Goal: Task Accomplishment & Management: Manage account settings

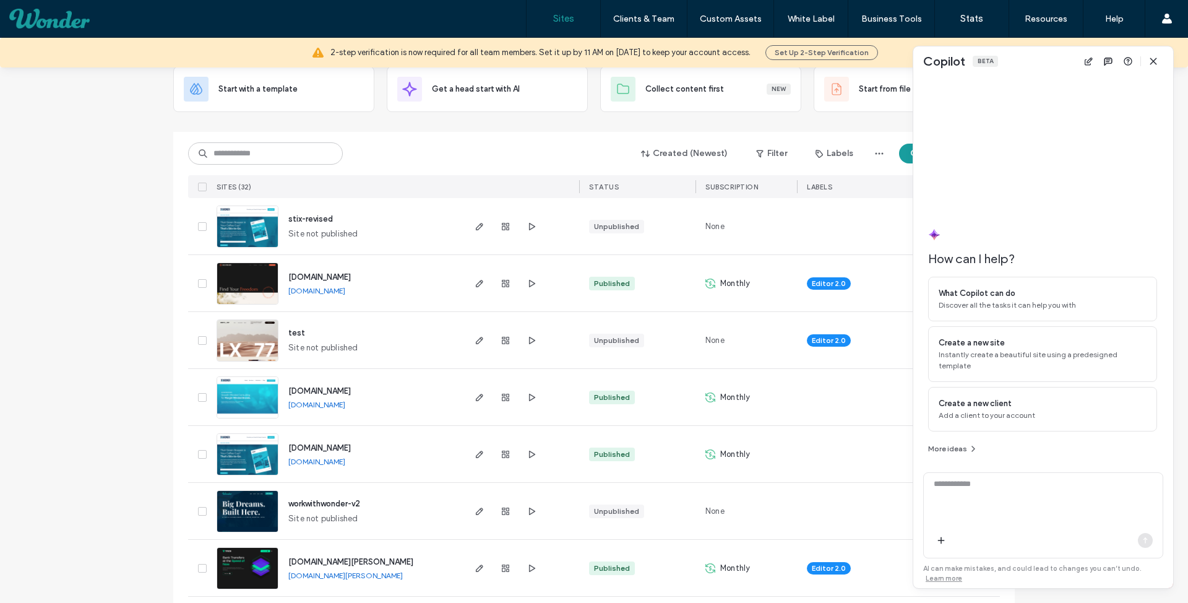
scroll to position [87, 0]
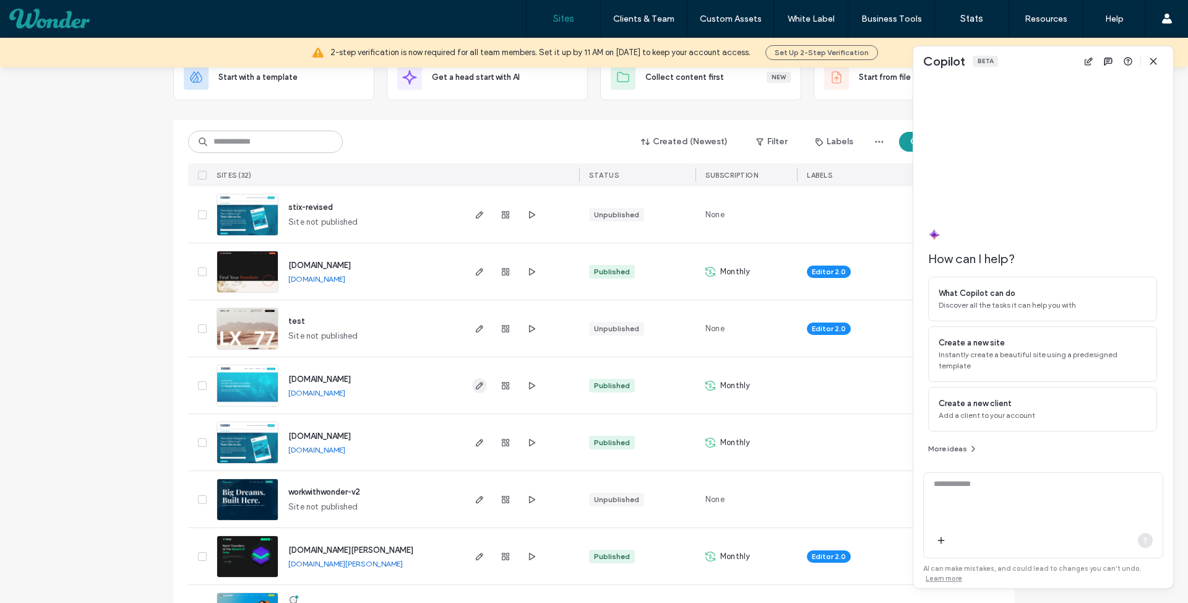
click at [472, 380] on span "button" at bounding box center [479, 385] width 15 height 15
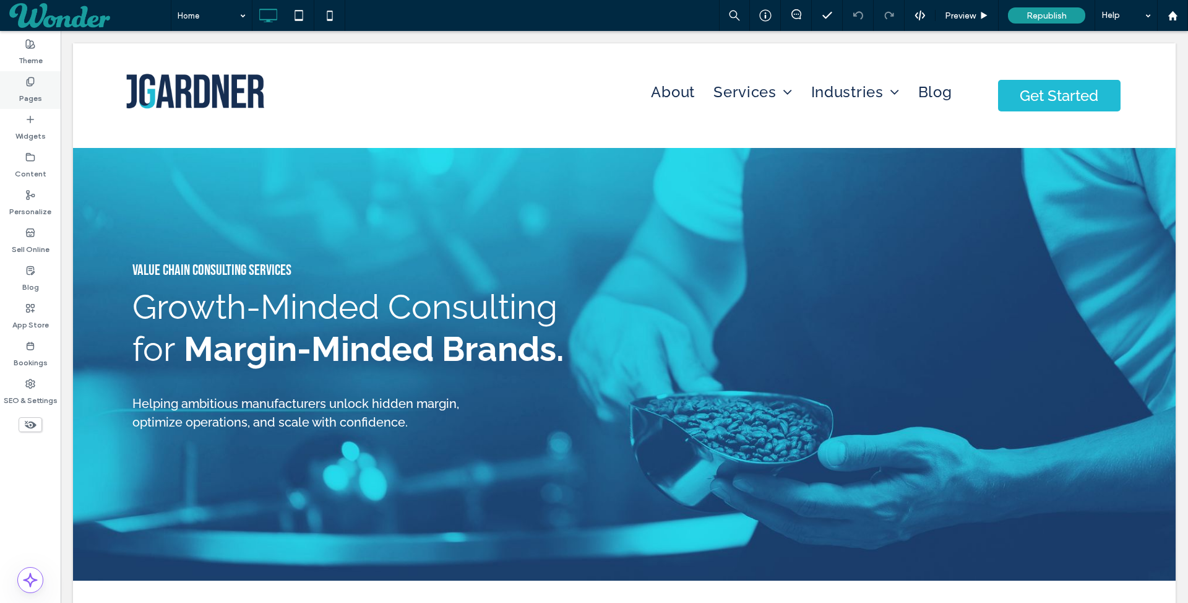
click at [28, 97] on label "Pages" at bounding box center [30, 95] width 23 height 17
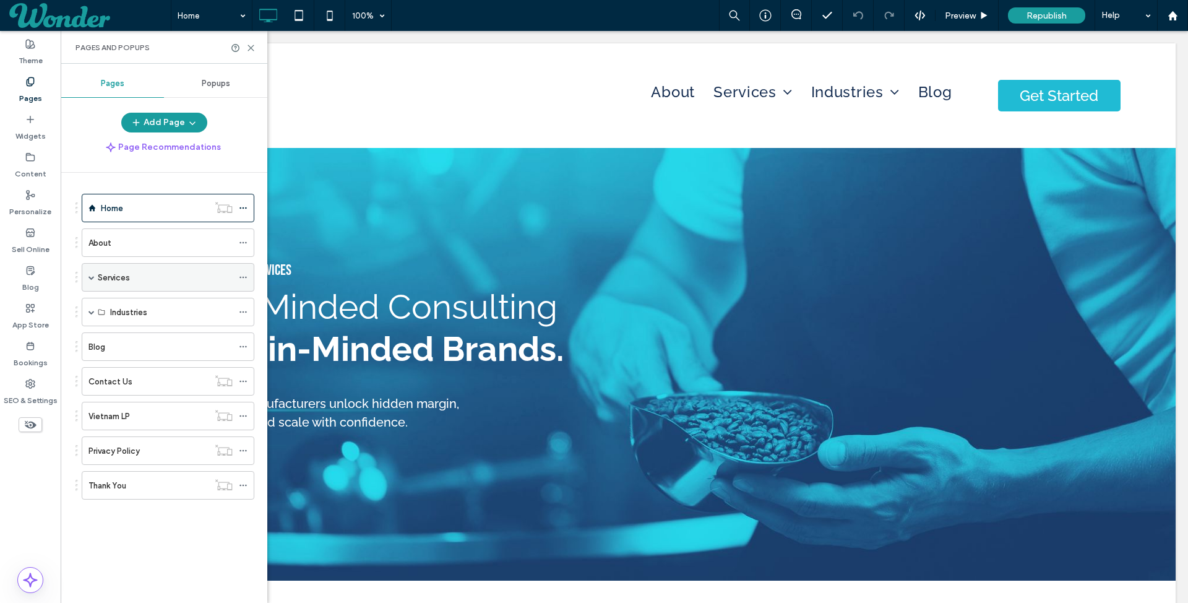
click at [93, 277] on span at bounding box center [91, 277] width 6 height 6
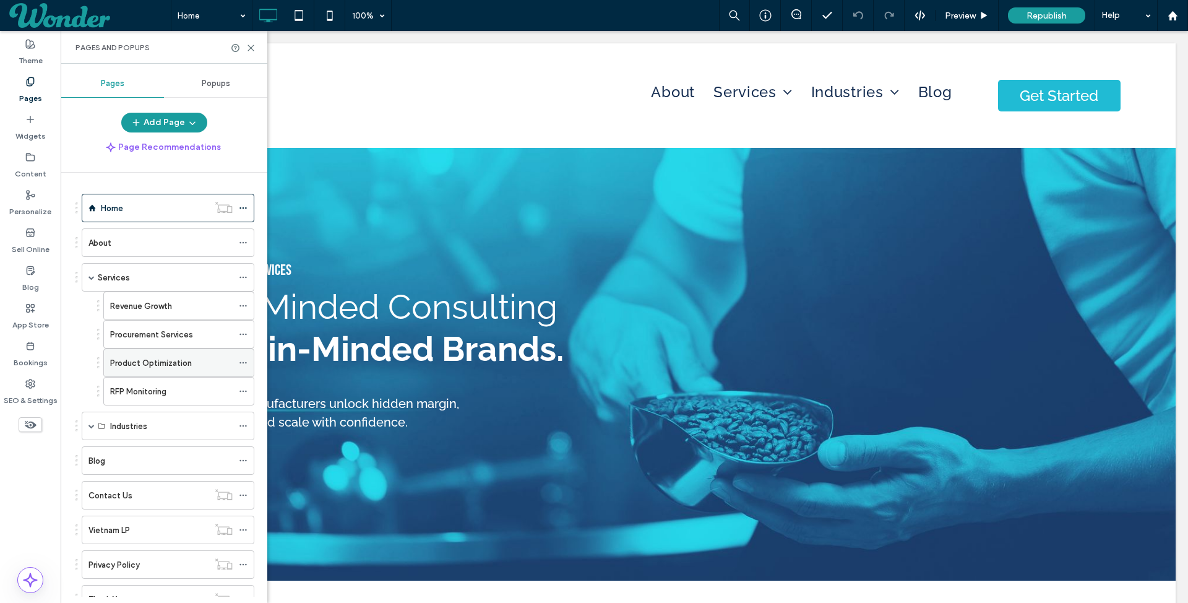
click at [243, 358] on icon at bounding box center [243, 362] width 9 height 9
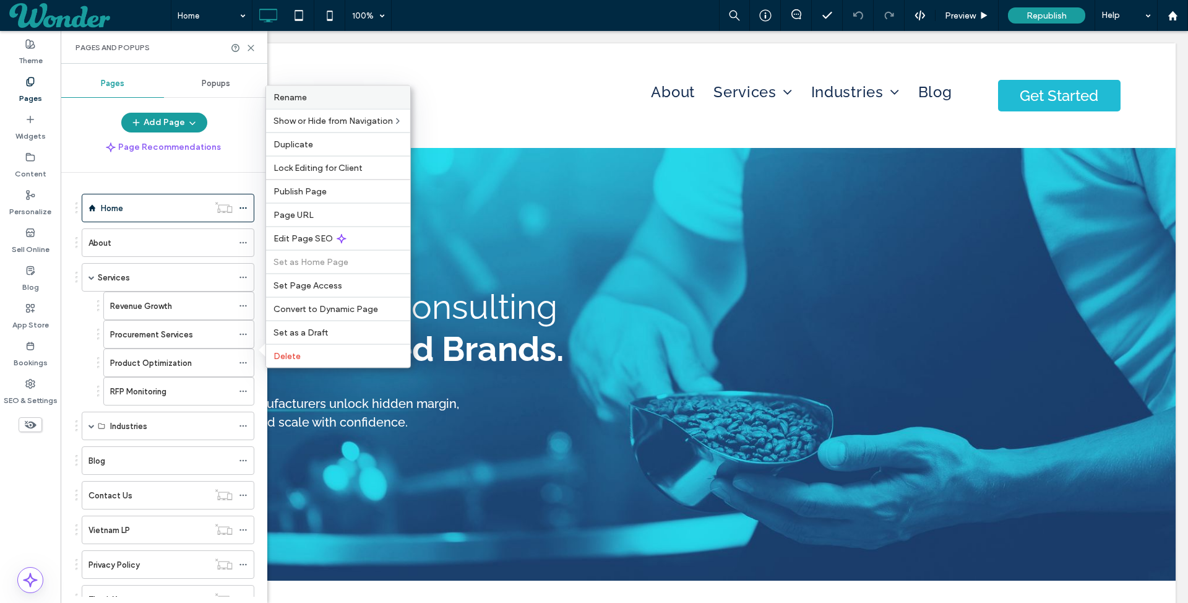
click at [345, 102] on label "Rename" at bounding box center [338, 97] width 129 height 11
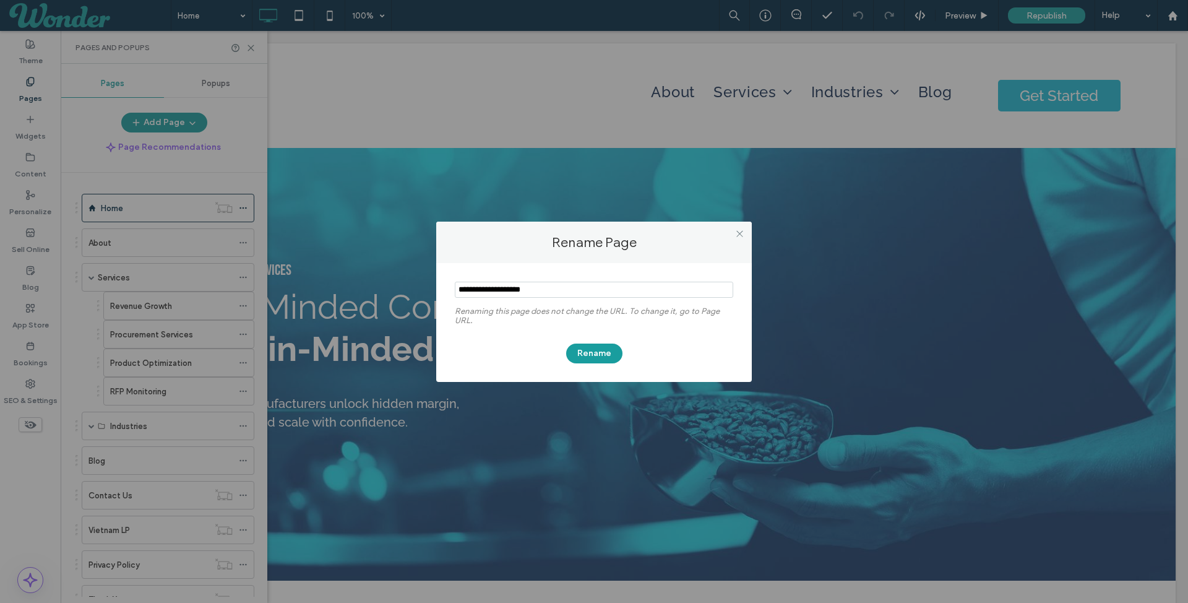
drag, startPoint x: 488, startPoint y: 288, endPoint x: 428, endPoint y: 286, distance: 60.1
click at [428, 286] on div "Rename Page Renaming this page does not change the URL. To change it, go to Pag…" at bounding box center [594, 301] width 1188 height 603
type input "**********"
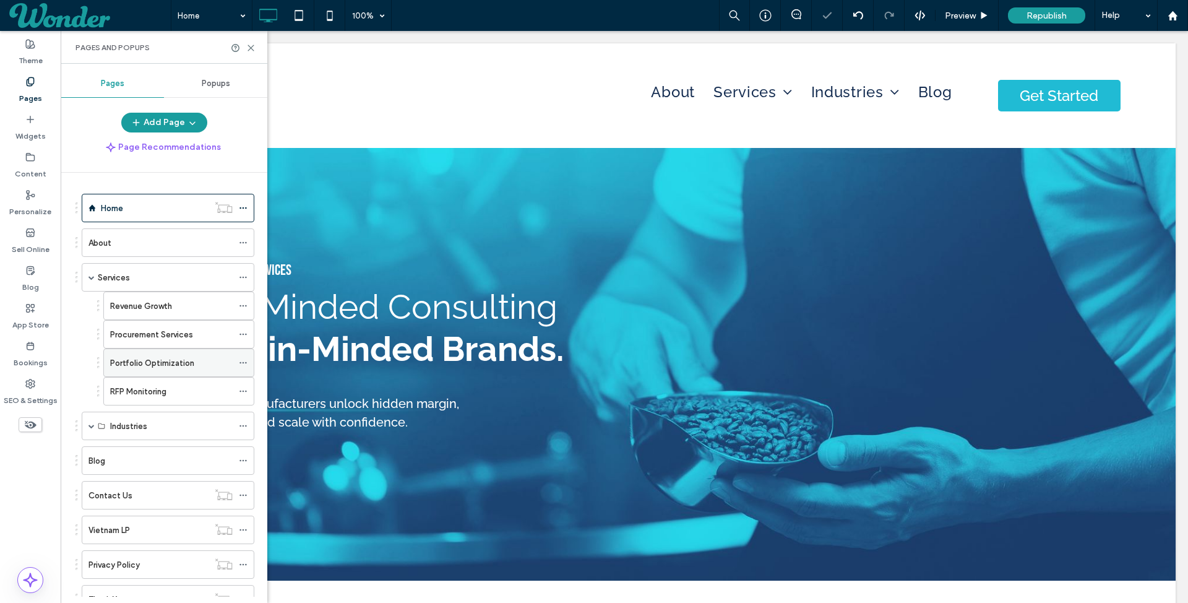
click at [186, 349] on div "Portfolio Optimization" at bounding box center [171, 362] width 123 height 27
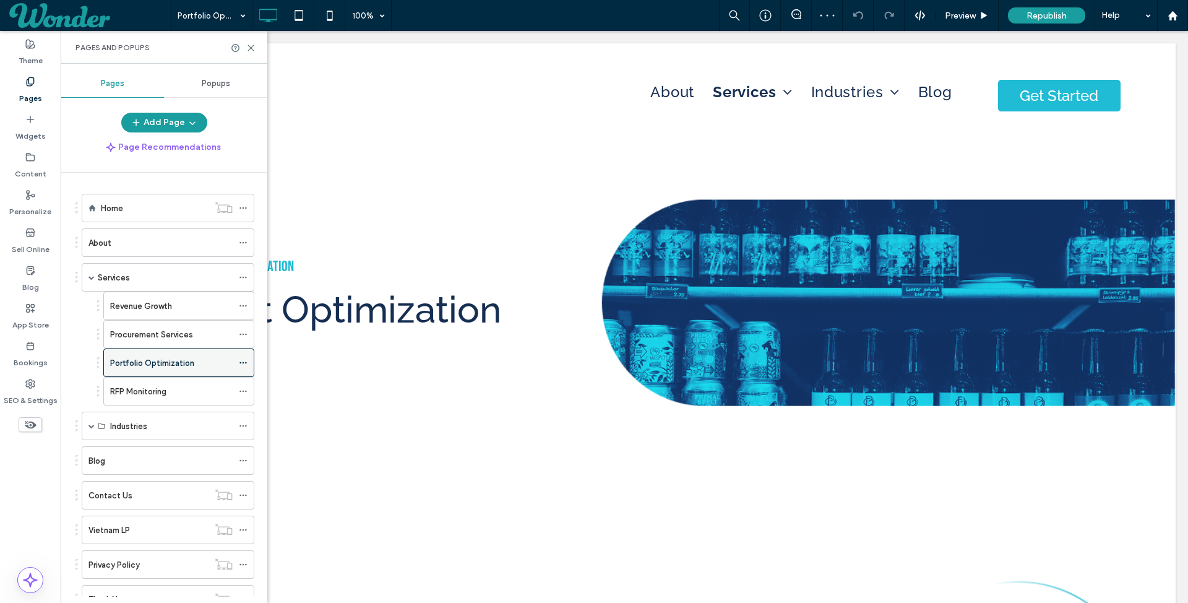
click at [243, 358] on icon at bounding box center [243, 362] width 9 height 9
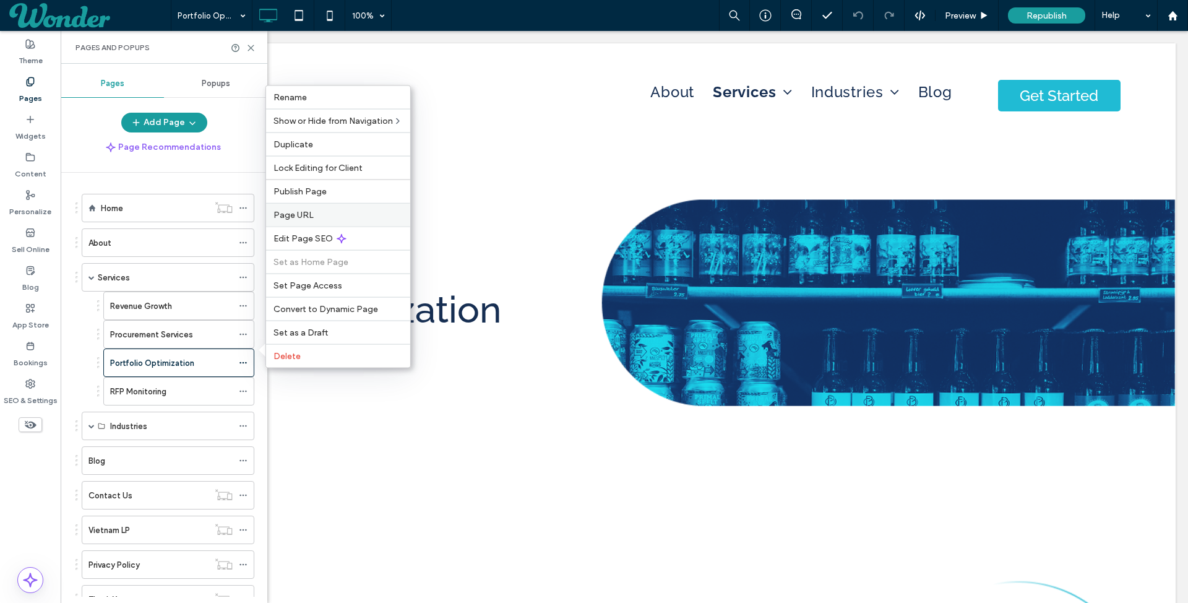
click at [330, 213] on label "Page URL" at bounding box center [338, 215] width 129 height 11
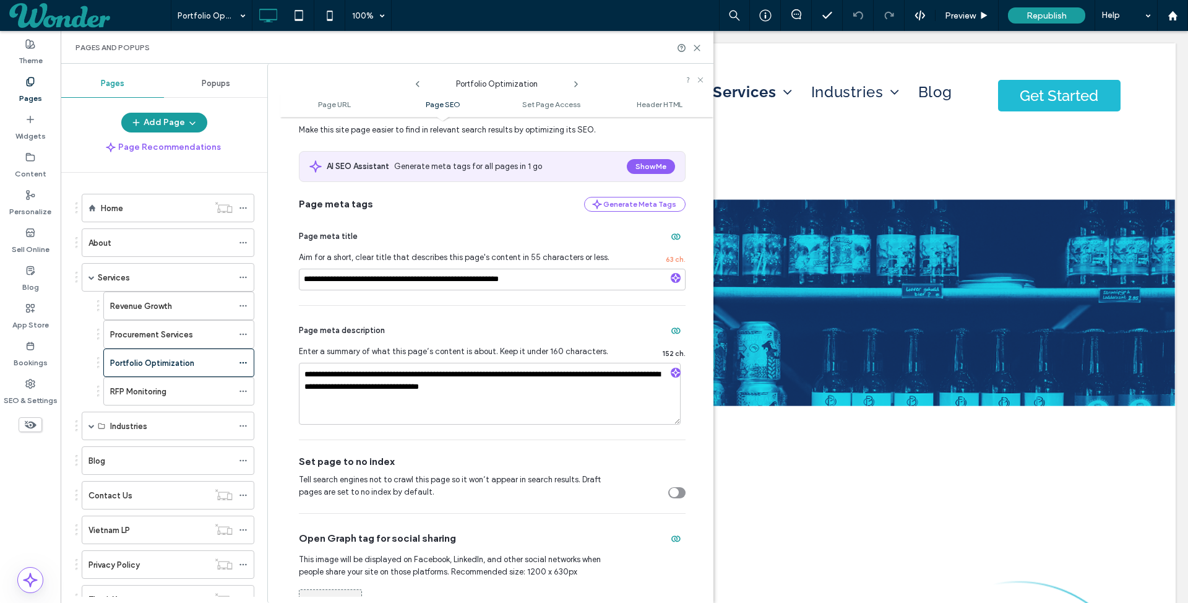
scroll to position [205, 0]
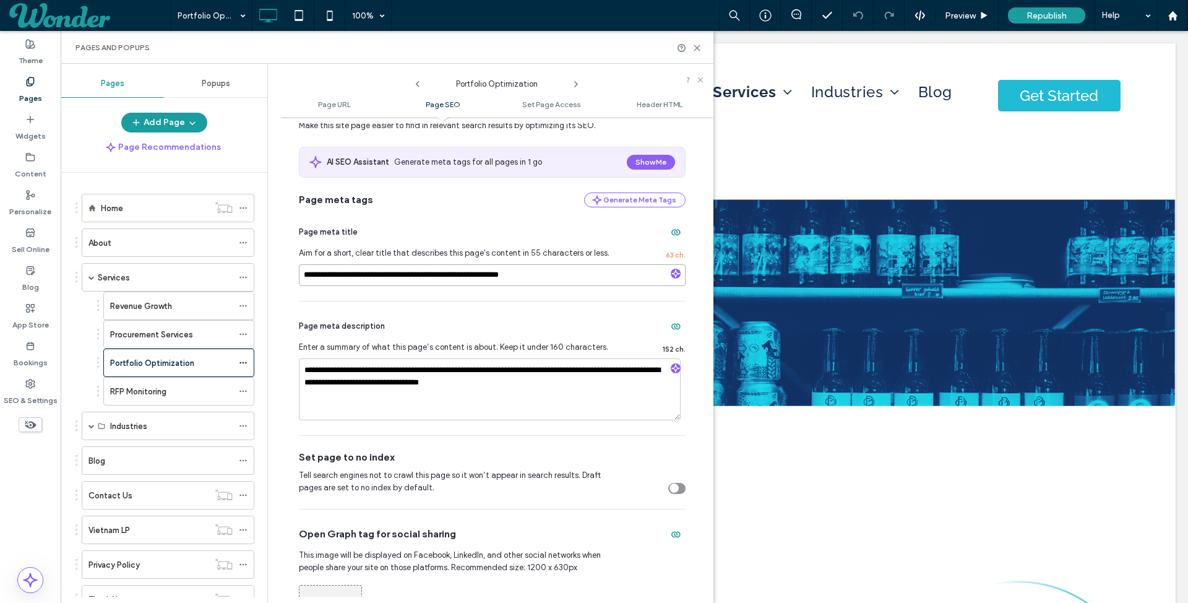
drag, startPoint x: 334, startPoint y: 273, endPoint x: 262, endPoint y: 269, distance: 71.3
click at [264, 269] on div "**********" at bounding box center [387, 333] width 653 height 539
type input "**********"
click at [379, 366] on textarea "**********" at bounding box center [490, 389] width 382 height 62
type textarea "**********"
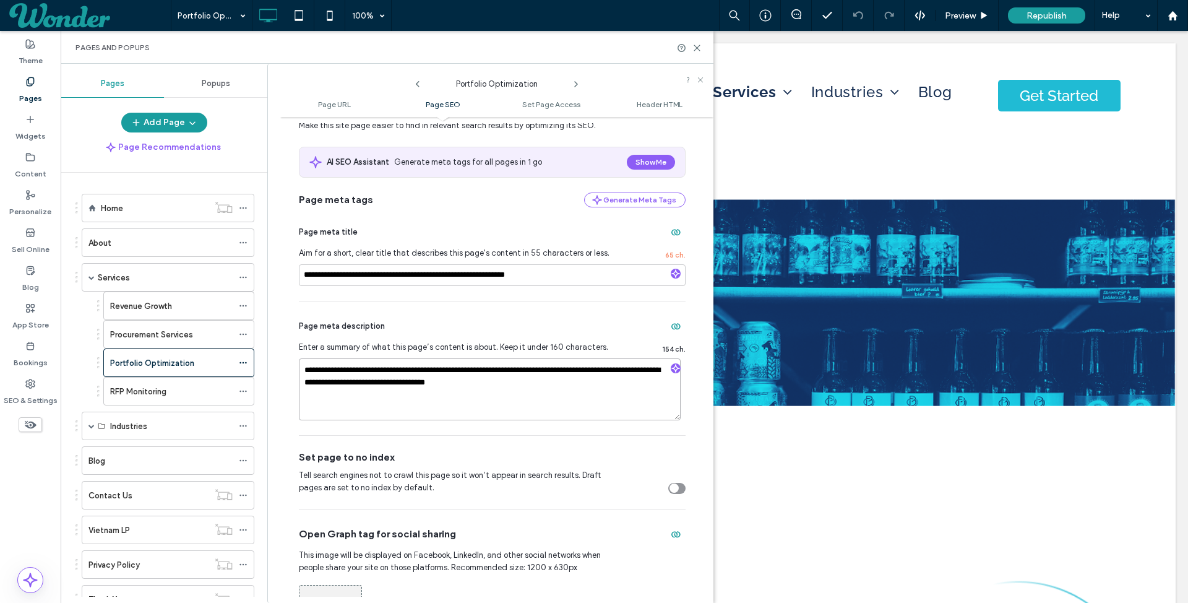
click at [562, 382] on textarea "**********" at bounding box center [490, 389] width 382 height 62
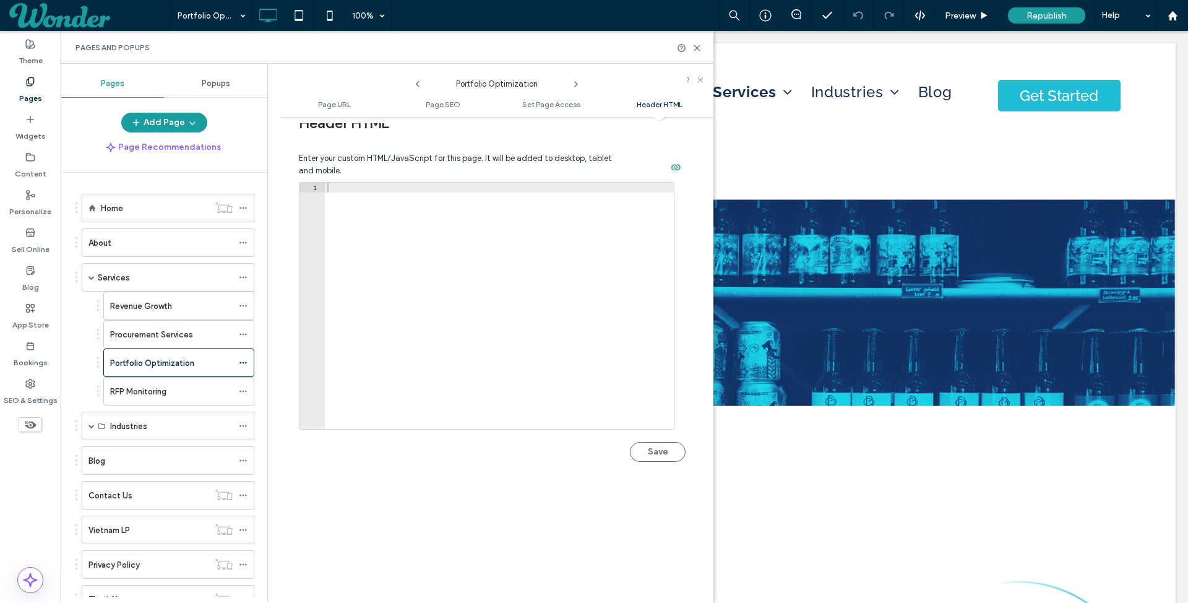
scroll to position [1378, 0]
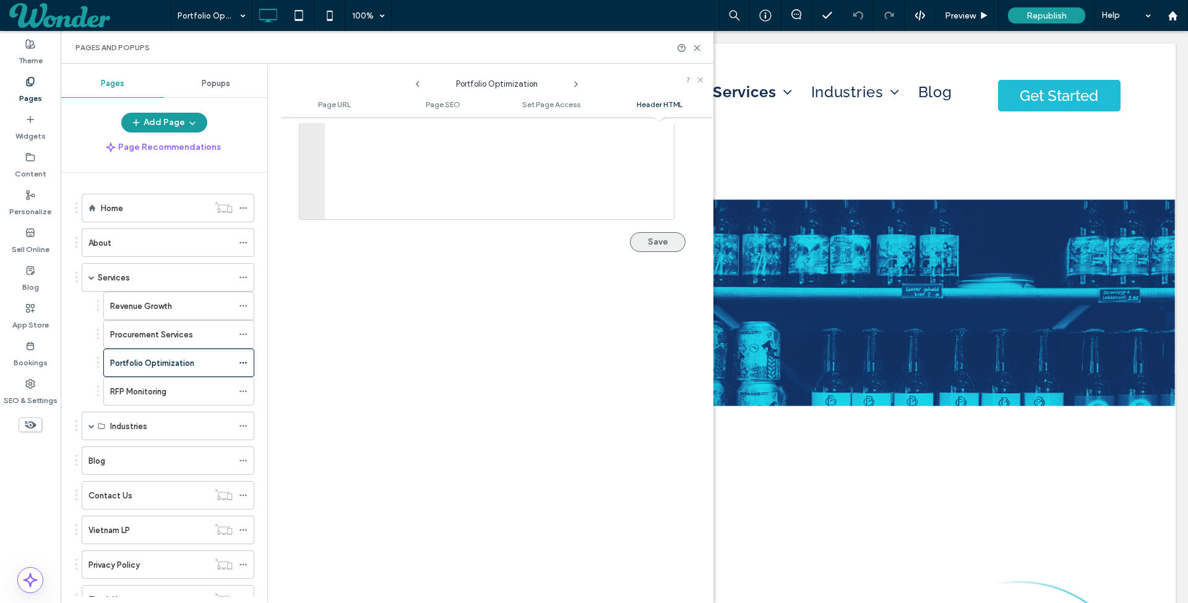
click at [639, 235] on button "Save" at bounding box center [658, 242] width 56 height 20
click at [238, 359] on div "Portfolio Optimization" at bounding box center [178, 362] width 151 height 28
click at [243, 362] on use at bounding box center [242, 363] width 7 height 2
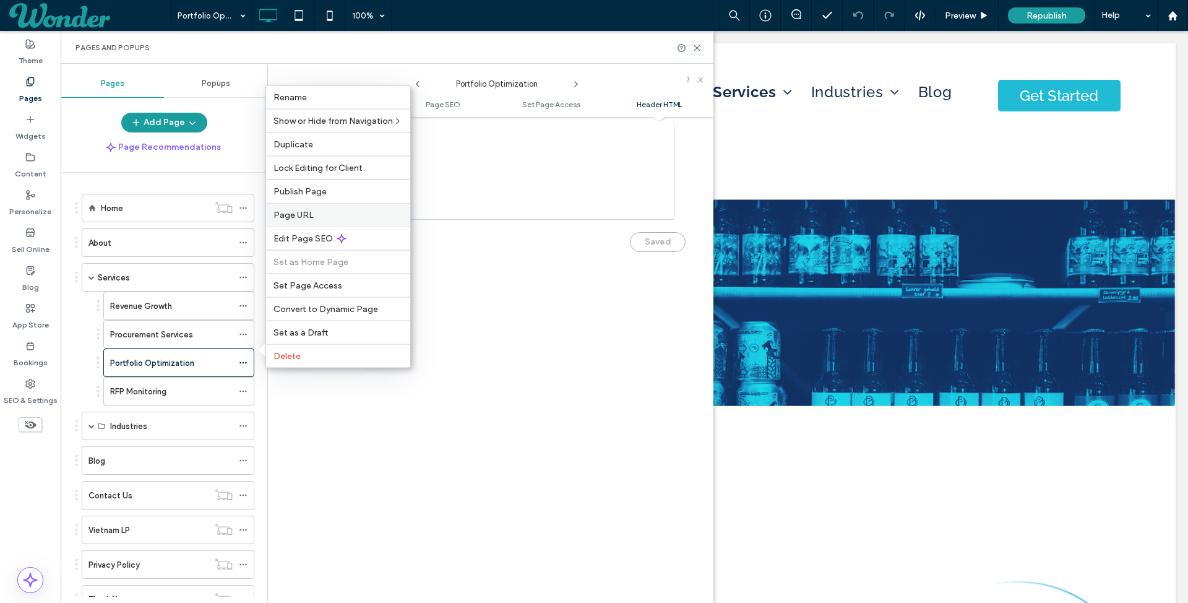
click at [326, 217] on label "Page URL" at bounding box center [338, 215] width 129 height 11
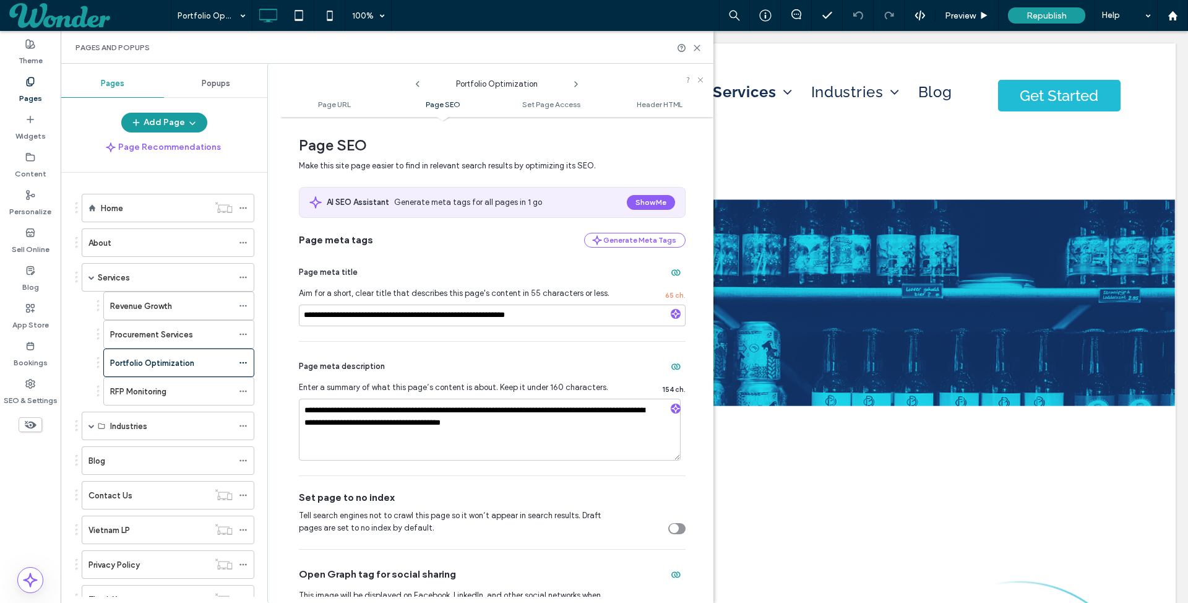
scroll to position [0, 0]
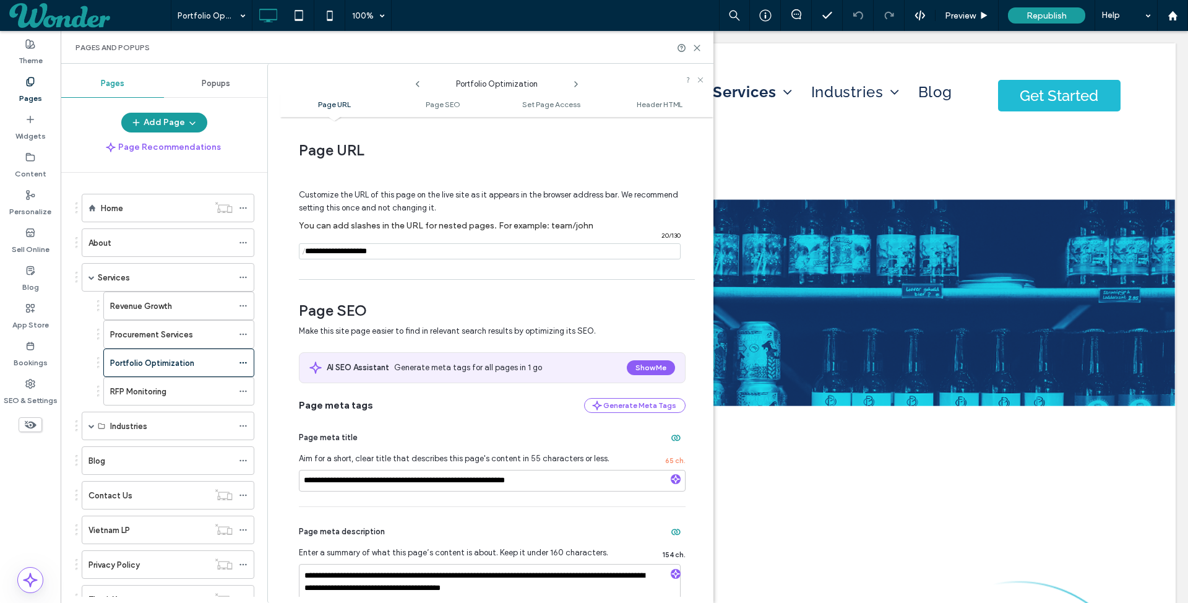
click at [310, 243] on input "notEmpty" at bounding box center [490, 251] width 382 height 16
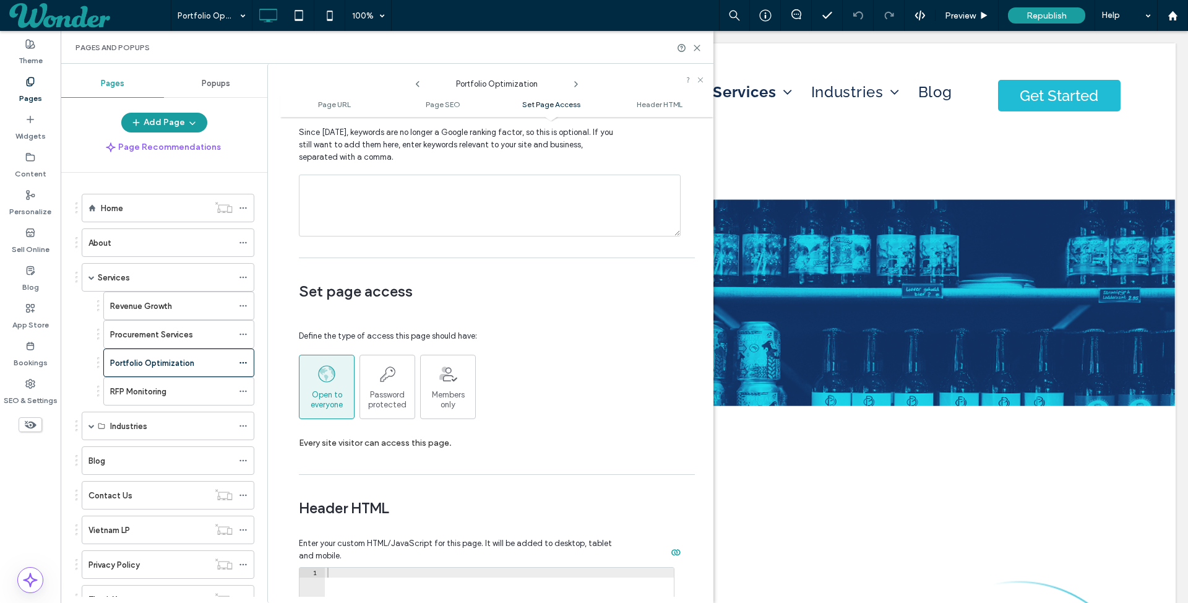
scroll to position [1378, 0]
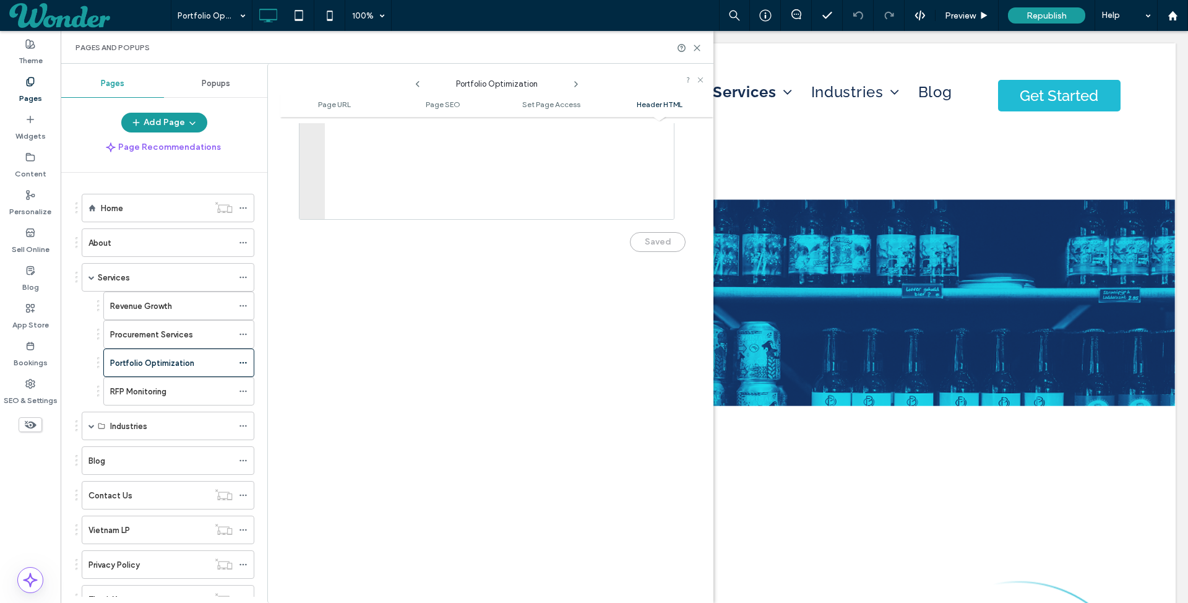
type input "**********"
click at [654, 249] on div "1 XXXXXXXXXXXXXXXXXXXXXXXXXXXXXXXXXXXXXXXXXXXXXXXXXXXXXXXXXXXXXXXXXXXXXXXXXXXXX…" at bounding box center [492, 118] width 387 height 292
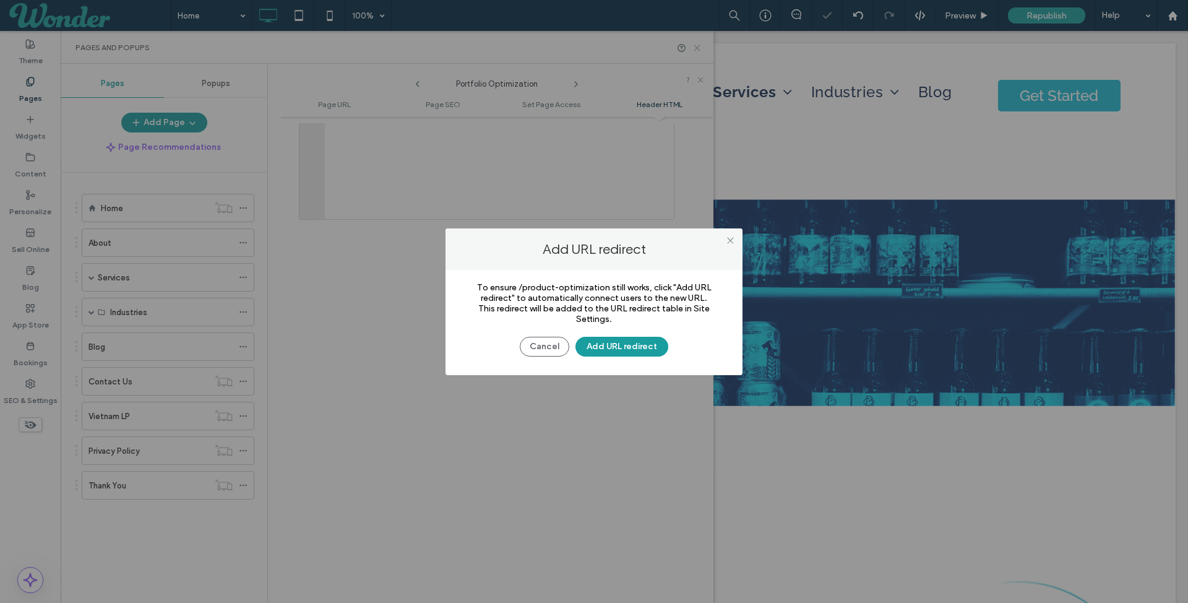
scroll to position [0, 0]
click at [537, 346] on button "Cancel" at bounding box center [545, 347] width 50 height 20
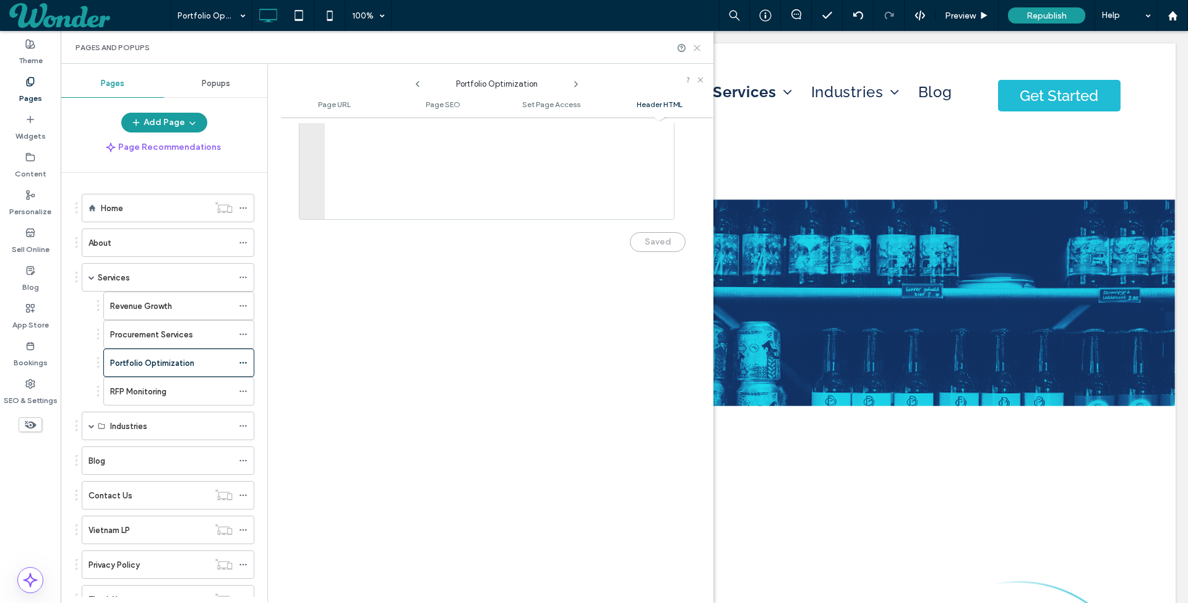
click at [697, 44] on icon at bounding box center [696, 47] width 9 height 9
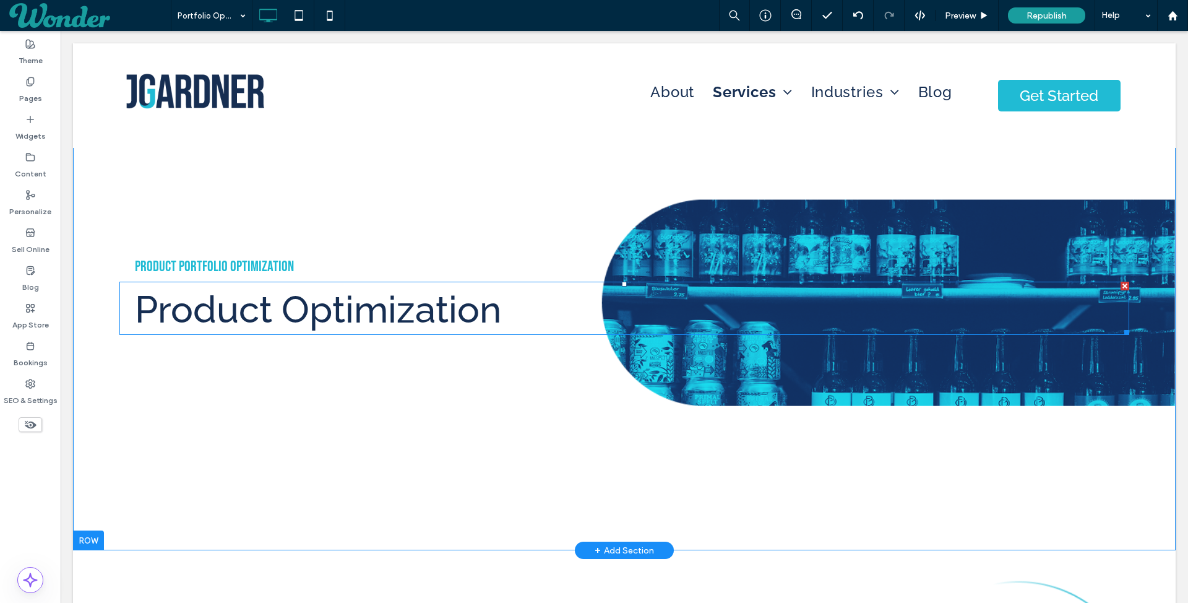
click at [243, 308] on span "Product Optimization" at bounding box center [318, 309] width 366 height 43
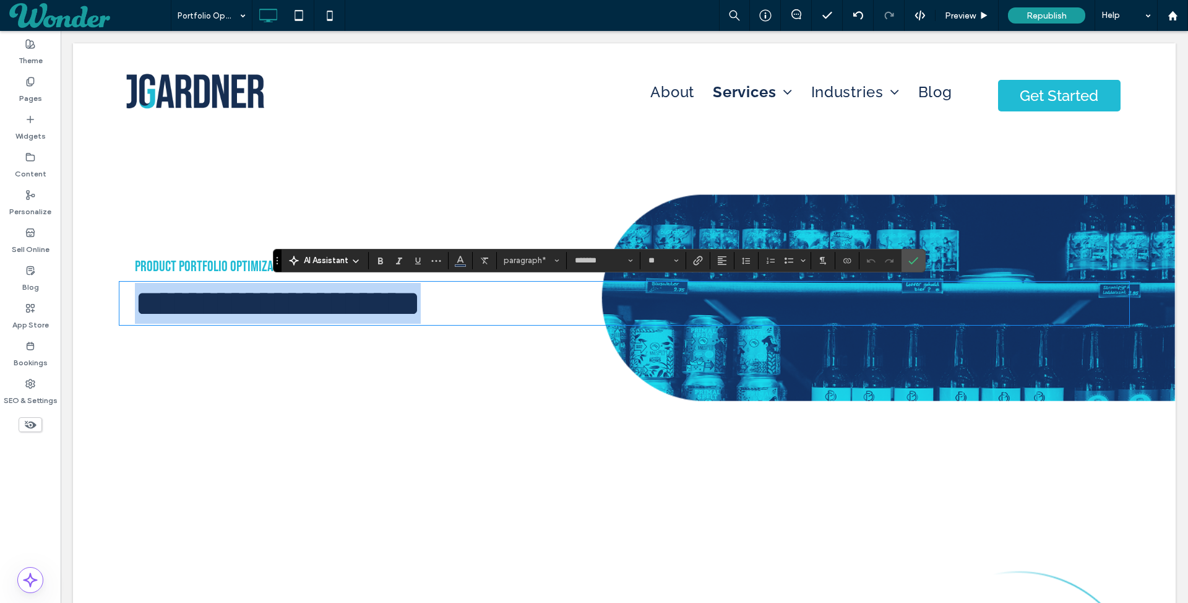
click at [215, 300] on span "**********" at bounding box center [278, 303] width 286 height 37
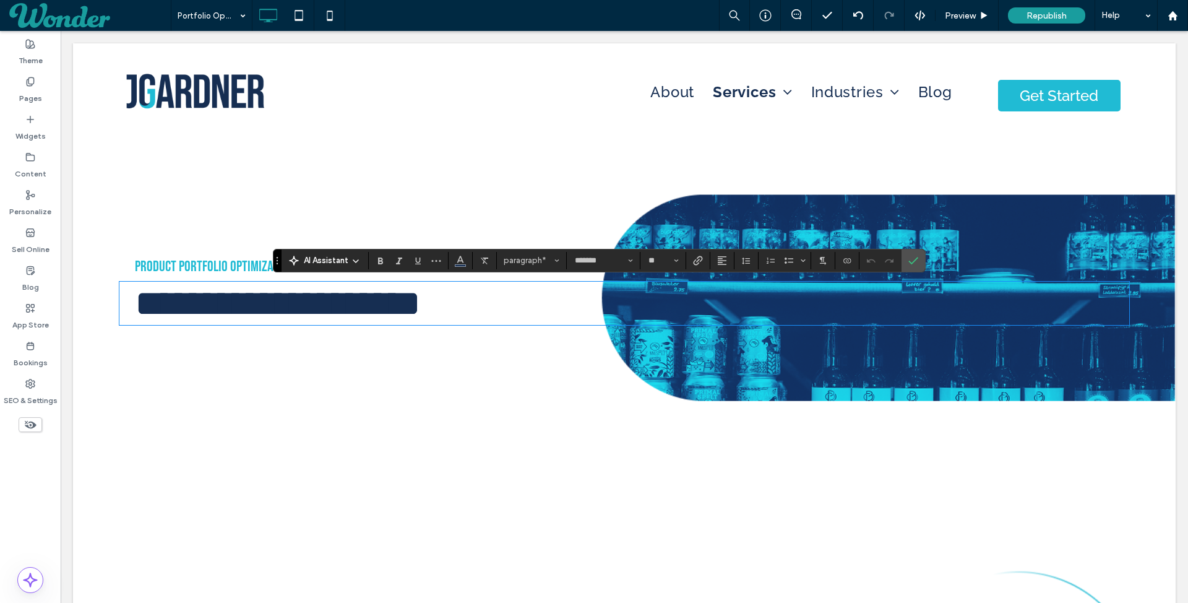
click at [257, 410] on div "**********" at bounding box center [624, 291] width 1103 height 497
click at [226, 299] on span "**********" at bounding box center [278, 303] width 286 height 37
click at [284, 159] on div "**********" at bounding box center [624, 291] width 1103 height 497
click at [908, 257] on icon "Confirm" at bounding box center [913, 261] width 10 height 10
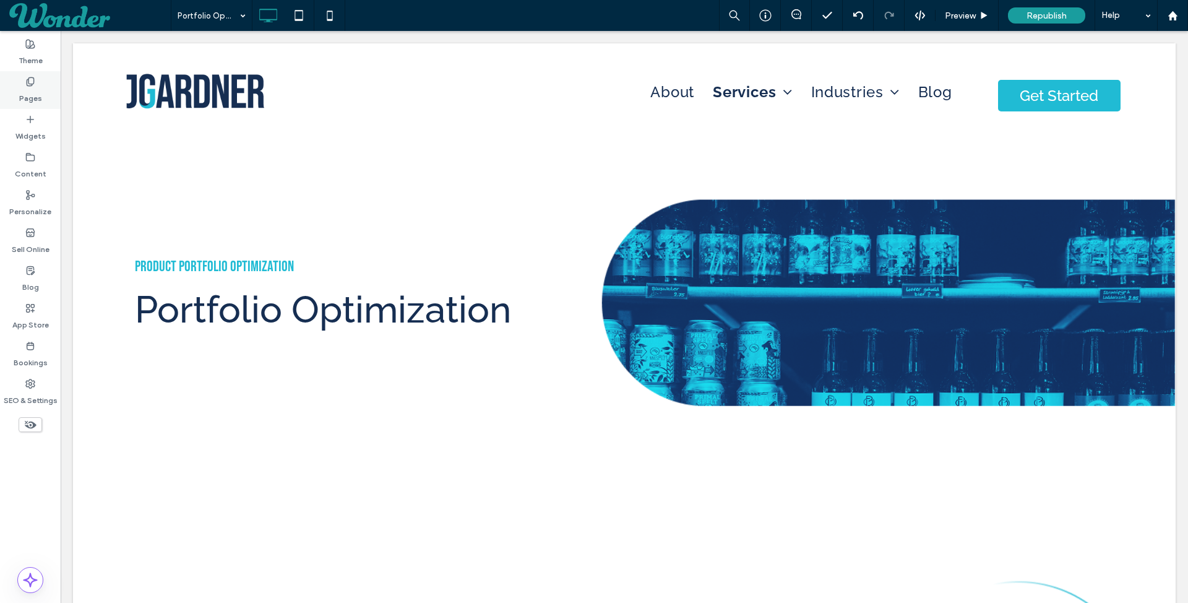
click at [33, 97] on label "Pages" at bounding box center [30, 95] width 23 height 17
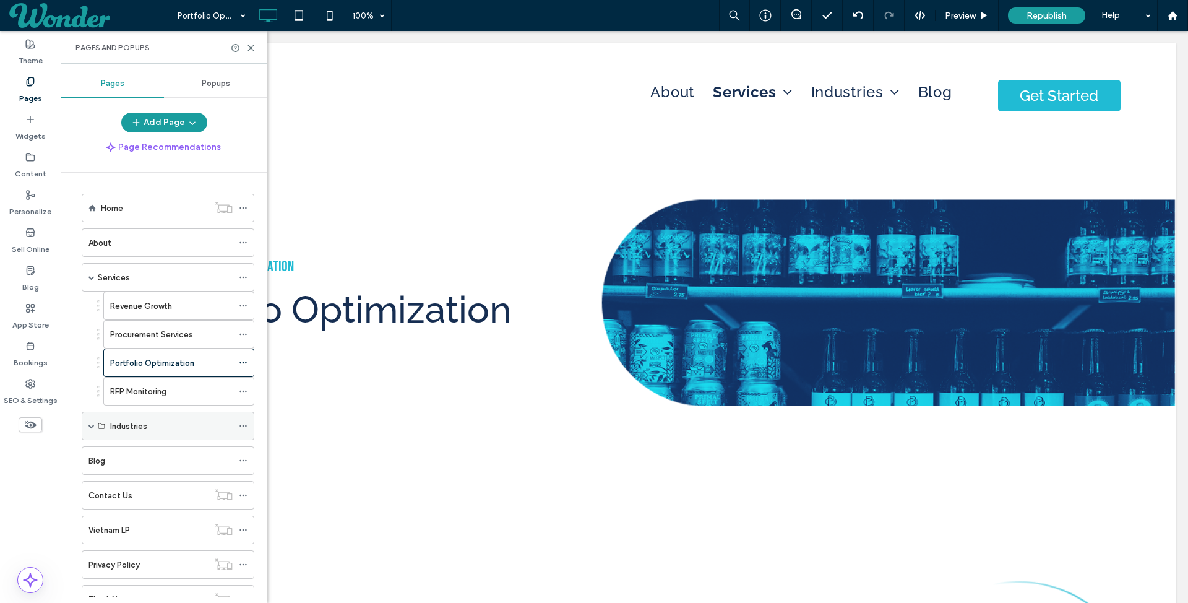
click at [142, 415] on label "Industries" at bounding box center [128, 426] width 37 height 22
click at [252, 45] on use at bounding box center [251, 48] width 6 height 6
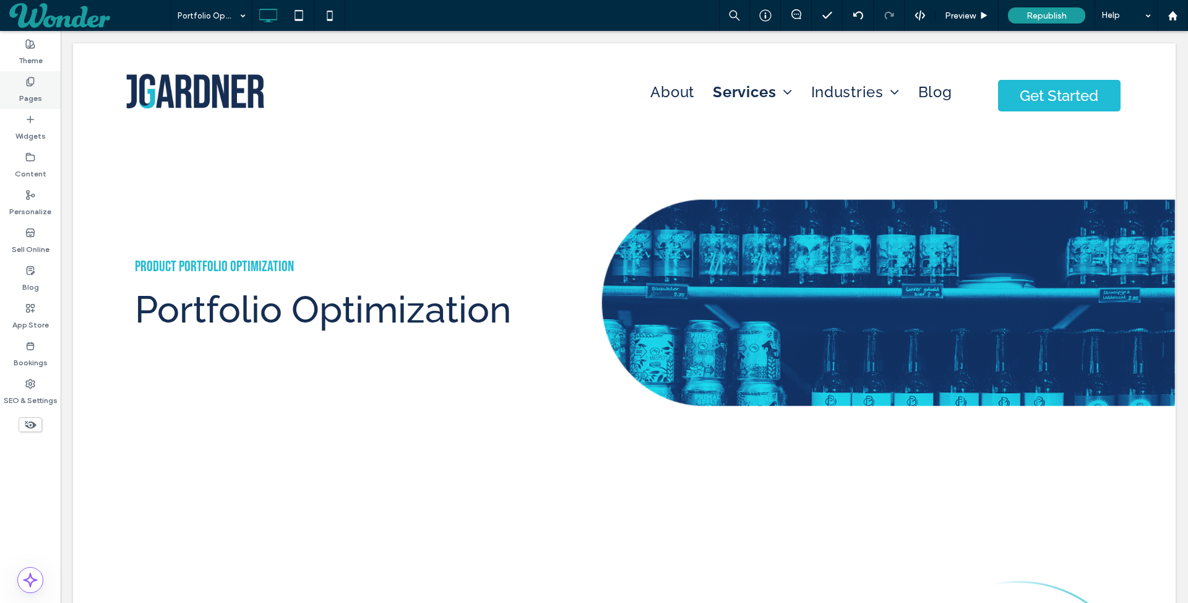
click at [30, 83] on icon at bounding box center [30, 82] width 10 height 10
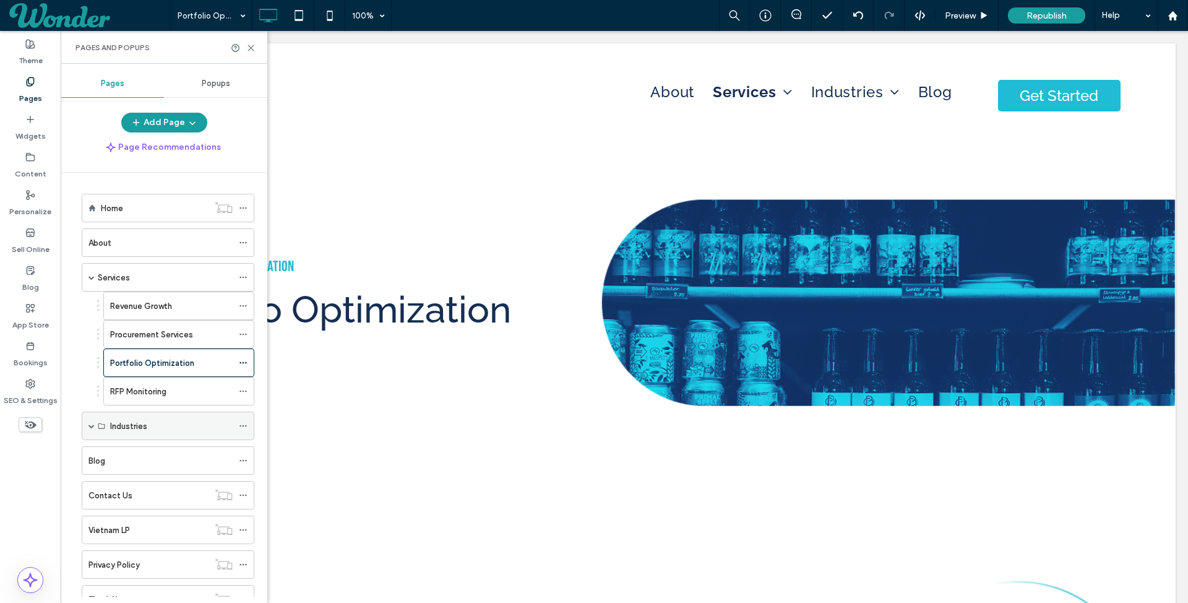
click at [122, 422] on label "Industries" at bounding box center [128, 426] width 37 height 22
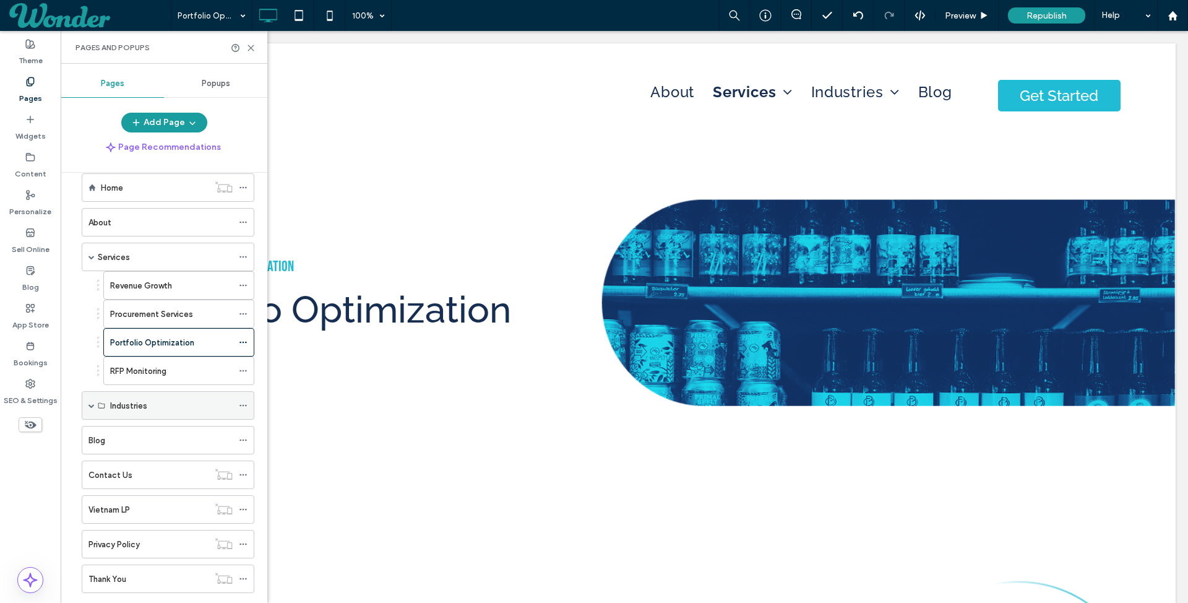
click at [87, 398] on div "Industries" at bounding box center [168, 405] width 173 height 28
click at [93, 402] on span at bounding box center [91, 405] width 6 height 6
click at [149, 423] on label "Food and Beverage" at bounding box center [146, 434] width 72 height 22
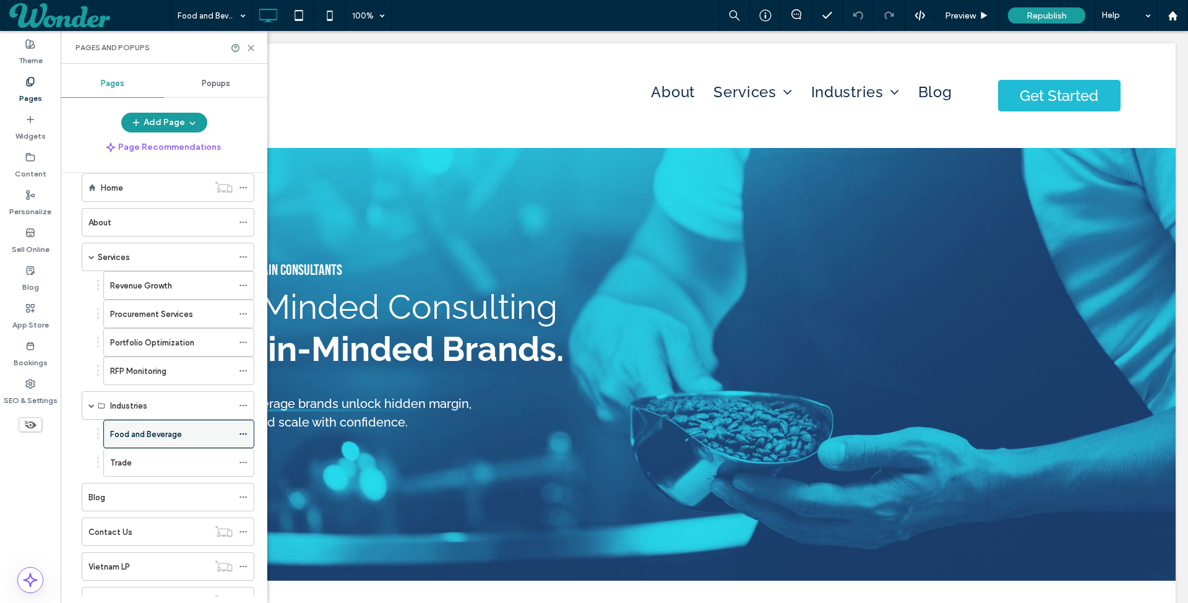
click at [146, 434] on div "Food and Beverage" at bounding box center [171, 433] width 123 height 27
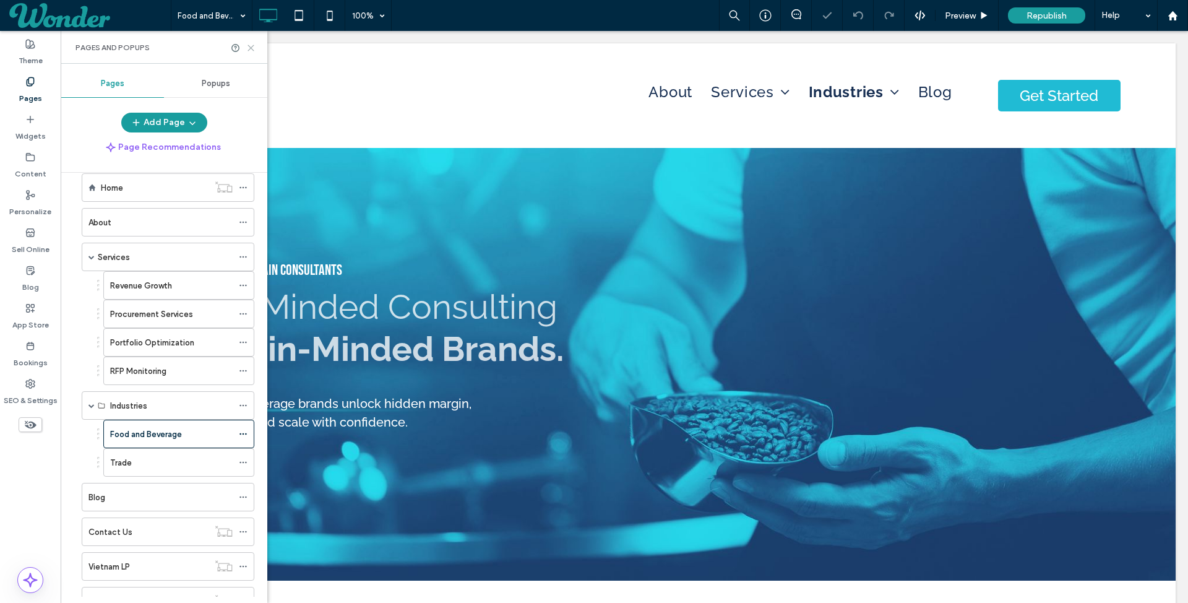
click at [252, 46] on icon at bounding box center [250, 47] width 9 height 9
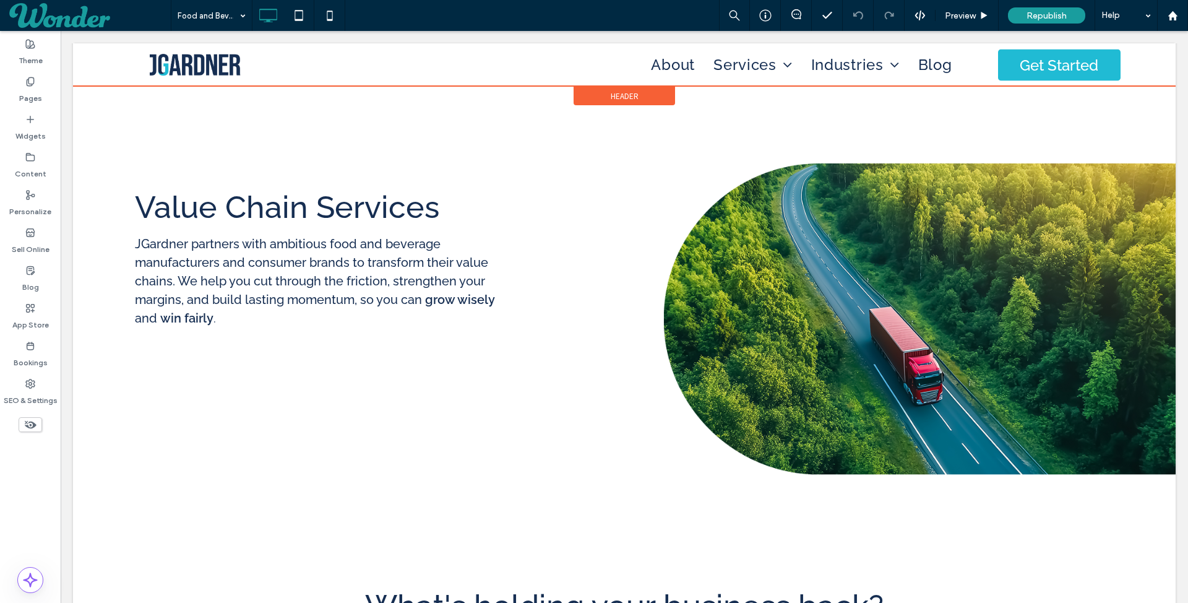
scroll to position [568, 0]
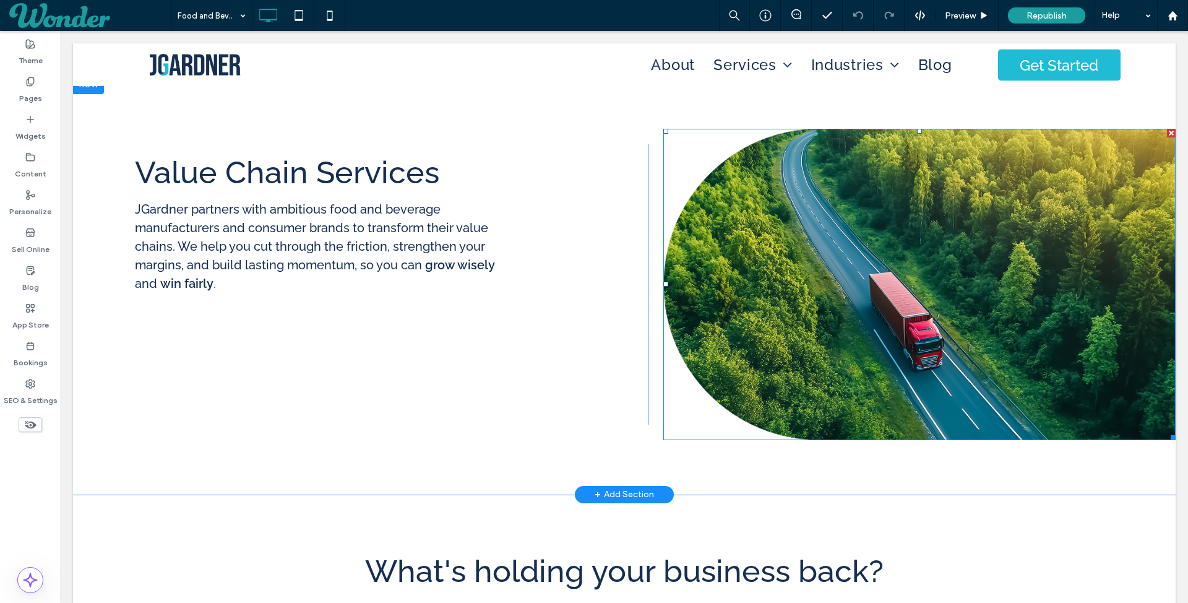
click at [829, 146] on img at bounding box center [919, 284] width 512 height 311
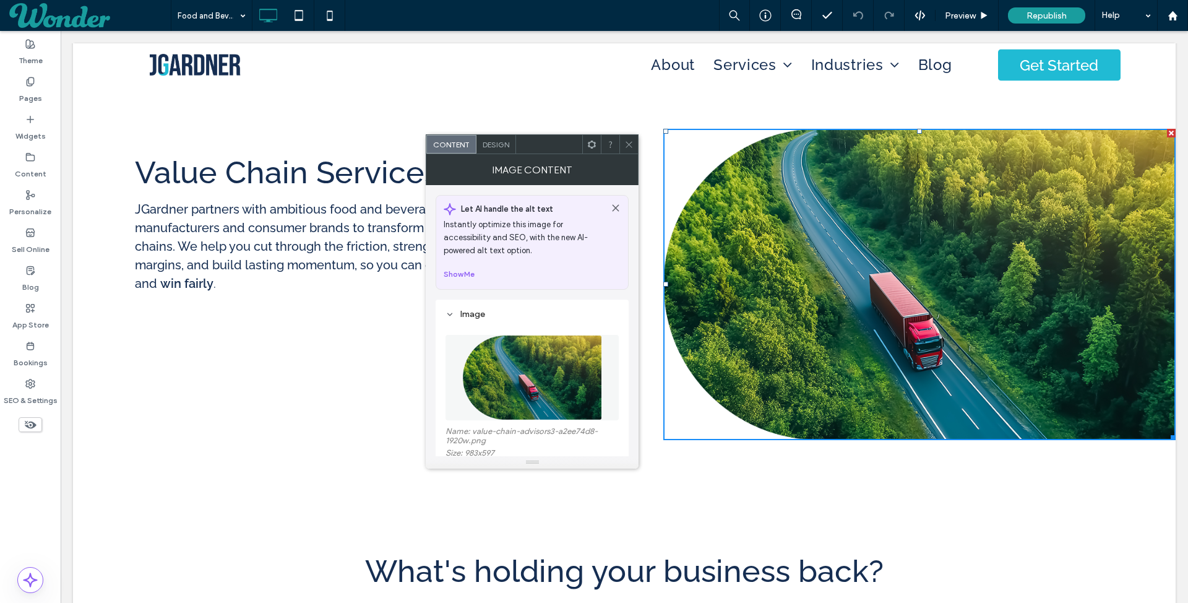
click at [525, 373] on img at bounding box center [532, 377] width 140 height 85
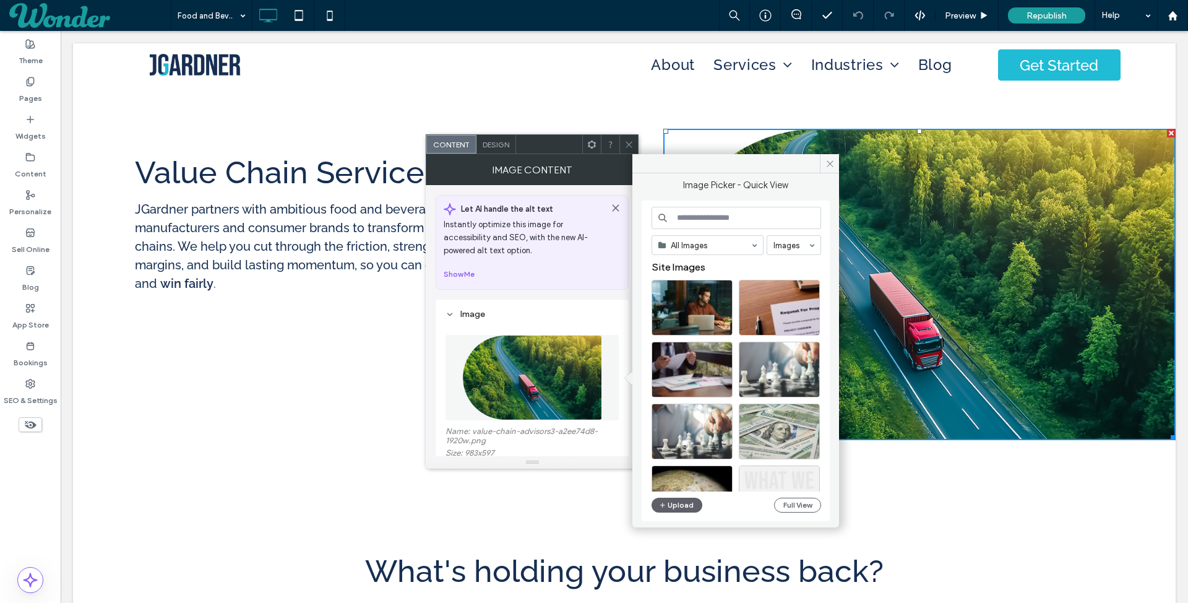
click at [510, 351] on img at bounding box center [532, 377] width 140 height 85
click at [676, 510] on button "Upload" at bounding box center [677, 505] width 51 height 15
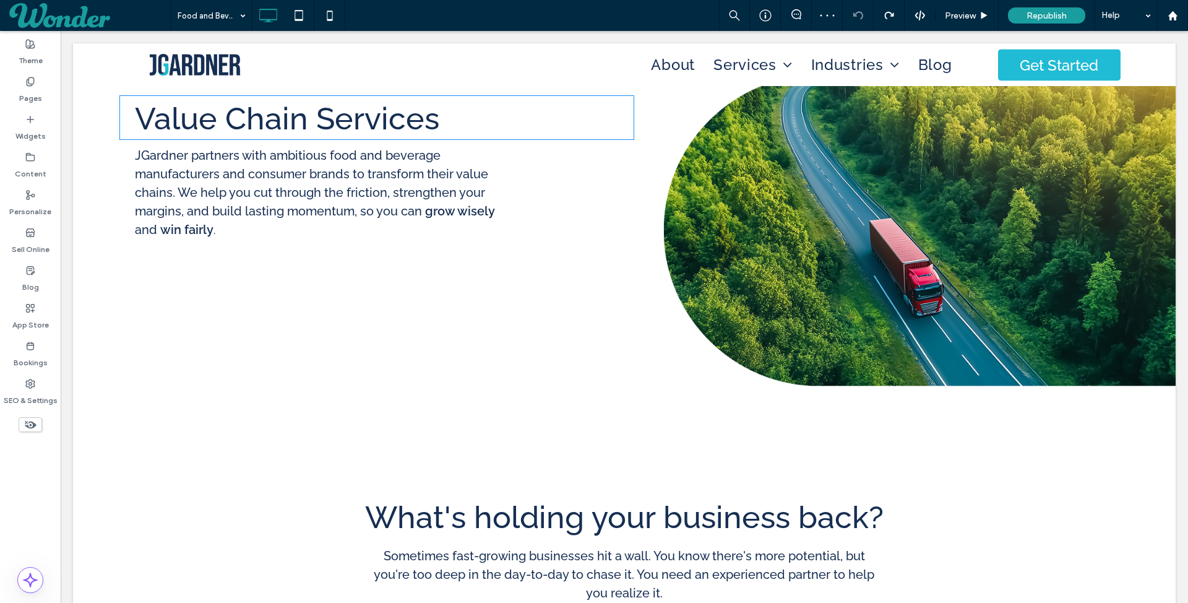
scroll to position [579, 0]
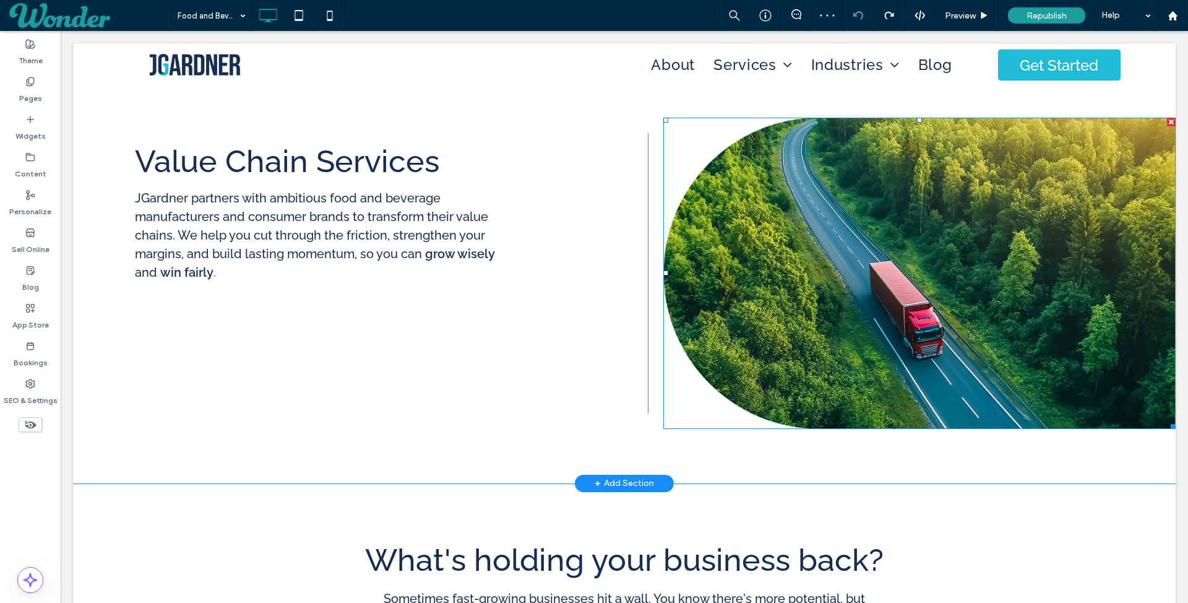
click at [725, 172] on img at bounding box center [919, 273] width 512 height 311
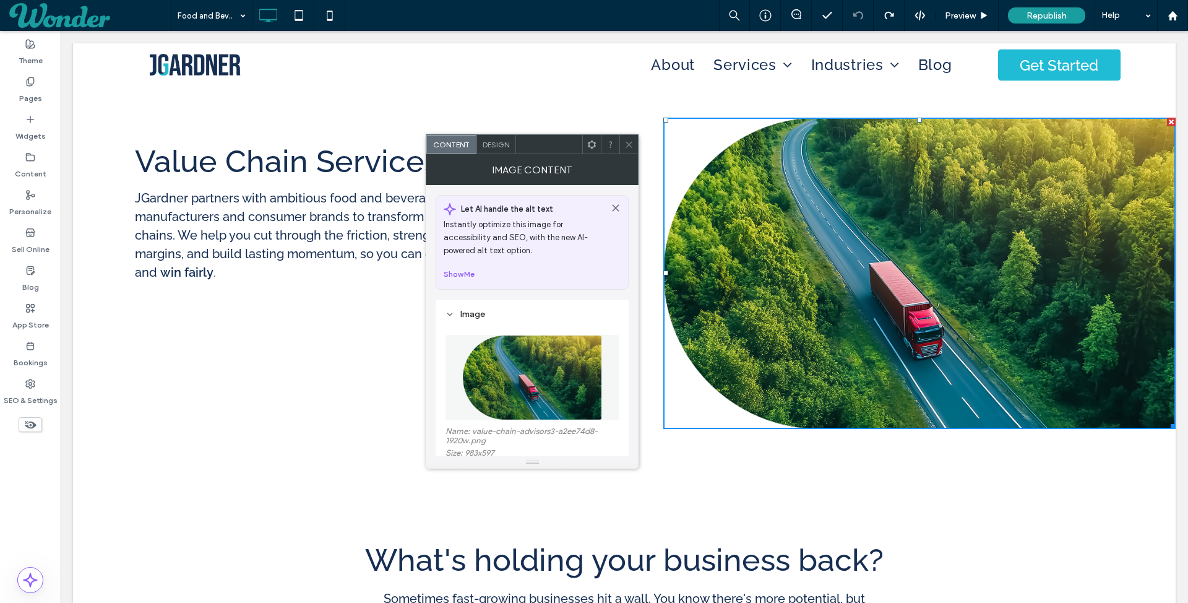
click at [491, 141] on span "Design" at bounding box center [496, 144] width 27 height 9
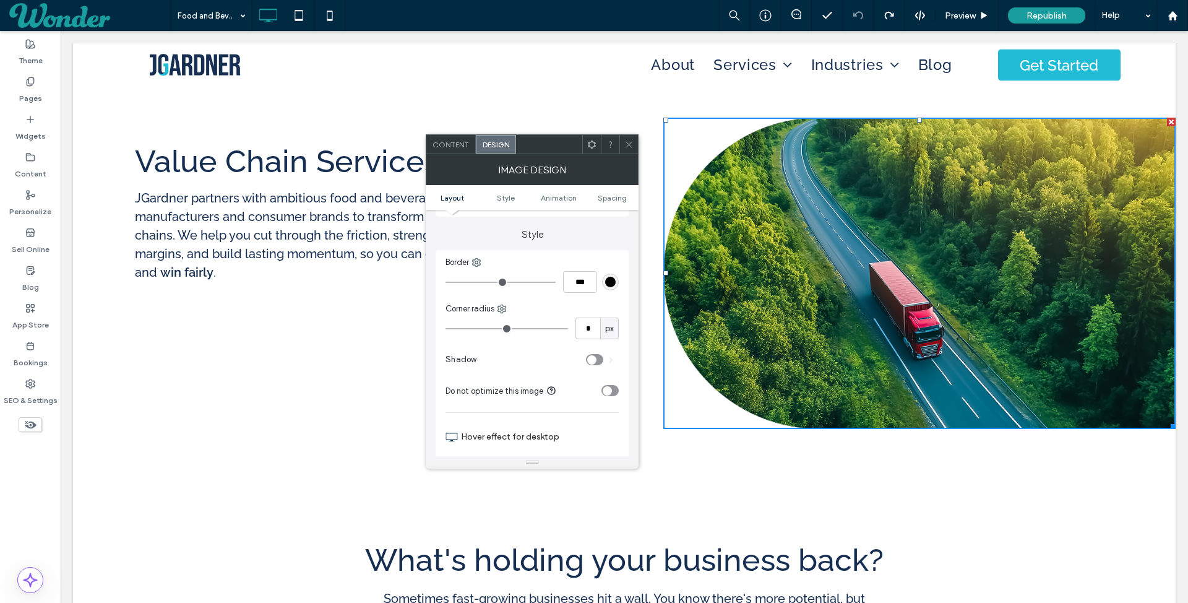
scroll to position [256, 0]
click at [502, 303] on use at bounding box center [502, 305] width 8 height 8
click at [540, 358] on span "Top left" at bounding box center [537, 355] width 28 height 12
click at [507, 304] on icon at bounding box center [506, 305] width 10 height 10
click at [580, 422] on div "Bottom left" at bounding box center [557, 426] width 110 height 24
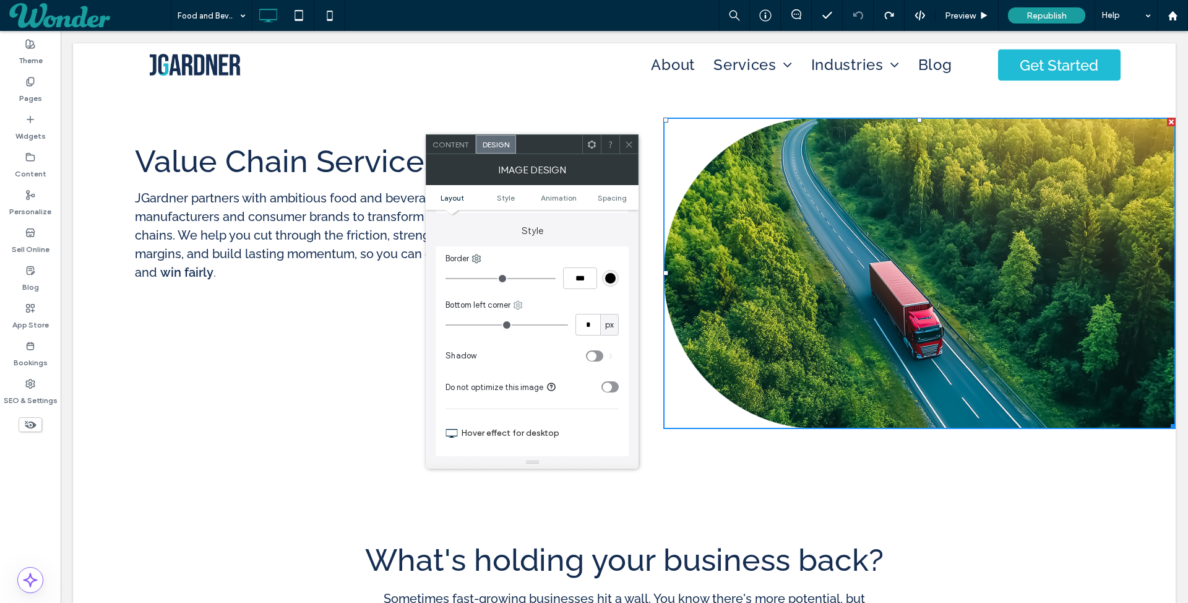
click at [514, 304] on icon at bounding box center [518, 305] width 10 height 10
click at [590, 420] on div "Bottom left" at bounding box center [570, 426] width 110 height 24
click at [520, 302] on icon at bounding box center [518, 305] width 10 height 10
click at [566, 405] on span "Bottom right" at bounding box center [562, 402] width 45 height 12
click at [526, 305] on use at bounding box center [523, 305] width 8 height 8
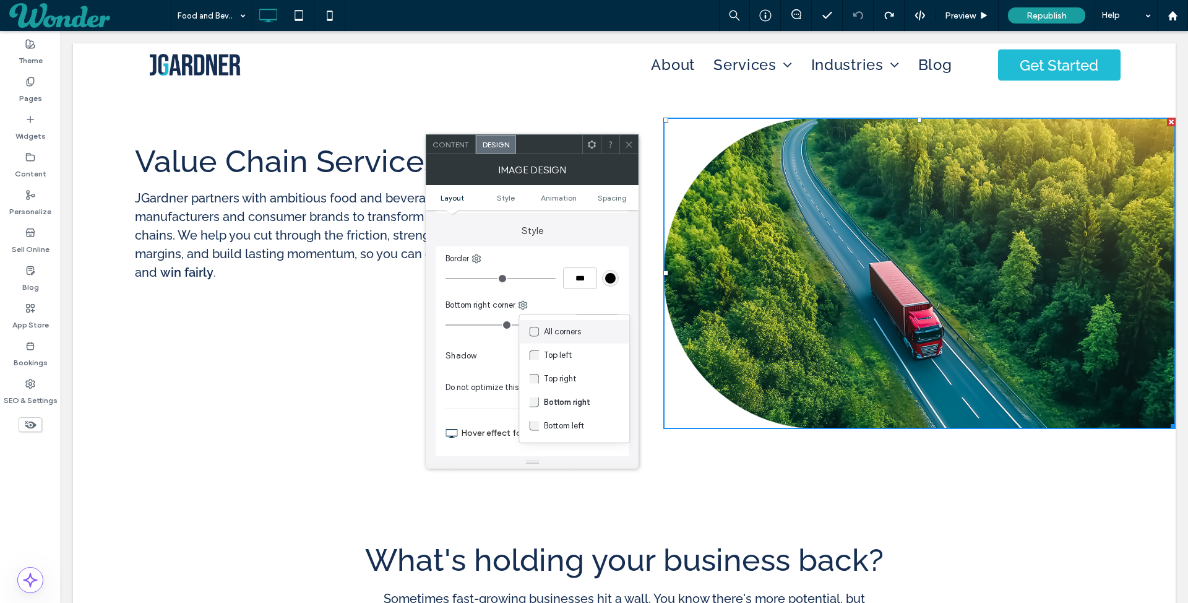
click at [548, 332] on span "All corners" at bounding box center [562, 332] width 37 height 12
click at [731, 235] on img at bounding box center [919, 273] width 512 height 311
click at [457, 149] on div "Content" at bounding box center [451, 144] width 50 height 19
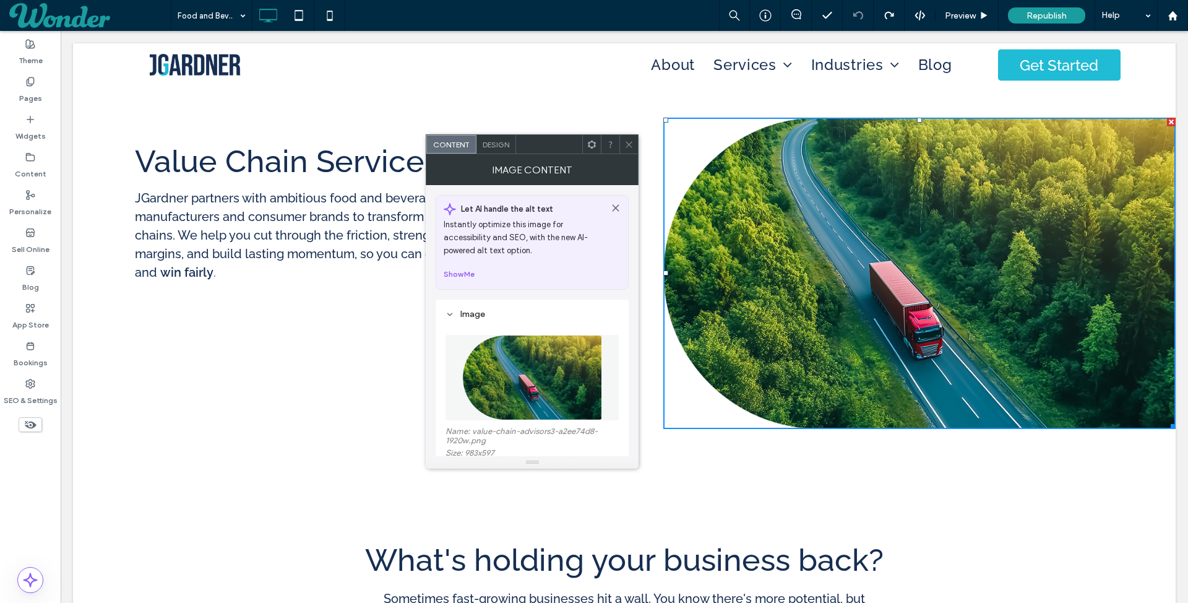
click at [483, 368] on img at bounding box center [532, 377] width 140 height 85
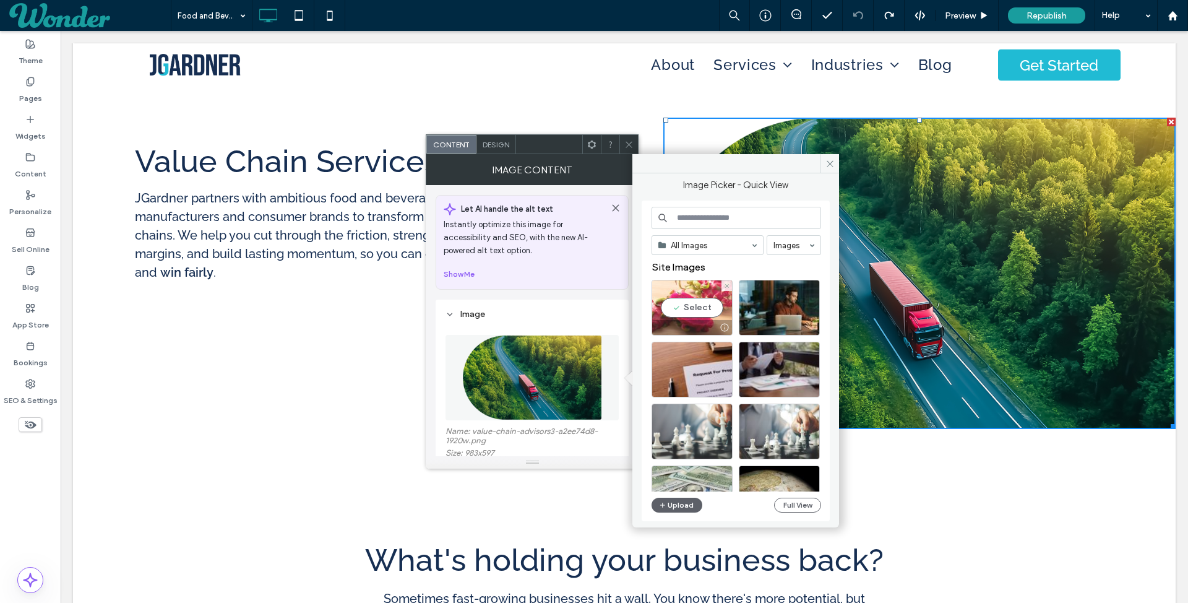
click at [686, 308] on div "Select" at bounding box center [692, 308] width 81 height 56
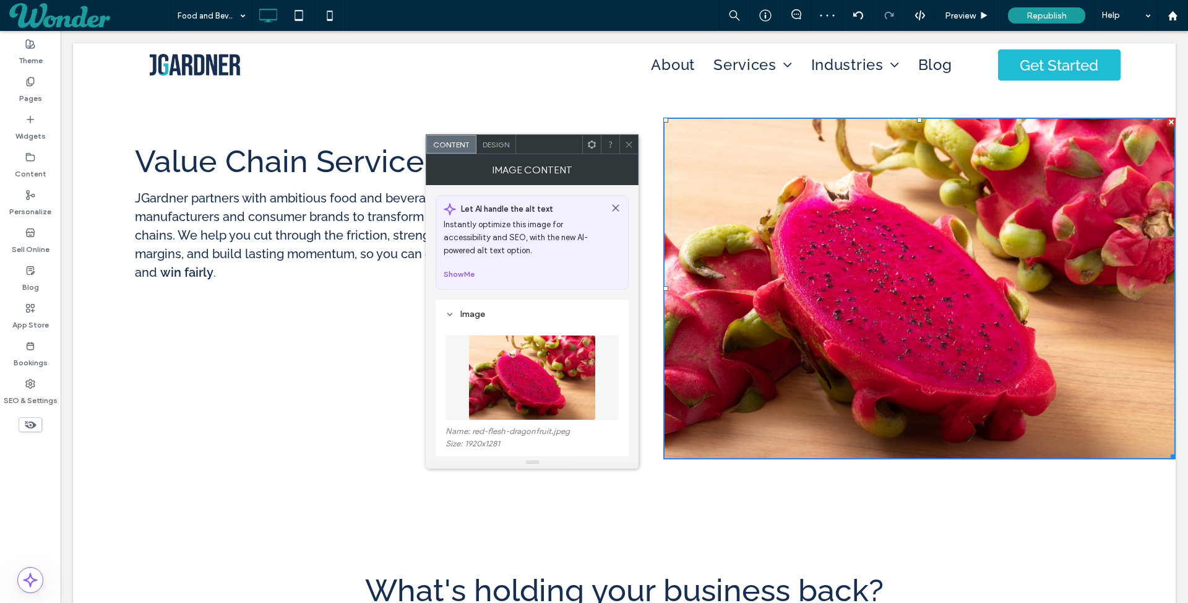
click at [499, 152] on div "Design" at bounding box center [497, 144] width 40 height 19
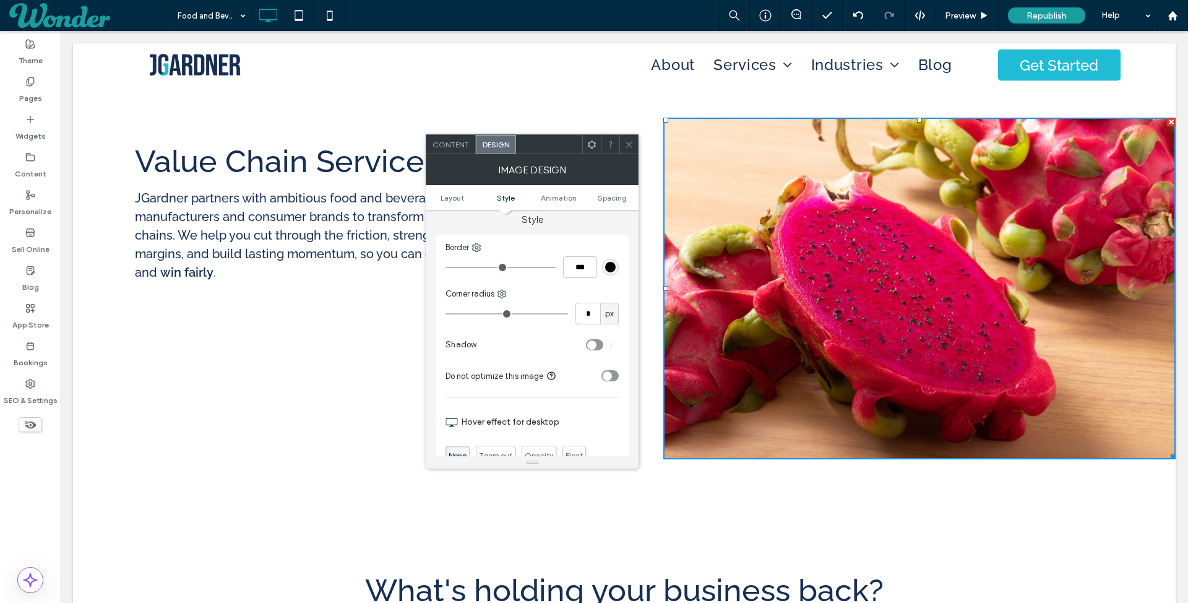
scroll to position [291, 0]
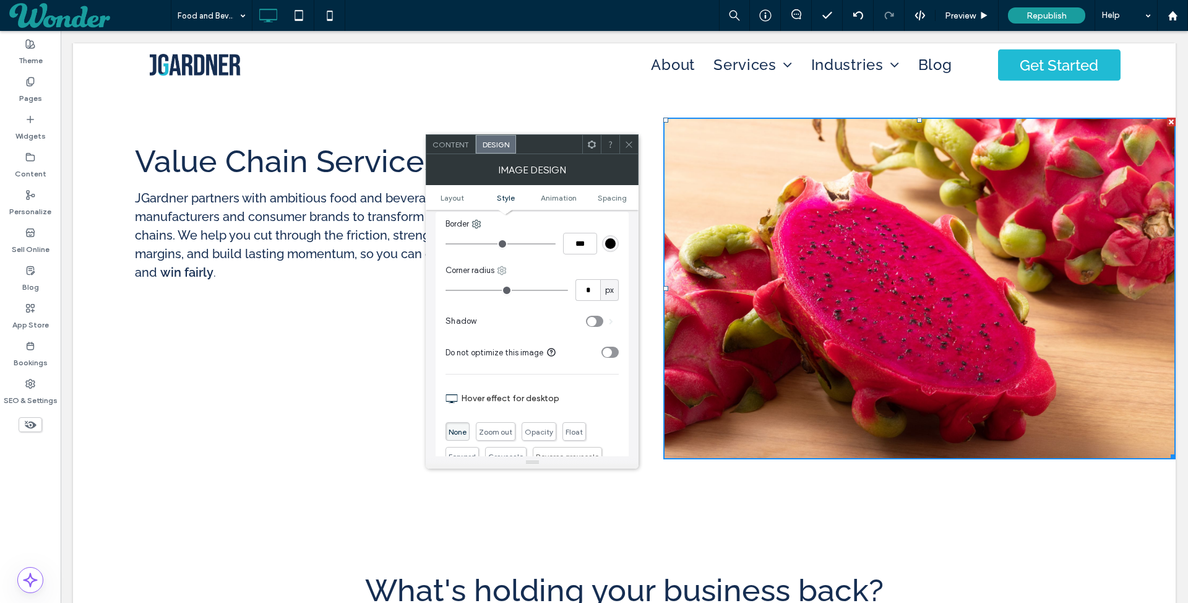
click at [499, 270] on use at bounding box center [502, 271] width 8 height 8
click at [551, 313] on div "Top left" at bounding box center [553, 321] width 110 height 24
click at [447, 290] on input "range" at bounding box center [507, 290] width 123 height 1
drag, startPoint x: 597, startPoint y: 284, endPoint x: 527, endPoint y: 282, distance: 70.0
click at [527, 282] on div "* px" at bounding box center [532, 290] width 173 height 22
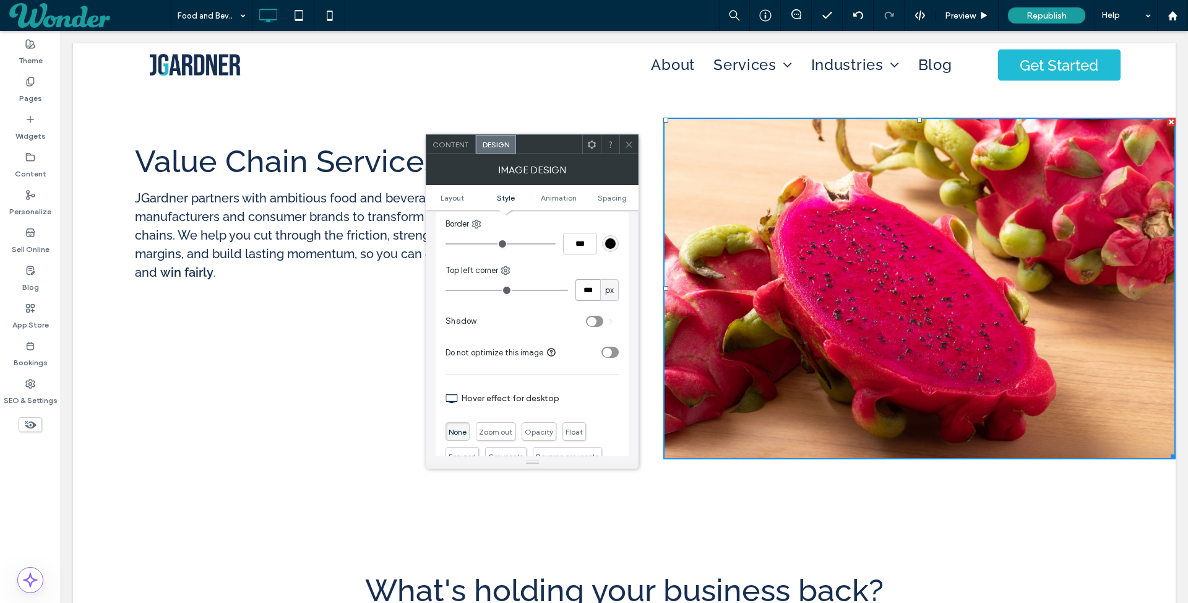
type input "***"
drag, startPoint x: 584, startPoint y: 289, endPoint x: 528, endPoint y: 287, distance: 56.4
click at [545, 289] on div "*** px" at bounding box center [532, 290] width 173 height 22
type input "***"
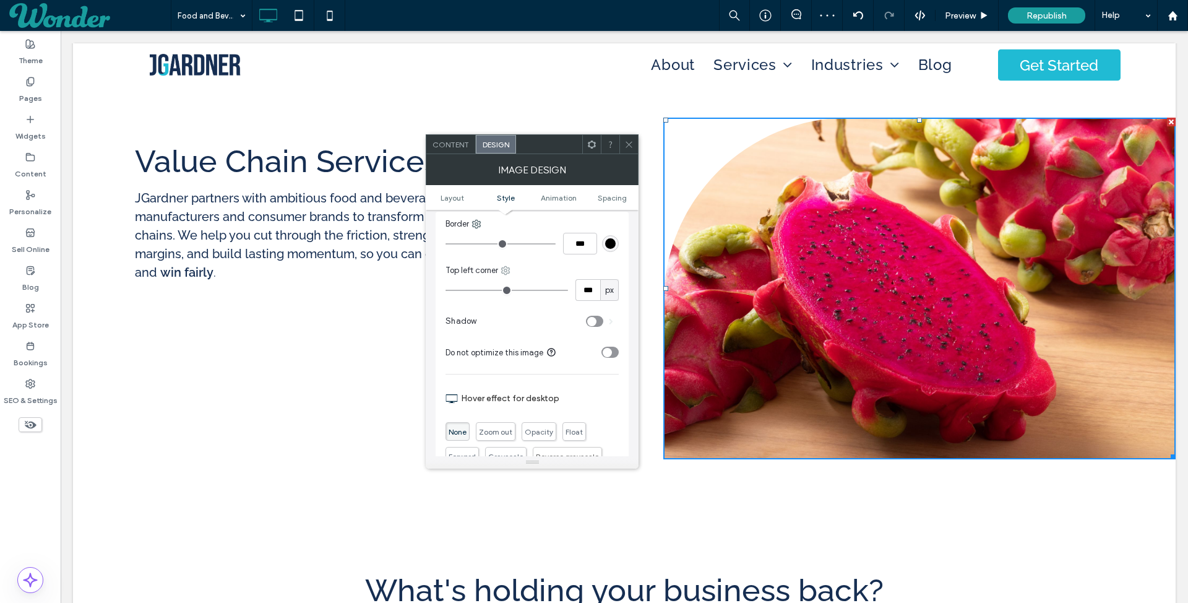
click at [507, 269] on use at bounding box center [506, 271] width 8 height 8
click at [581, 384] on div "Bottom left" at bounding box center [557, 391] width 110 height 24
type input "*"
drag, startPoint x: 594, startPoint y: 288, endPoint x: 518, endPoint y: 288, distance: 76.1
click at [522, 288] on div "* px" at bounding box center [532, 290] width 173 height 22
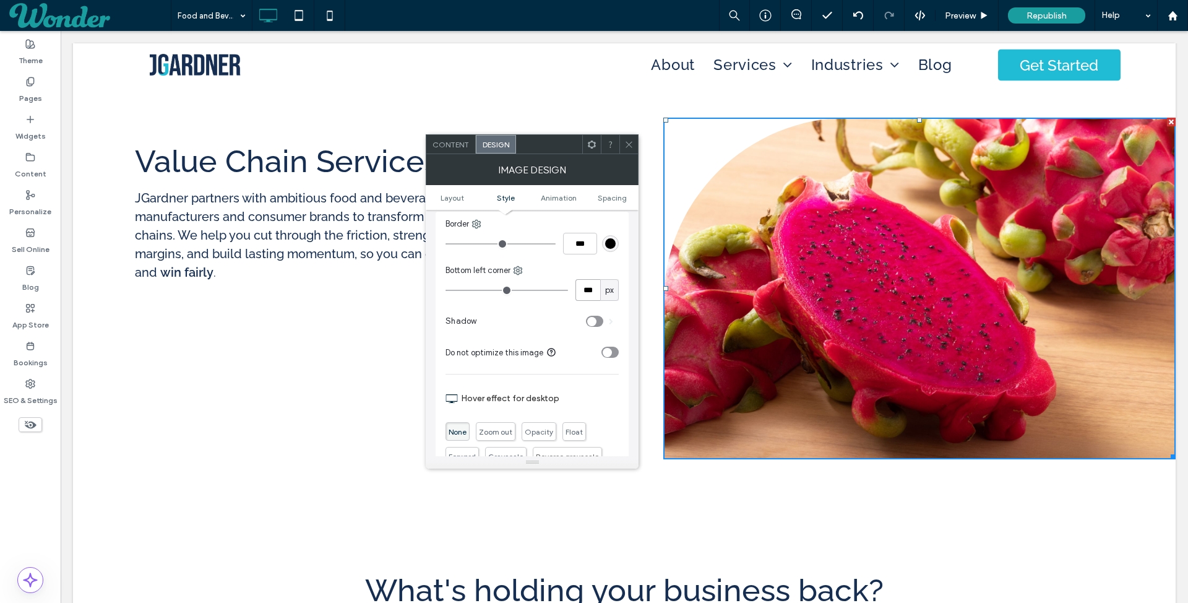
type input "***"
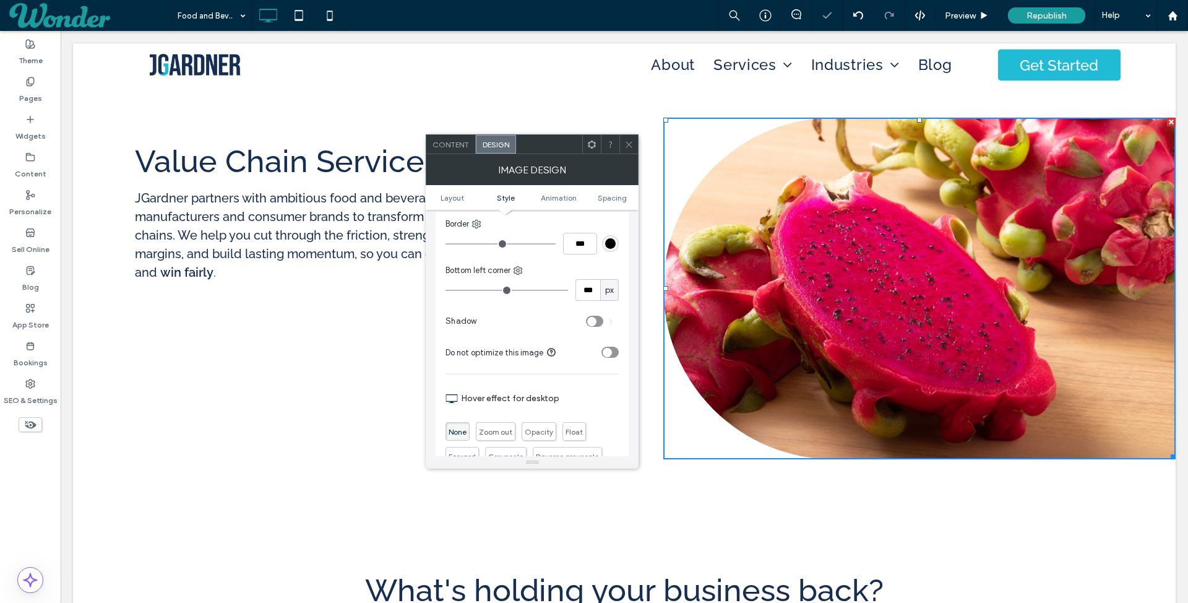
click at [638, 139] on div at bounding box center [628, 144] width 19 height 19
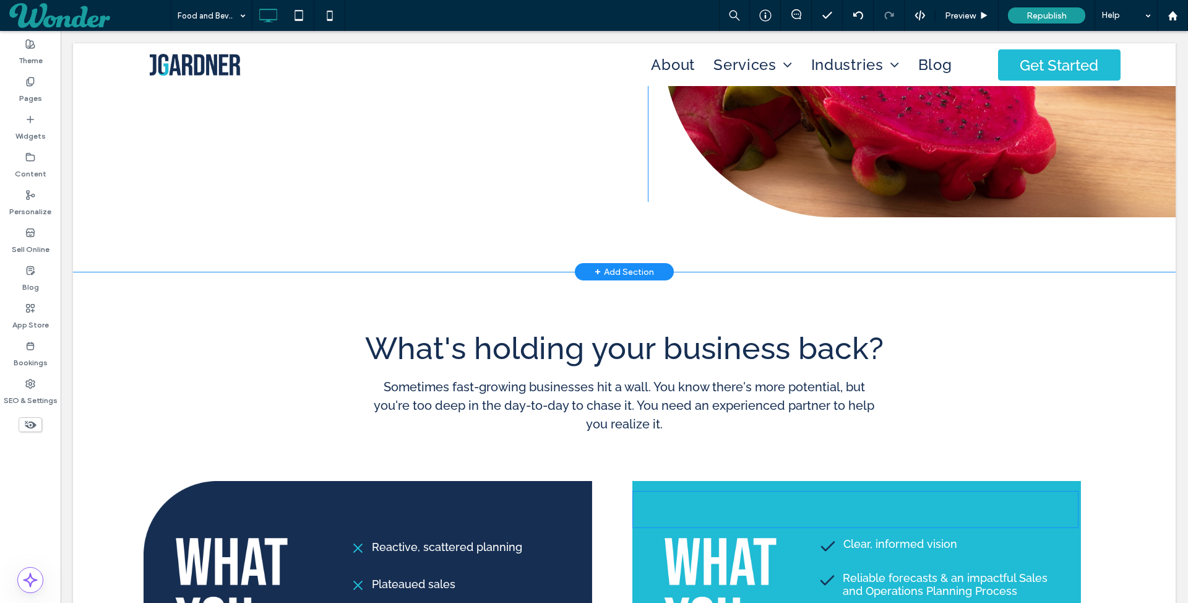
scroll to position [916, 0]
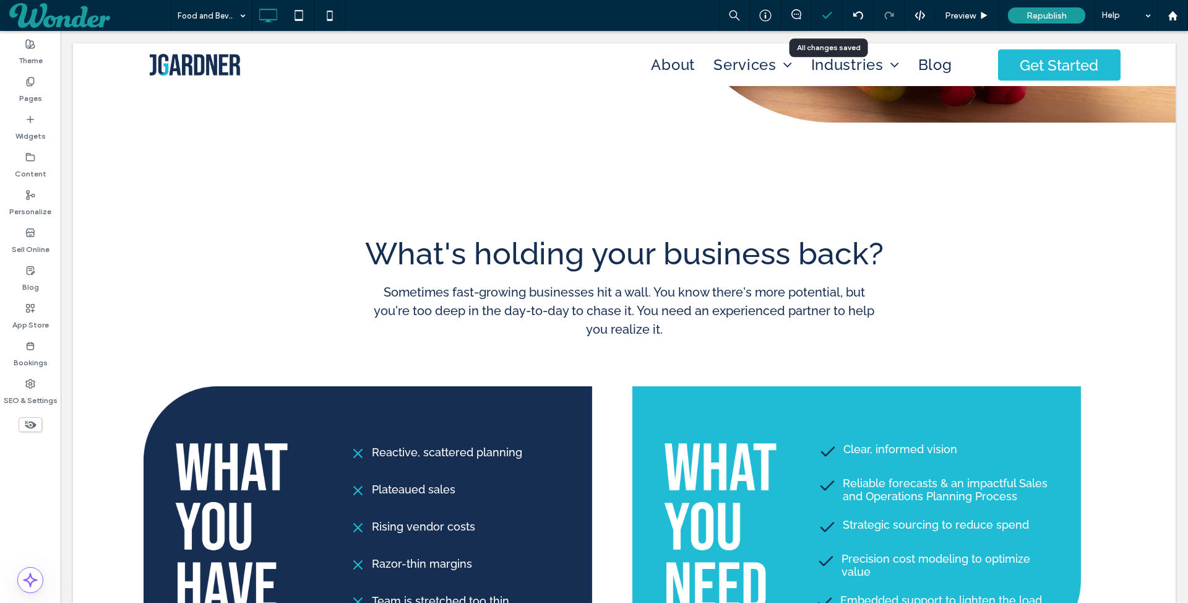
click at [828, 19] on icon at bounding box center [827, 15] width 12 height 12
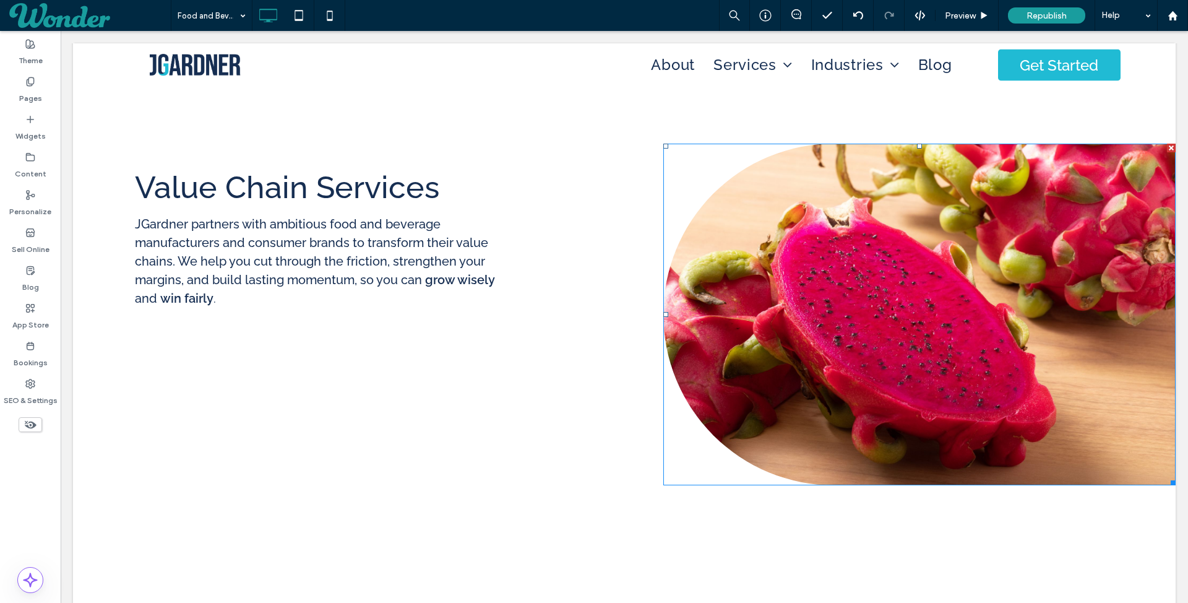
scroll to position [558, 0]
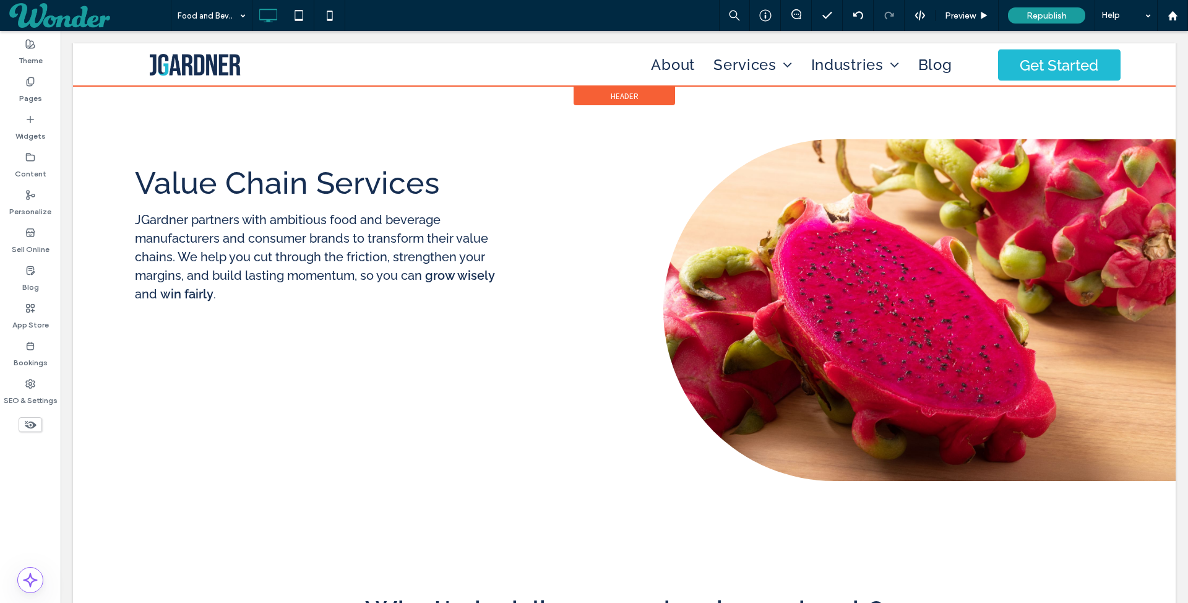
click at [851, 59] on div at bounding box center [624, 64] width 1103 height 43
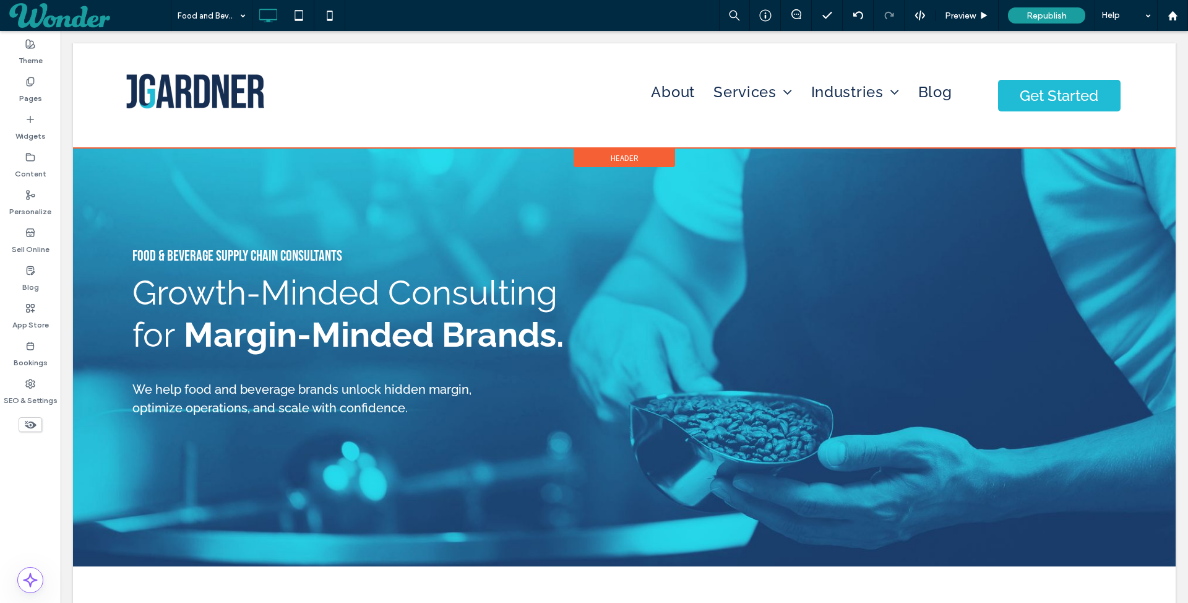
scroll to position [0, 0]
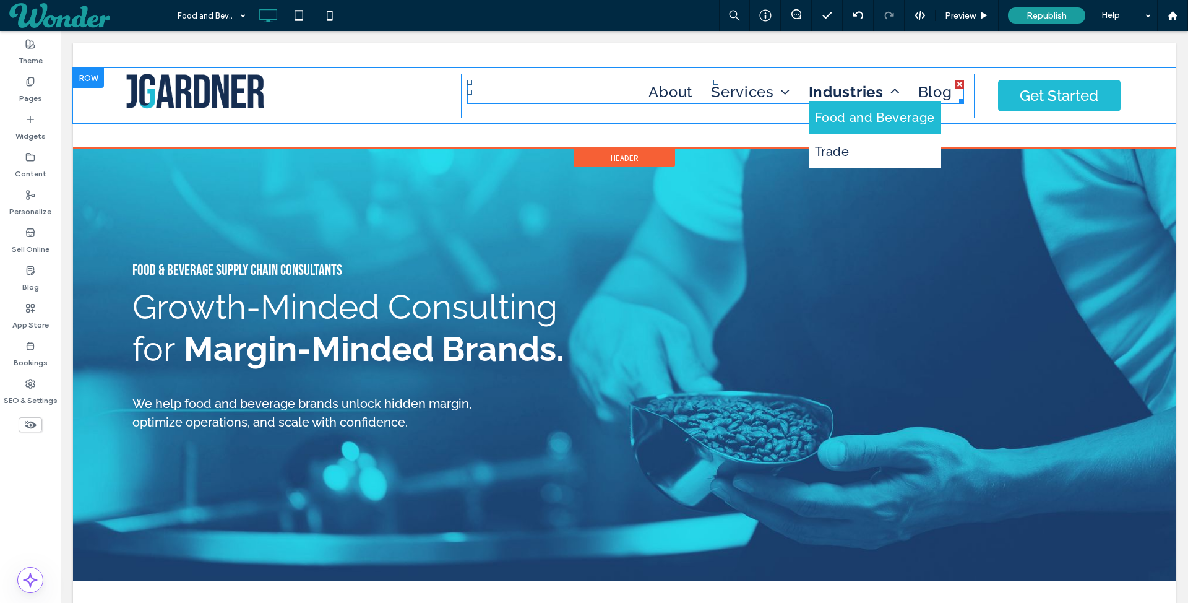
click at [839, 89] on span "Industries" at bounding box center [854, 92] width 91 height 18
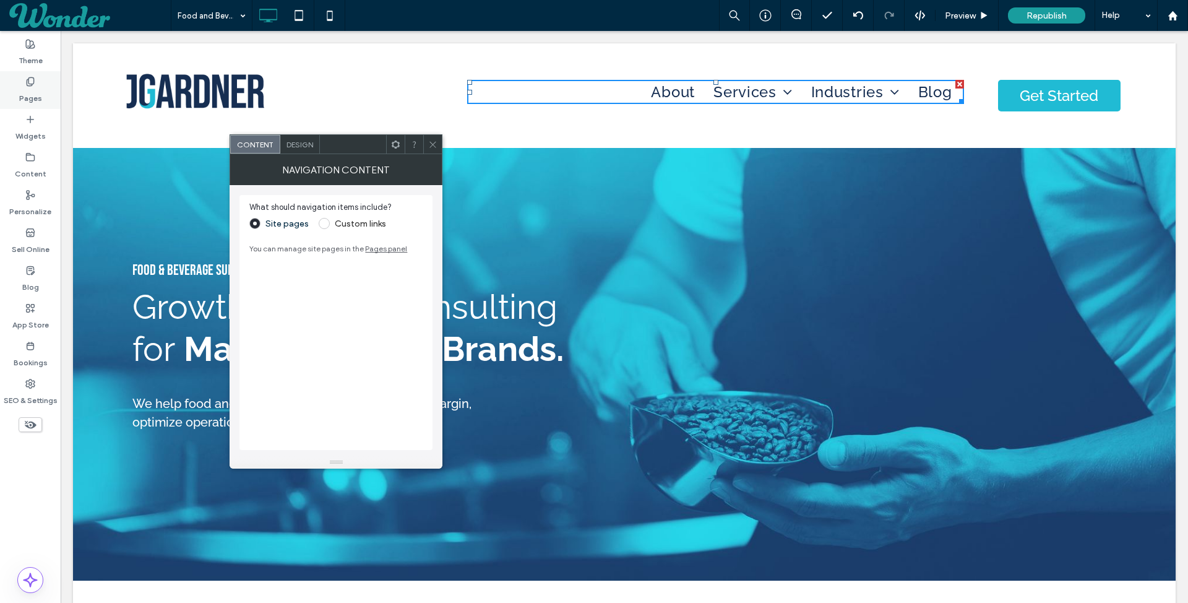
click at [39, 93] on label "Pages" at bounding box center [30, 95] width 23 height 17
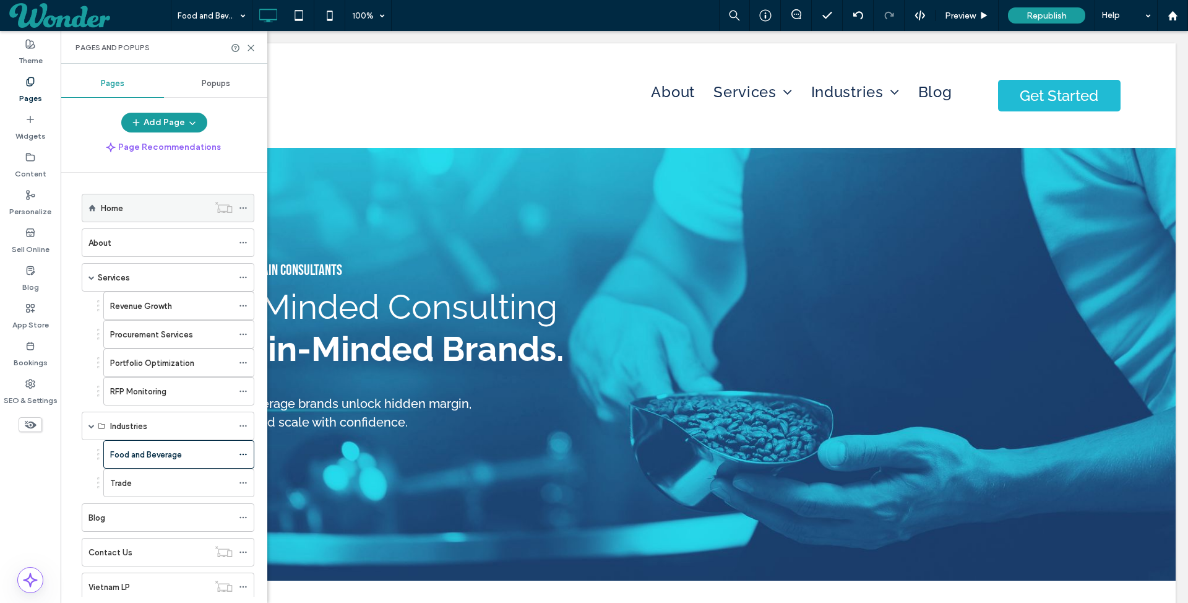
click at [137, 204] on div "Home" at bounding box center [155, 208] width 108 height 13
click at [251, 48] on div at bounding box center [594, 301] width 1188 height 603
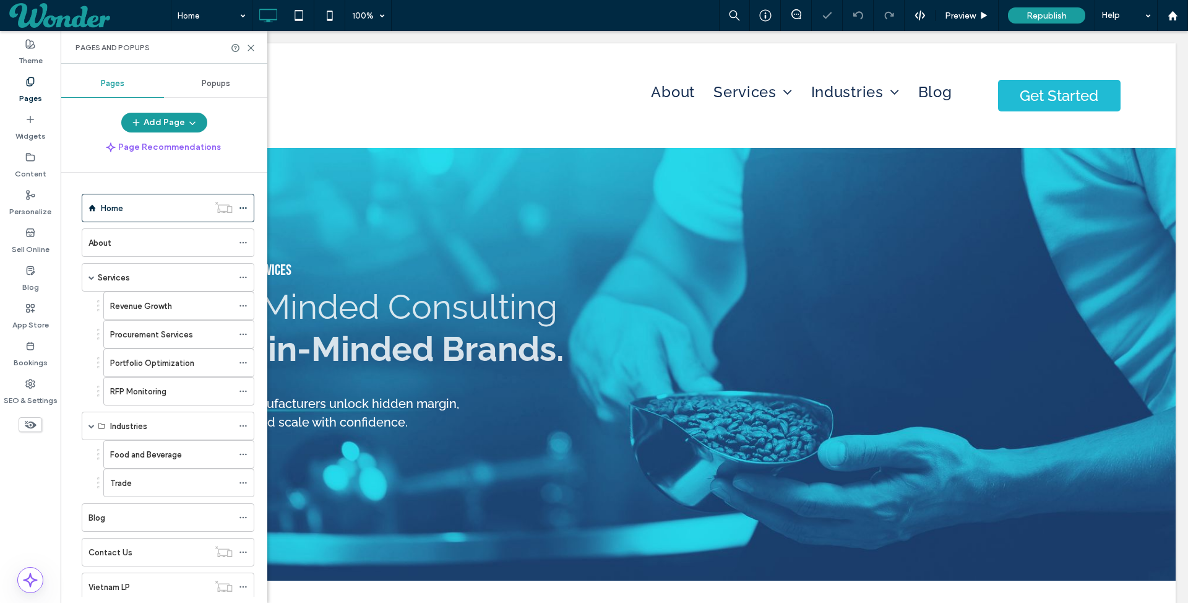
click at [244, 45] on div at bounding box center [243, 47] width 25 height 9
click at [252, 46] on use at bounding box center [251, 48] width 6 height 6
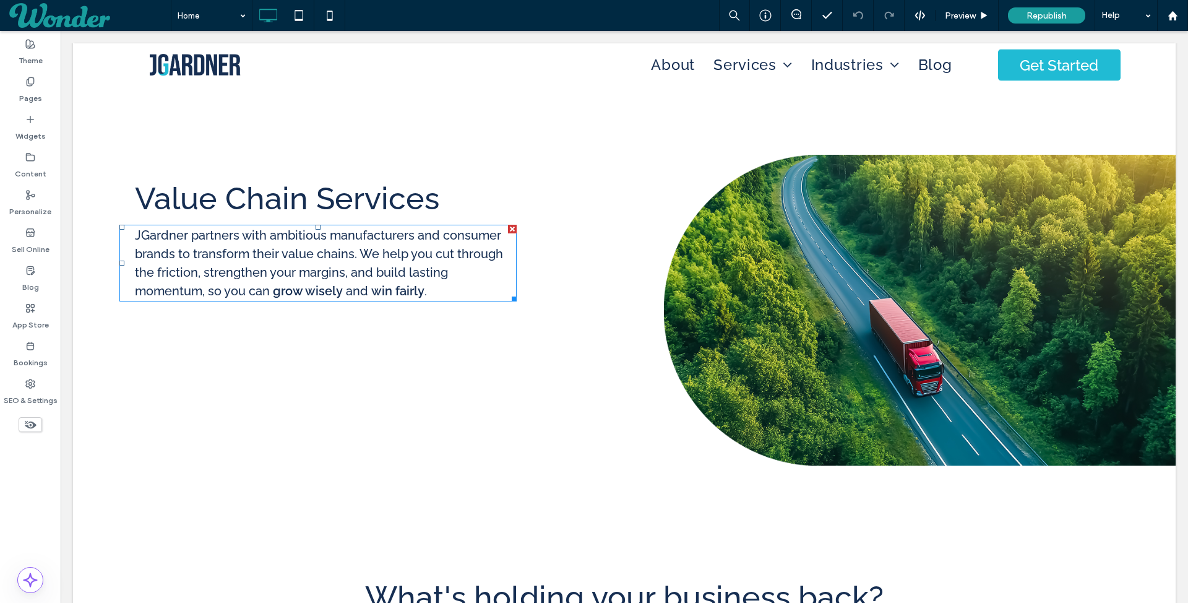
scroll to position [554, 0]
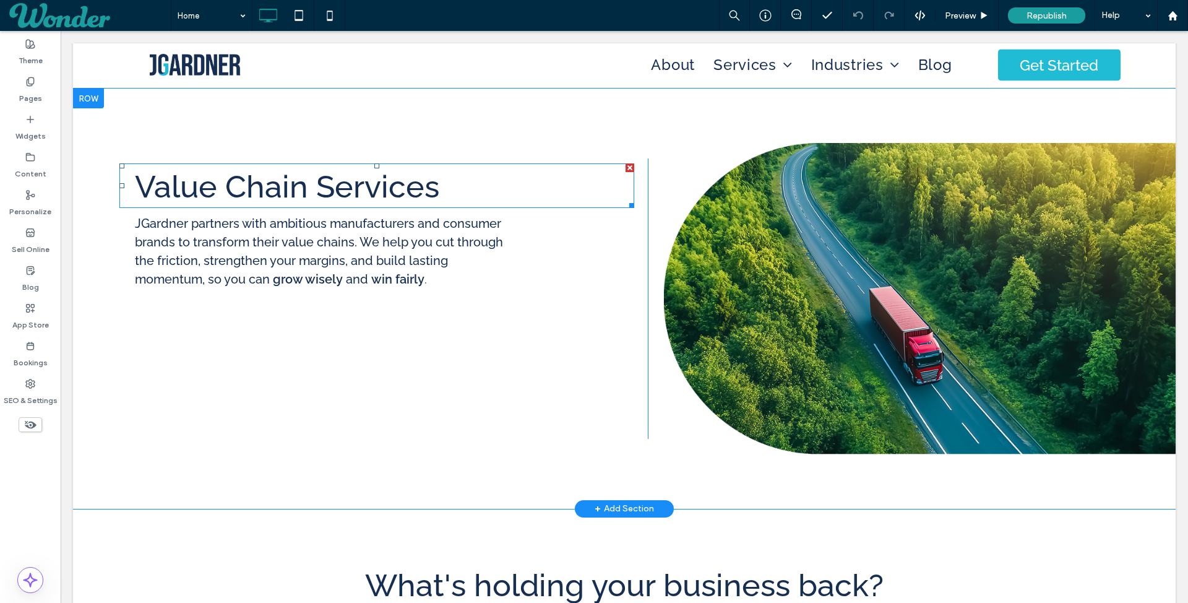
click at [355, 195] on span "Value Chain Services" at bounding box center [287, 186] width 304 height 37
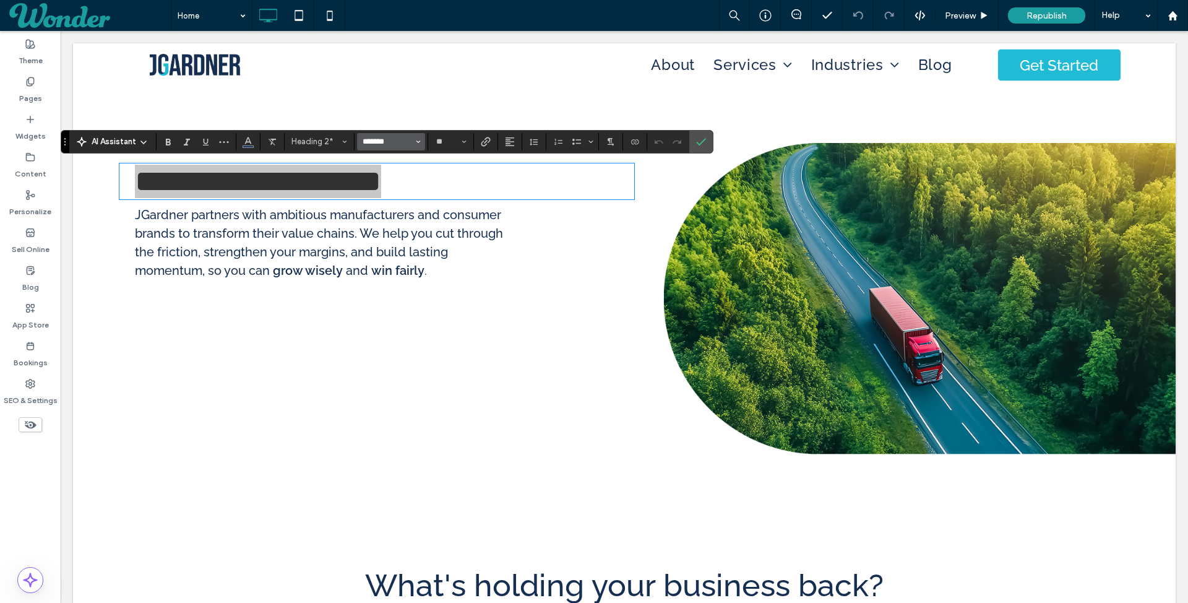
click at [368, 138] on input "*******" at bounding box center [387, 142] width 53 height 10
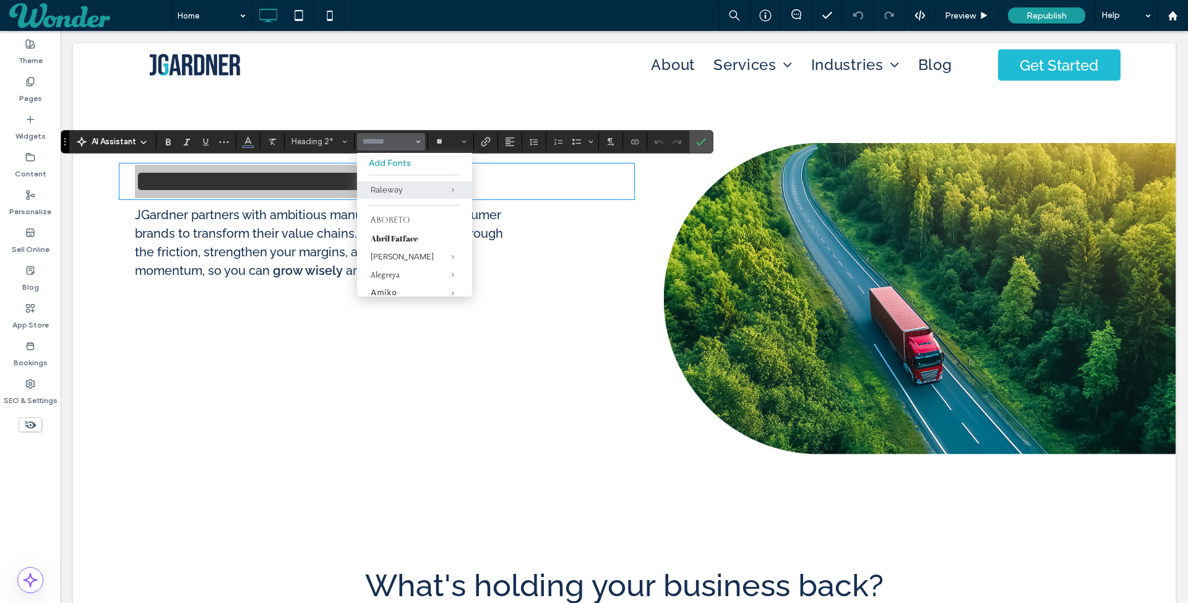
scroll to position [956, 0]
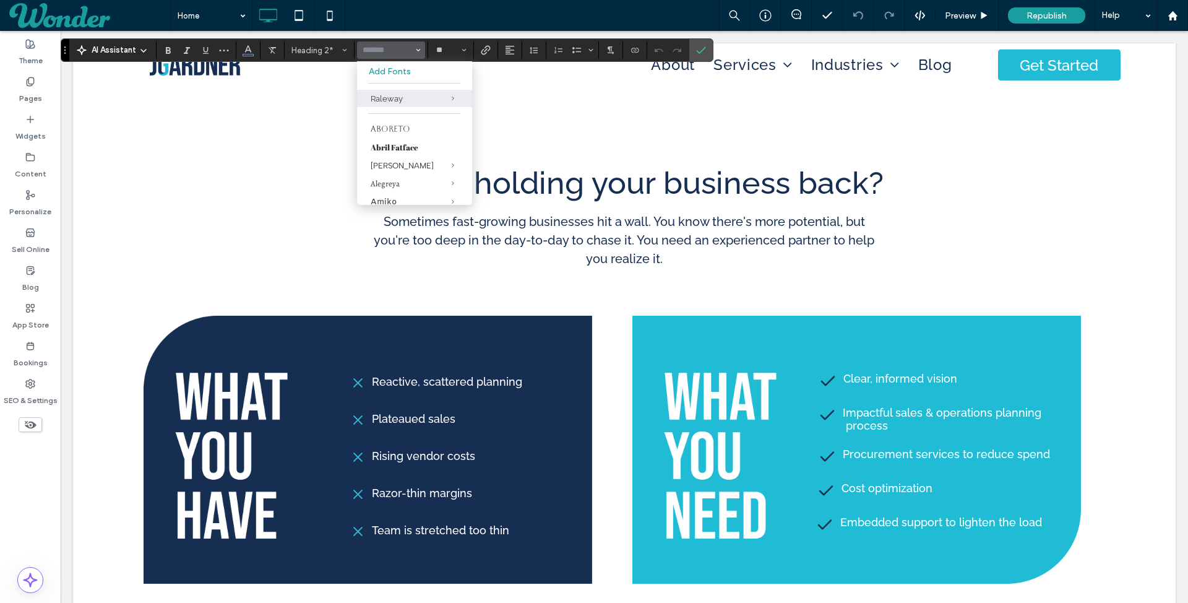
click at [547, 160] on div "What's holding your business back? Sometimes fast-growing businesses hit a wall…" at bounding box center [624, 226] width 1103 height 178
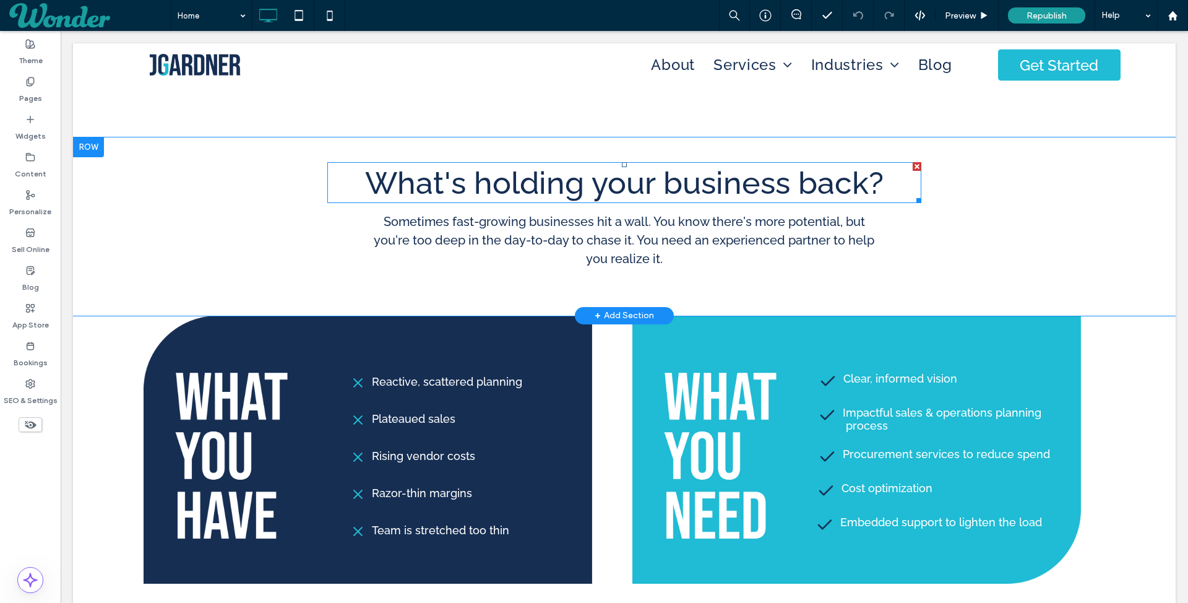
click at [548, 179] on span "What's holding your business back?" at bounding box center [624, 183] width 519 height 37
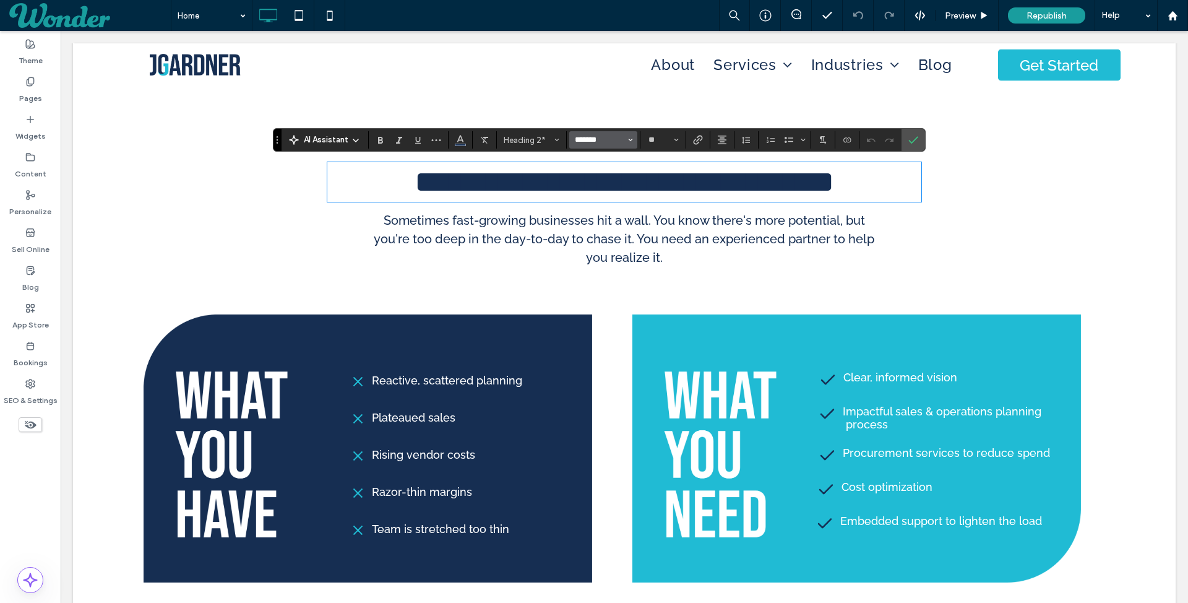
click at [593, 139] on input "*******" at bounding box center [600, 140] width 53 height 10
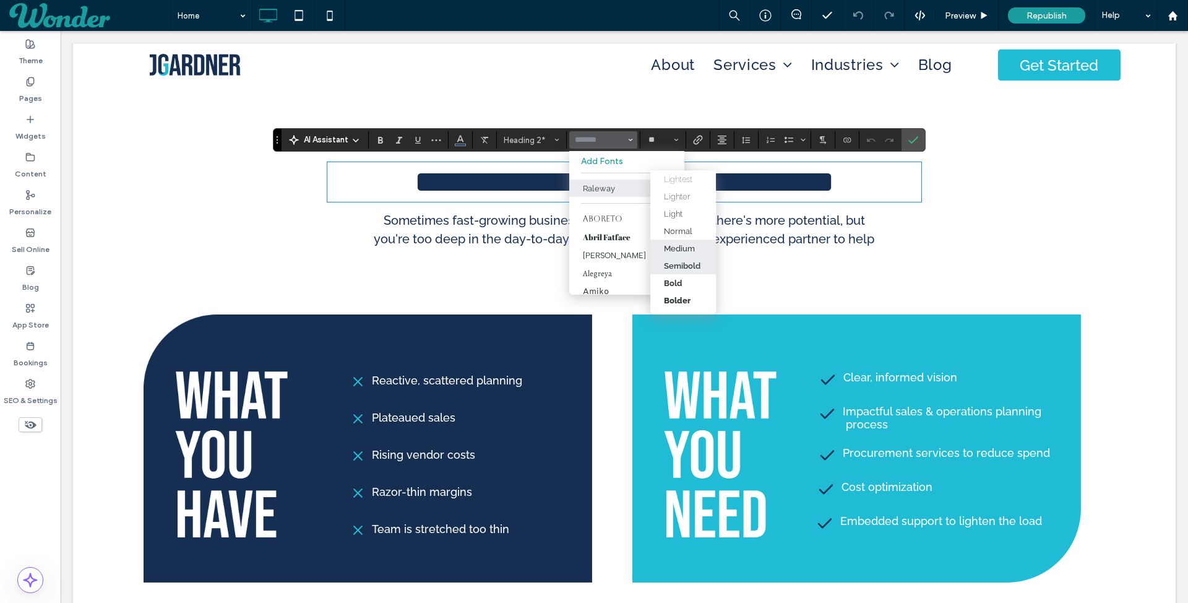
click at [676, 263] on div "Semibold" at bounding box center [682, 265] width 37 height 9
type input "*******"
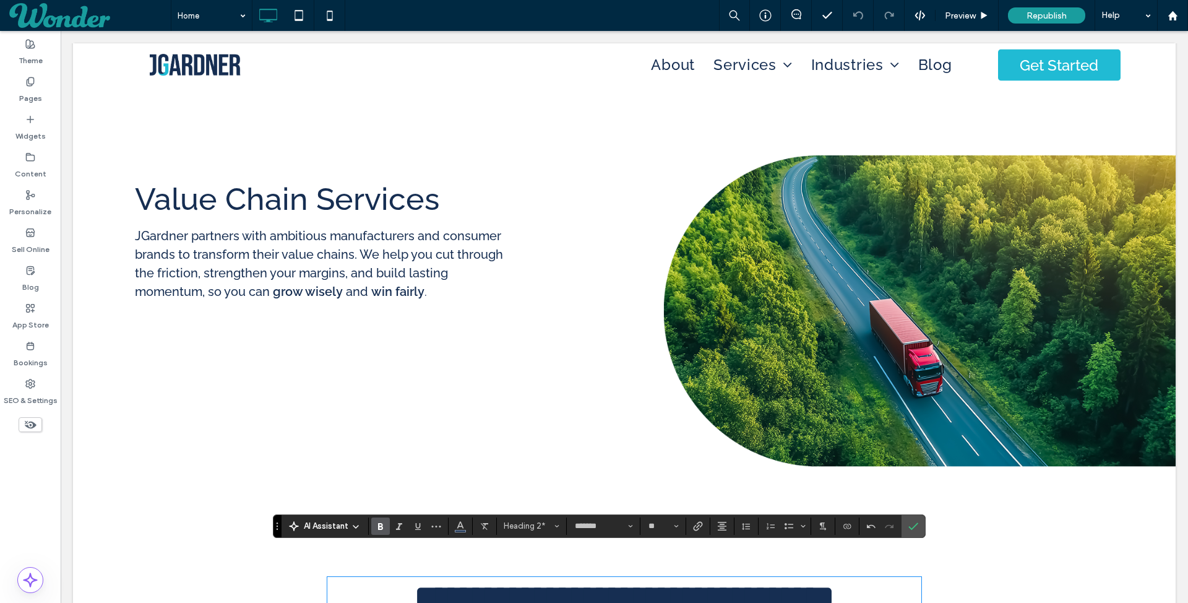
scroll to position [461, 0]
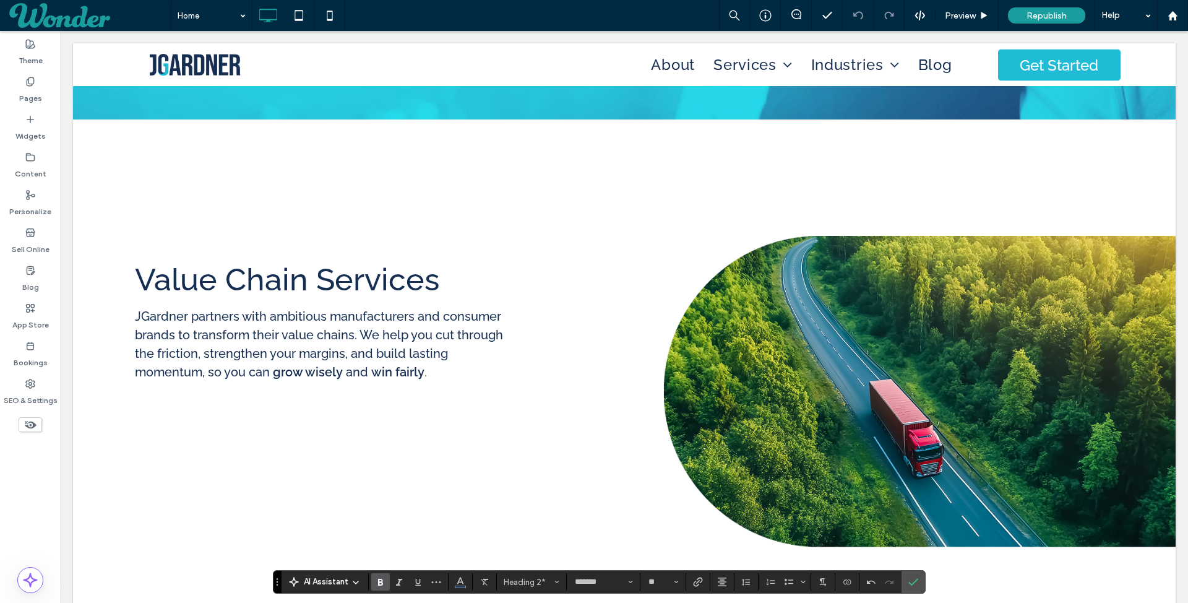
click at [368, 275] on span "Value Chain Services" at bounding box center [287, 279] width 304 height 37
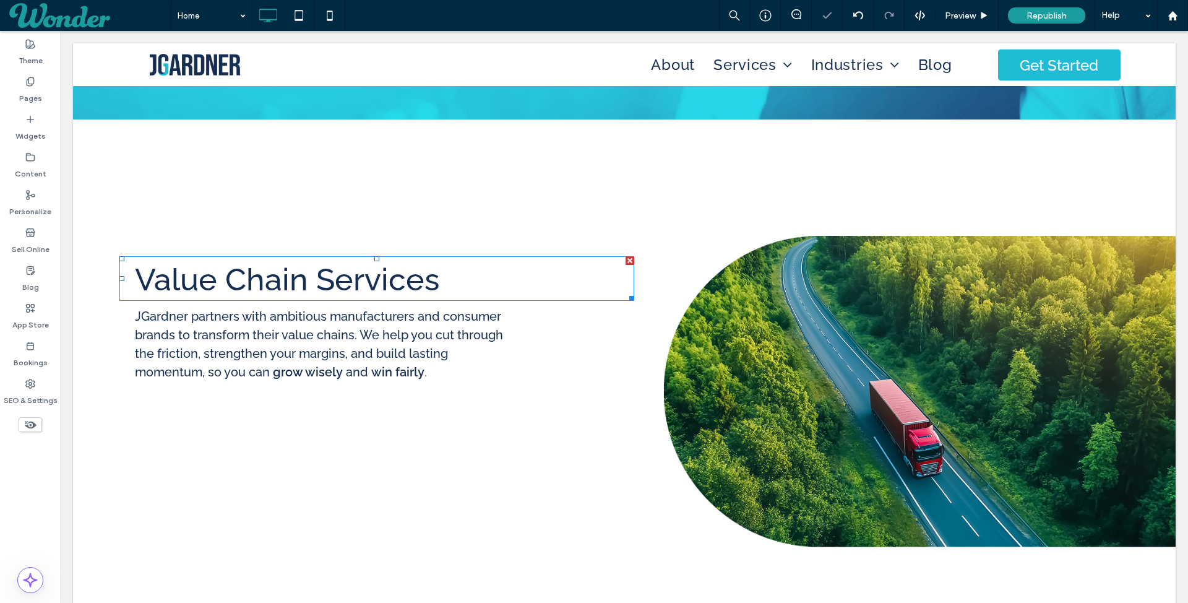
click at [341, 277] on span "Value Chain Services" at bounding box center [287, 279] width 304 height 37
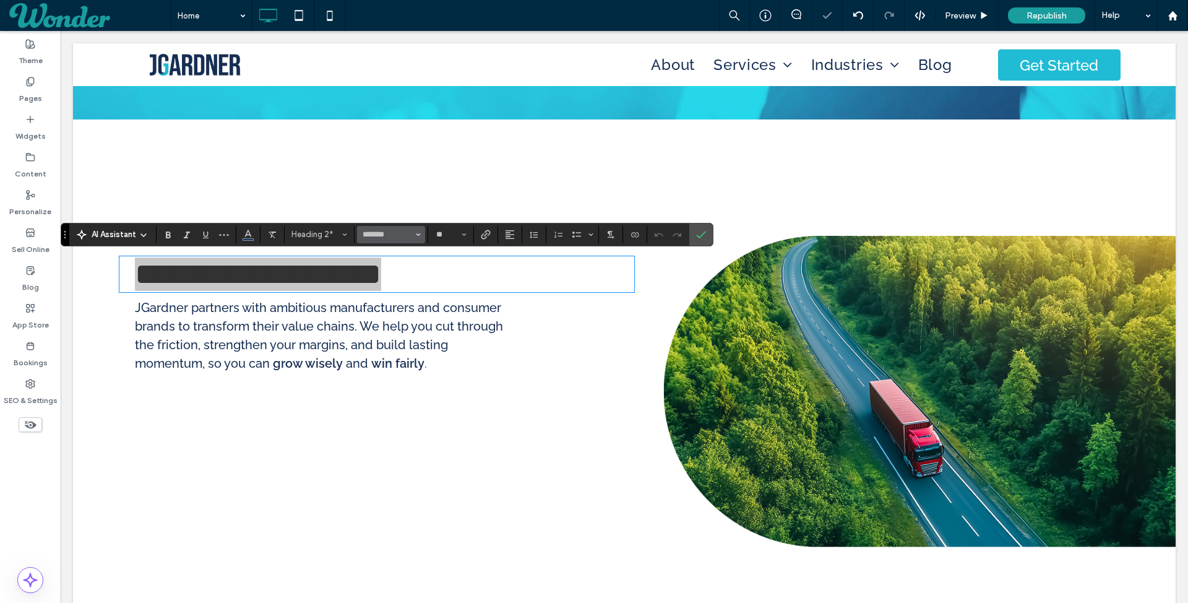
click at [412, 234] on button "*******" at bounding box center [391, 234] width 68 height 17
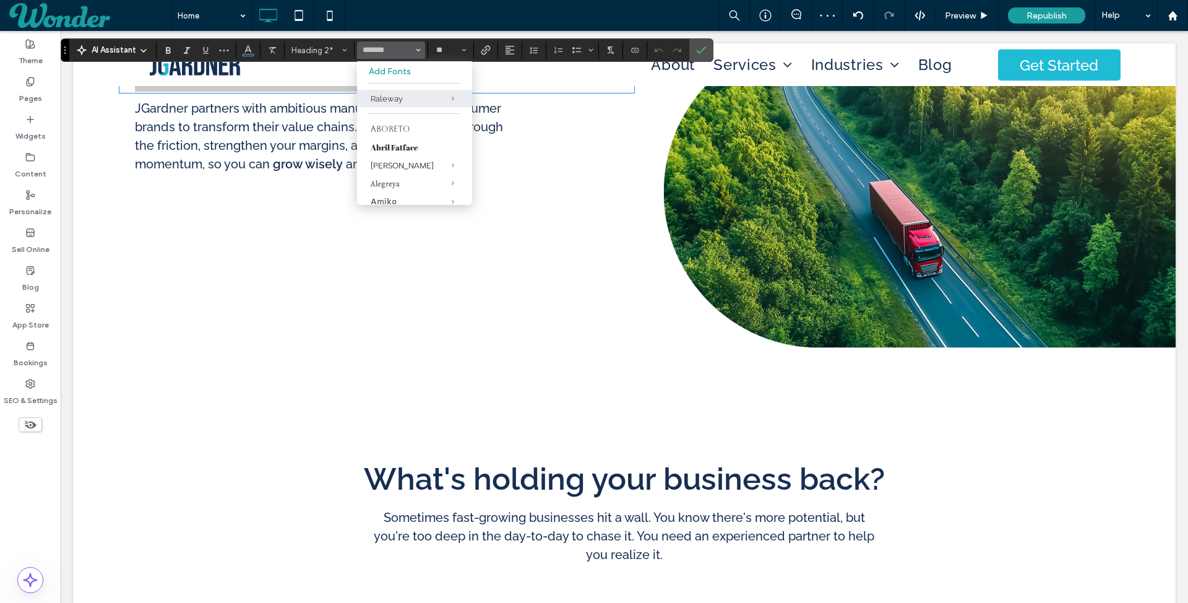
scroll to position [977, 0]
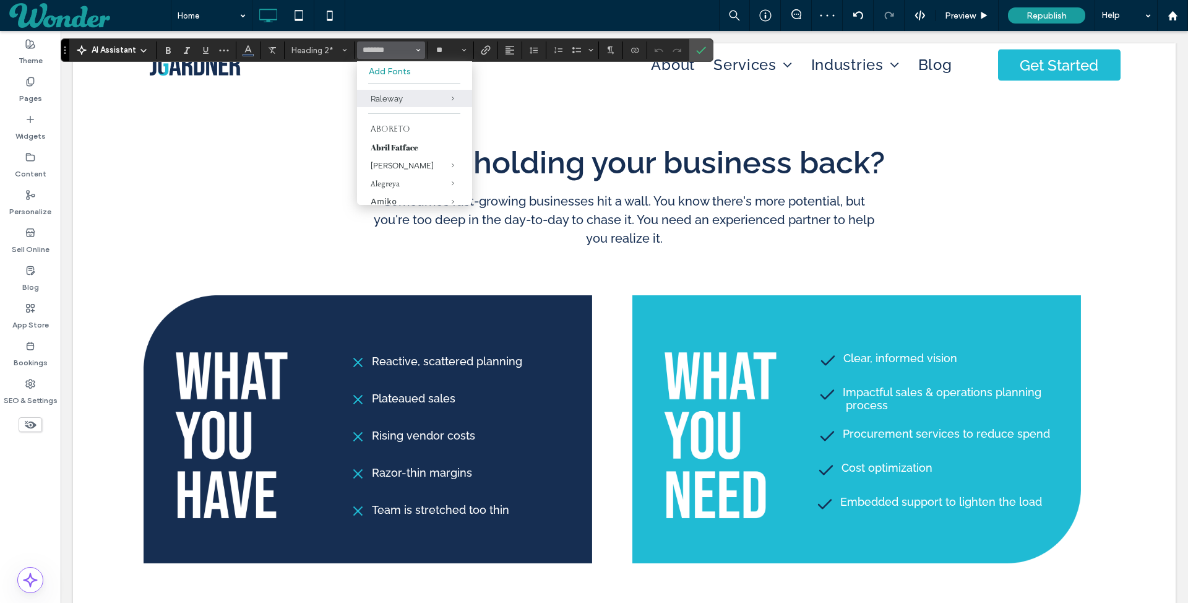
click at [617, 174] on span "What's holding your business back?" at bounding box center [624, 162] width 521 height 37
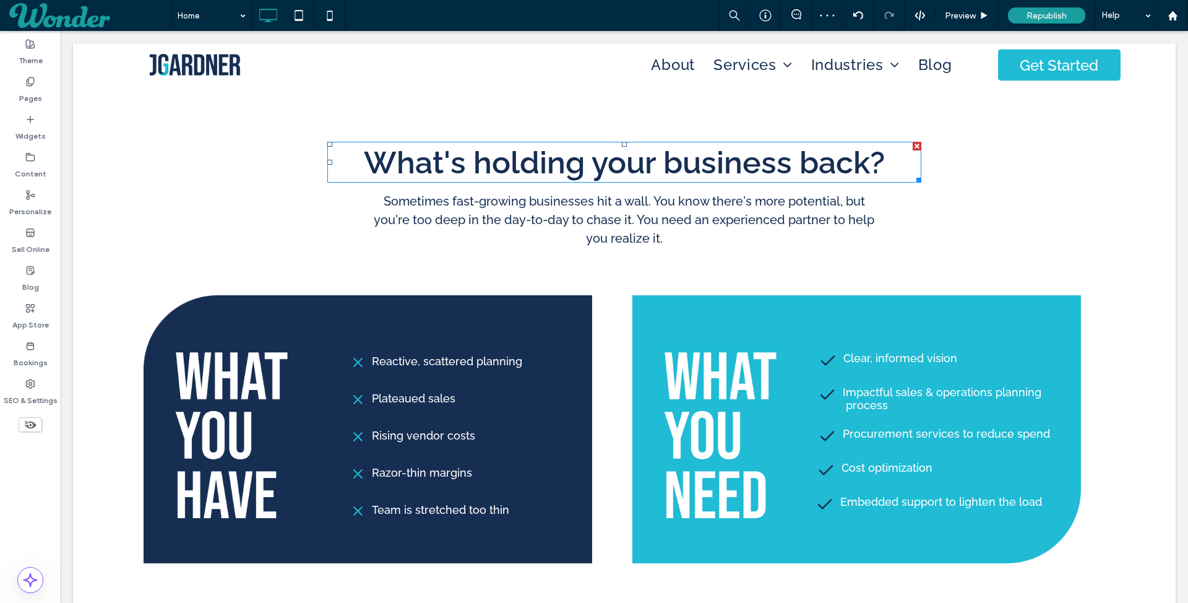
click at [617, 174] on span "What's holding your business back?" at bounding box center [624, 162] width 521 height 37
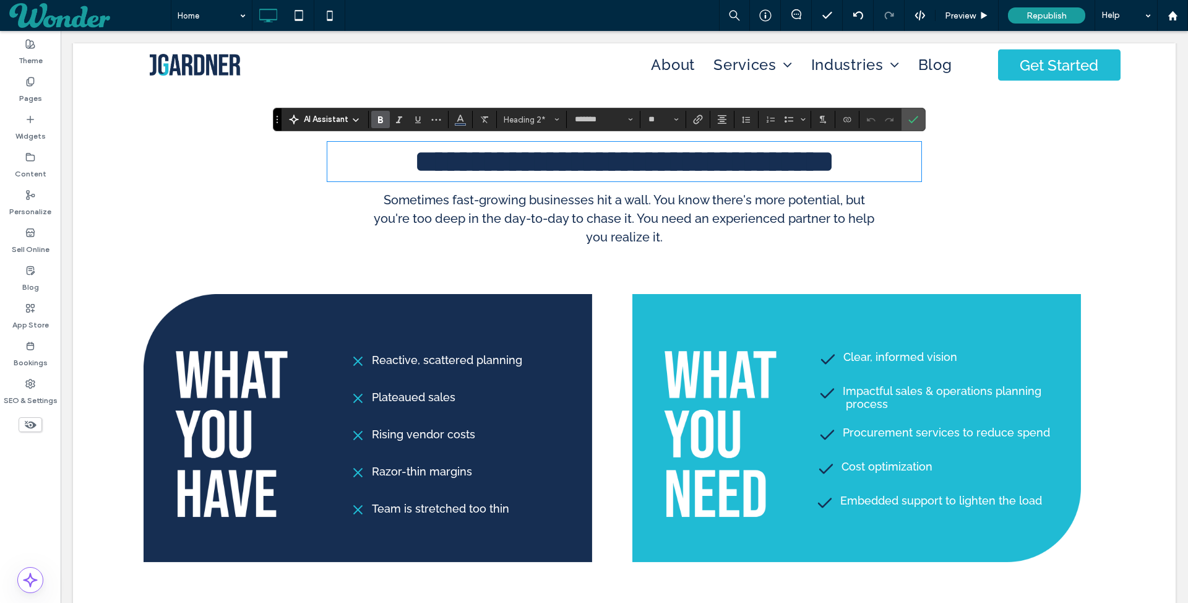
click at [614, 108] on div "AI Assistant Heading 2* ******* **" at bounding box center [599, 120] width 653 height 24
click at [614, 118] on input "*******" at bounding box center [600, 119] width 53 height 10
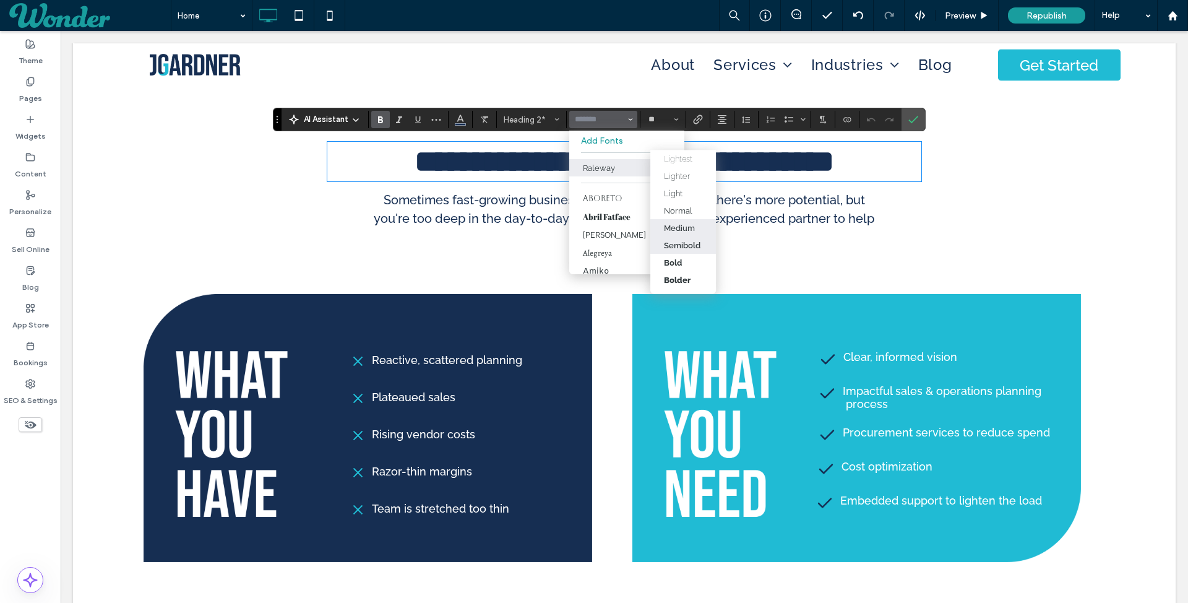
click at [683, 225] on div "Medium" at bounding box center [679, 227] width 31 height 9
type input "*******"
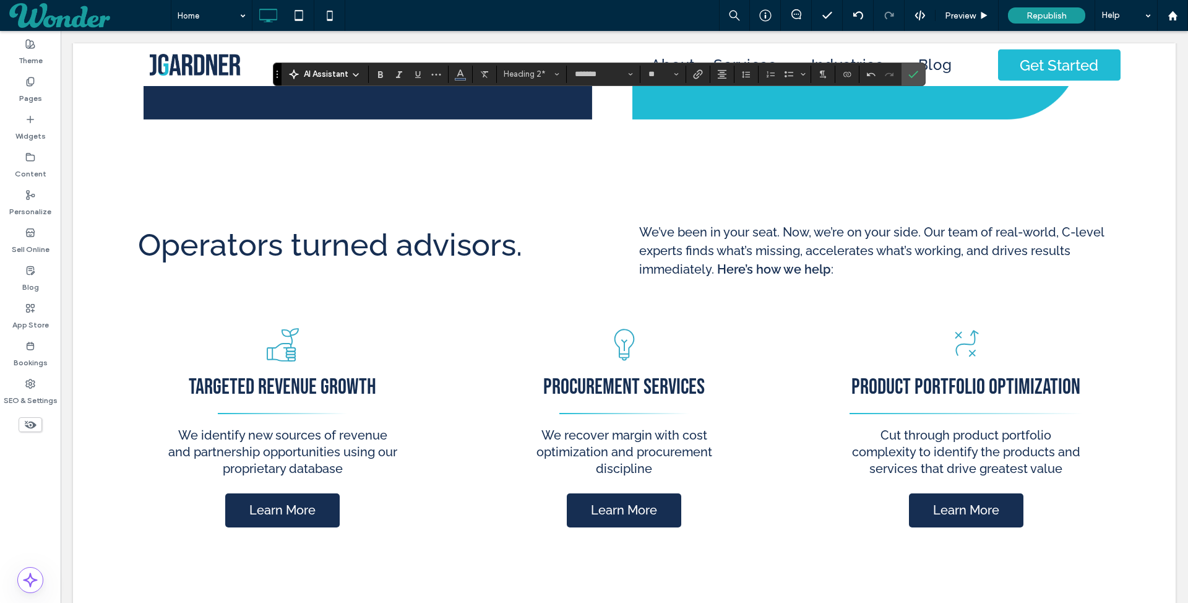
scroll to position [1481, 0]
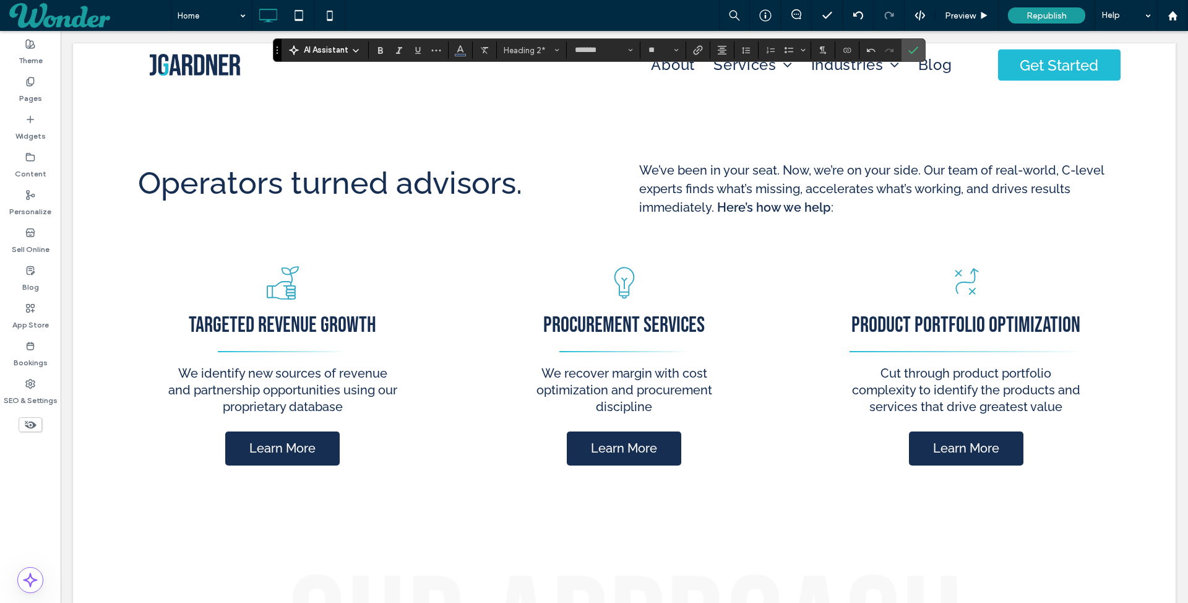
click at [429, 183] on span "Operators turned advisors." at bounding box center [330, 183] width 384 height 37
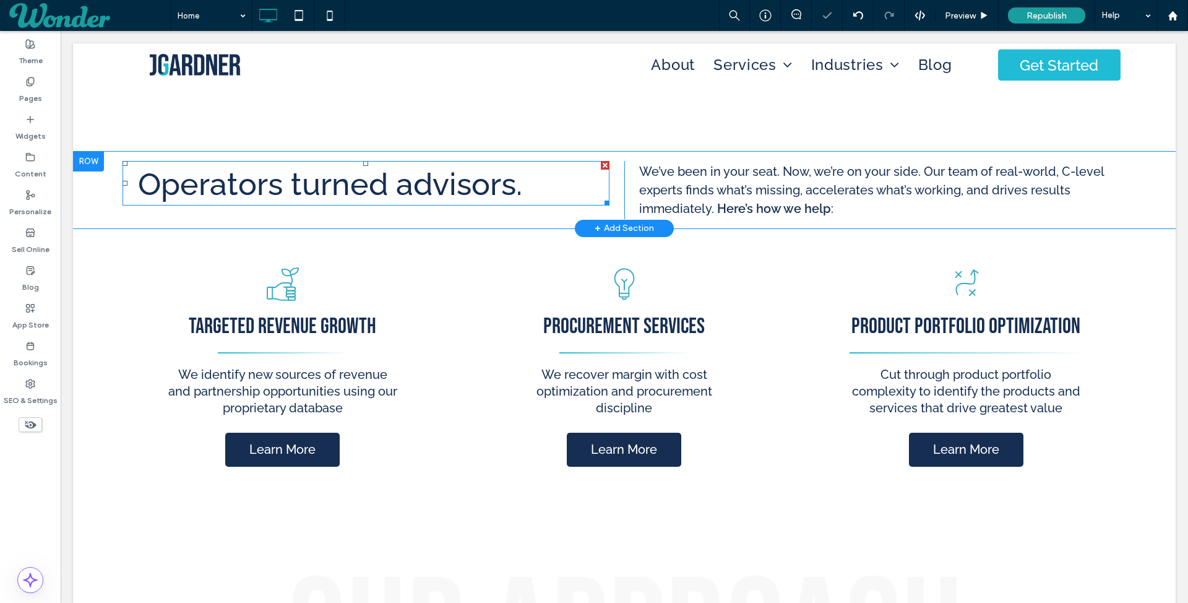
click at [426, 182] on span "Operators turned advisors." at bounding box center [330, 184] width 384 height 37
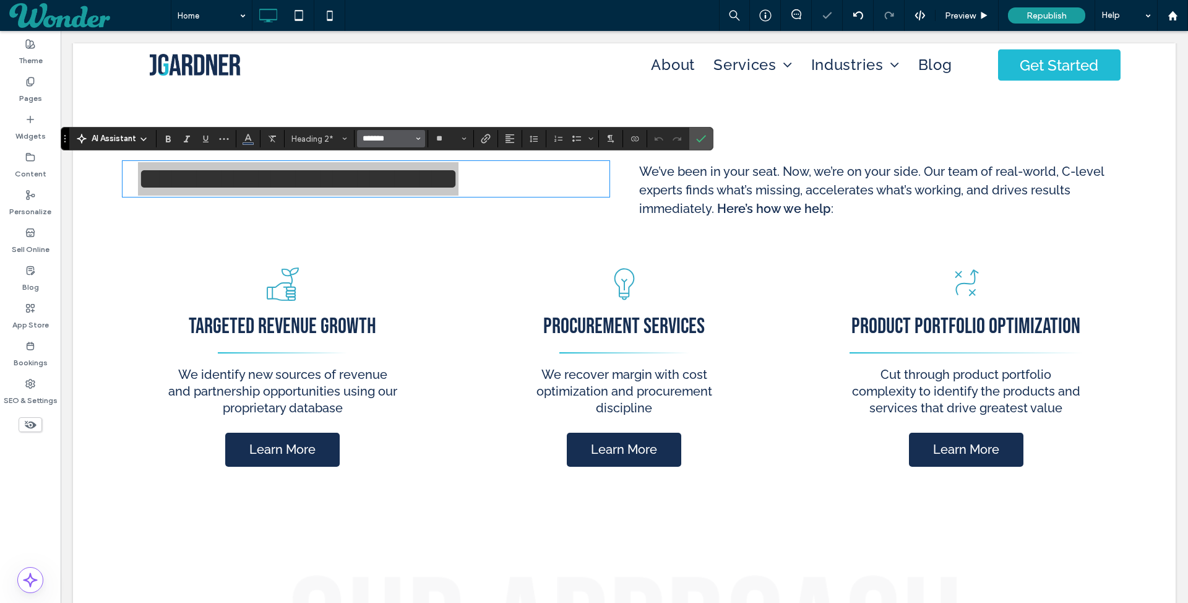
click at [397, 137] on input "*******" at bounding box center [387, 139] width 53 height 10
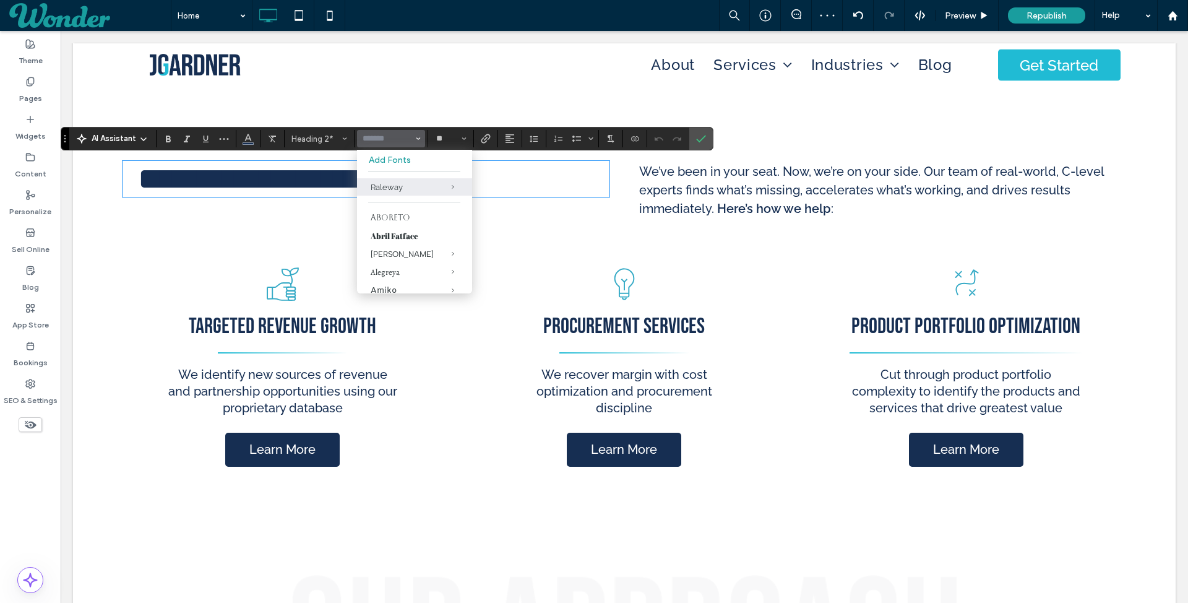
click at [602, 225] on div "**********" at bounding box center [624, 190] width 1103 height 77
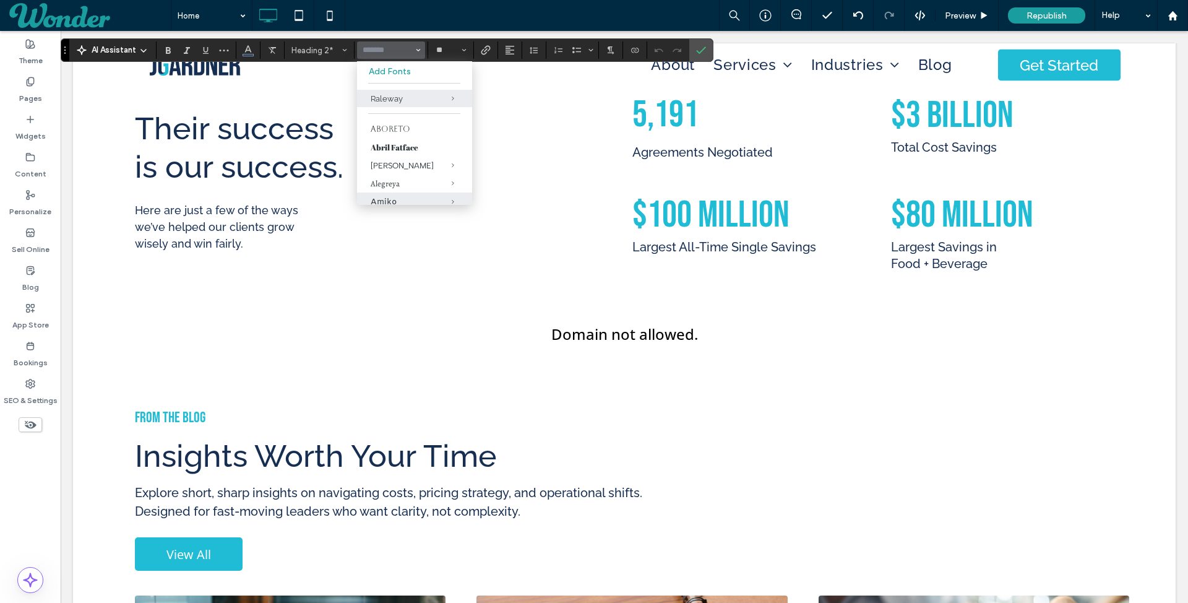
scroll to position [2460, 0]
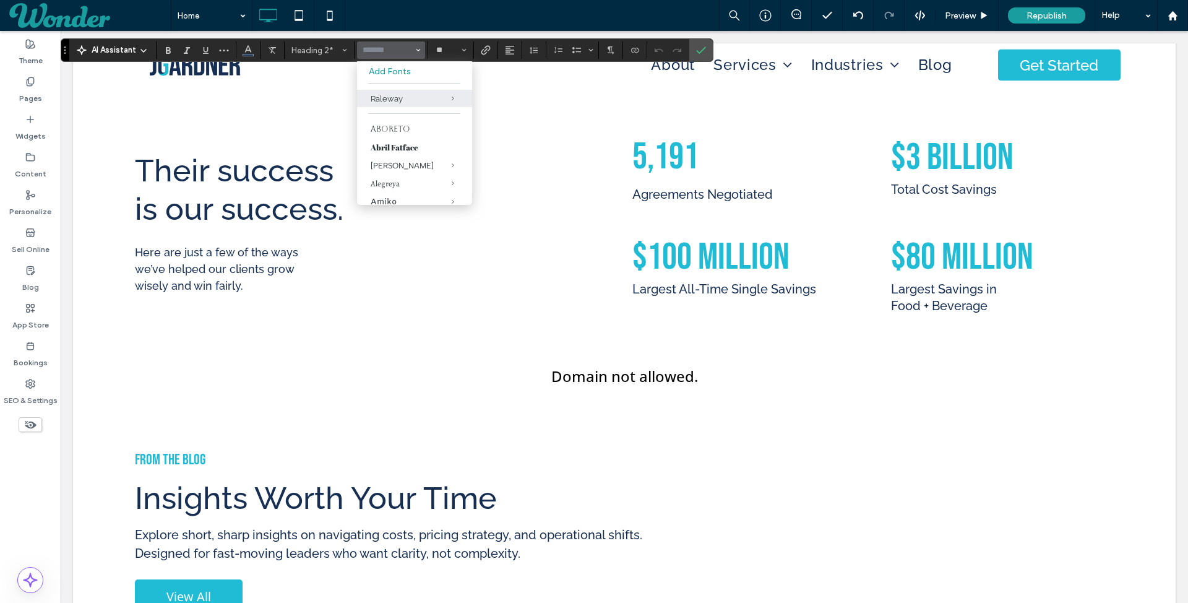
click at [254, 204] on span "Their success is our success." at bounding box center [239, 189] width 209 height 75
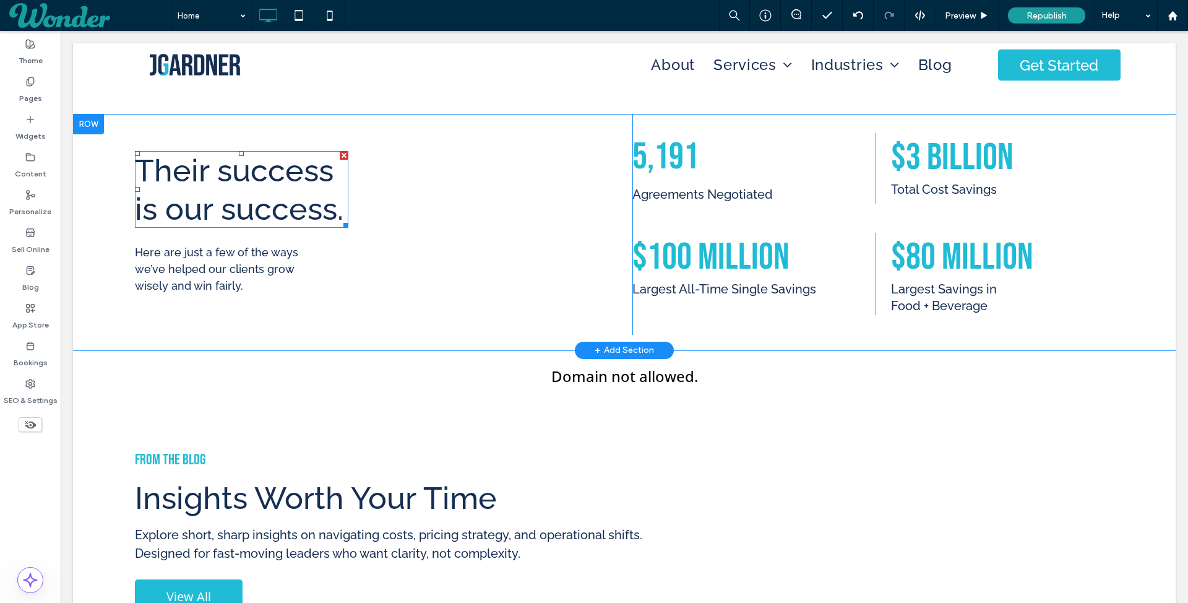
click at [252, 191] on span "Their success is our success." at bounding box center [239, 189] width 209 height 75
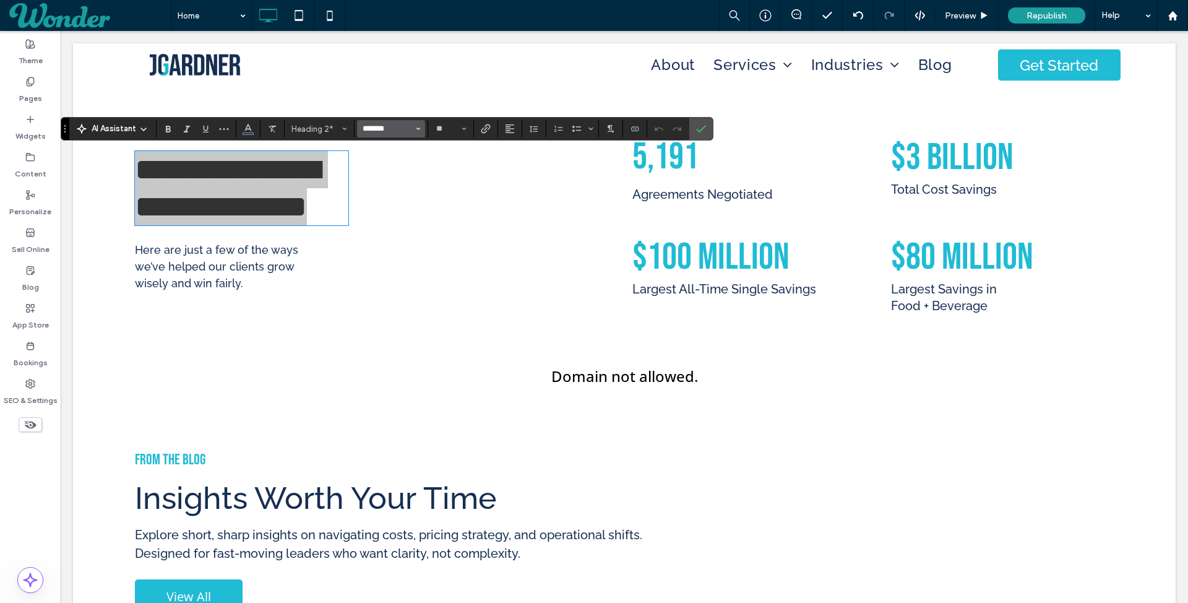
click at [390, 126] on input "*******" at bounding box center [387, 129] width 53 height 10
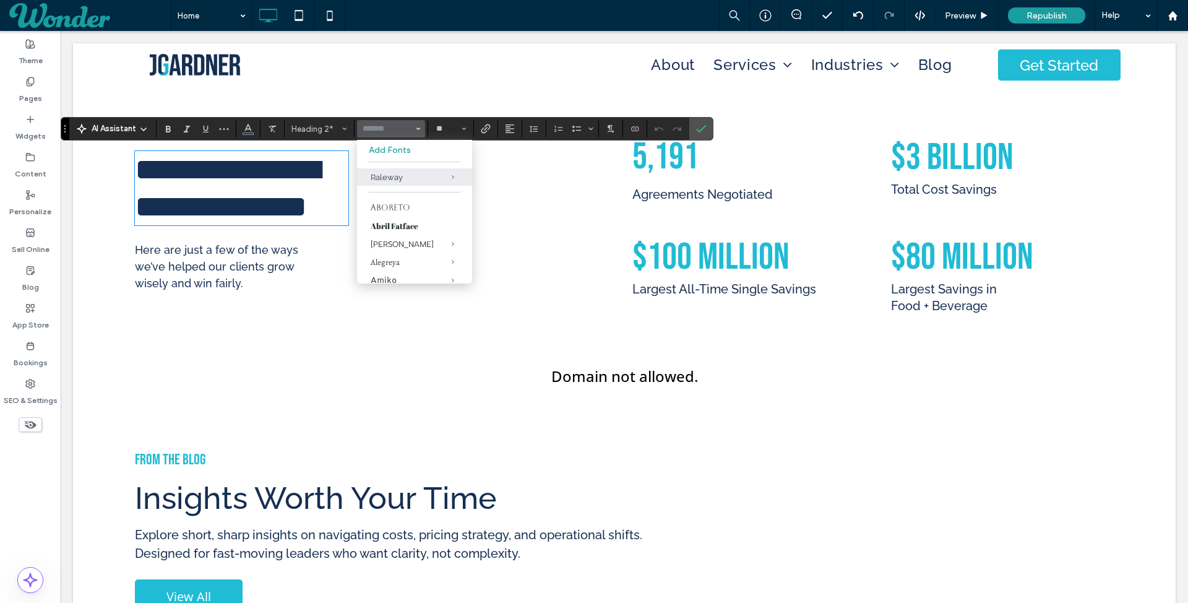
click at [366, 322] on div "**********" at bounding box center [384, 224] width 498 height 220
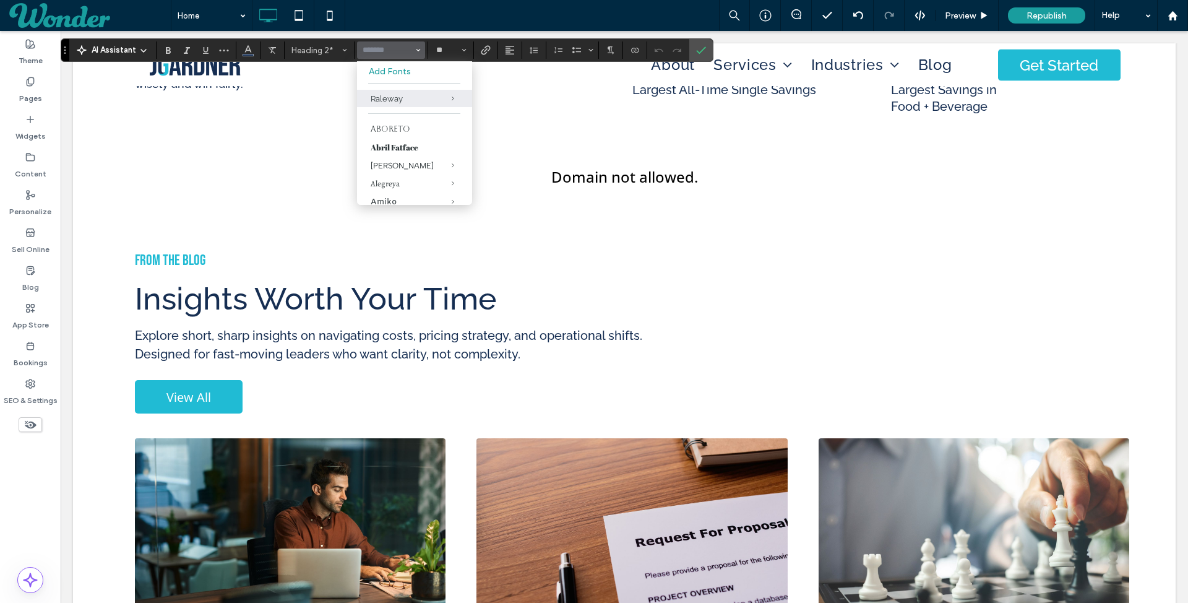
scroll to position [2470, 0]
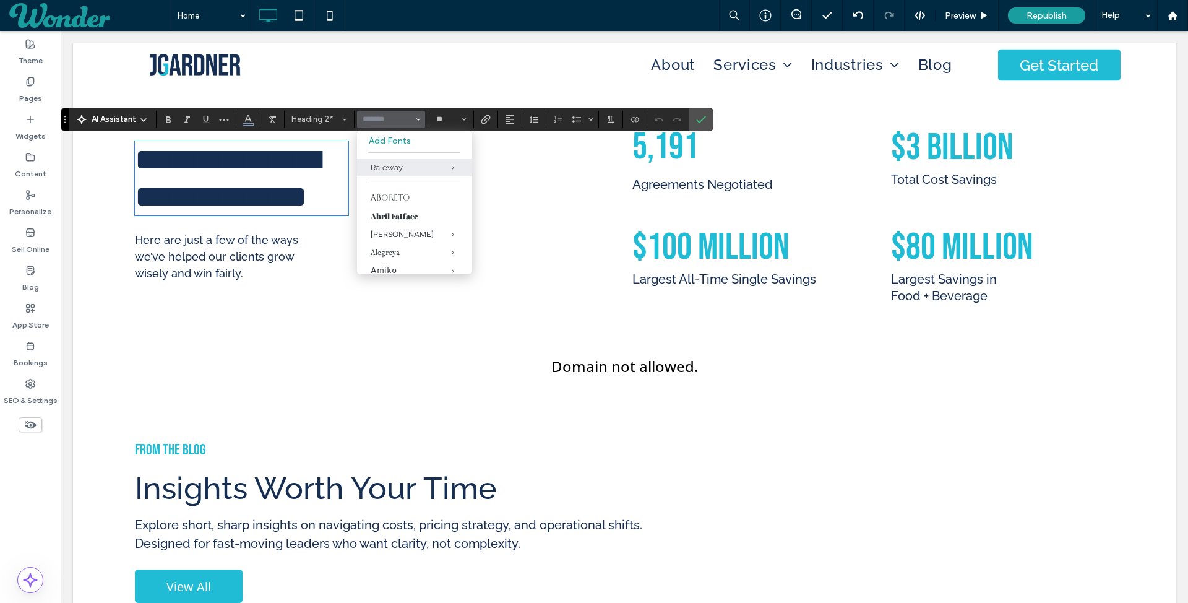
click at [315, 282] on div "**********" at bounding box center [384, 215] width 498 height 220
click at [350, 290] on div "**********" at bounding box center [384, 215] width 498 height 220
drag, startPoint x: 702, startPoint y: 119, endPoint x: 592, endPoint y: 95, distance: 112.2
click at [702, 119] on label "Confirm" at bounding box center [701, 119] width 19 height 22
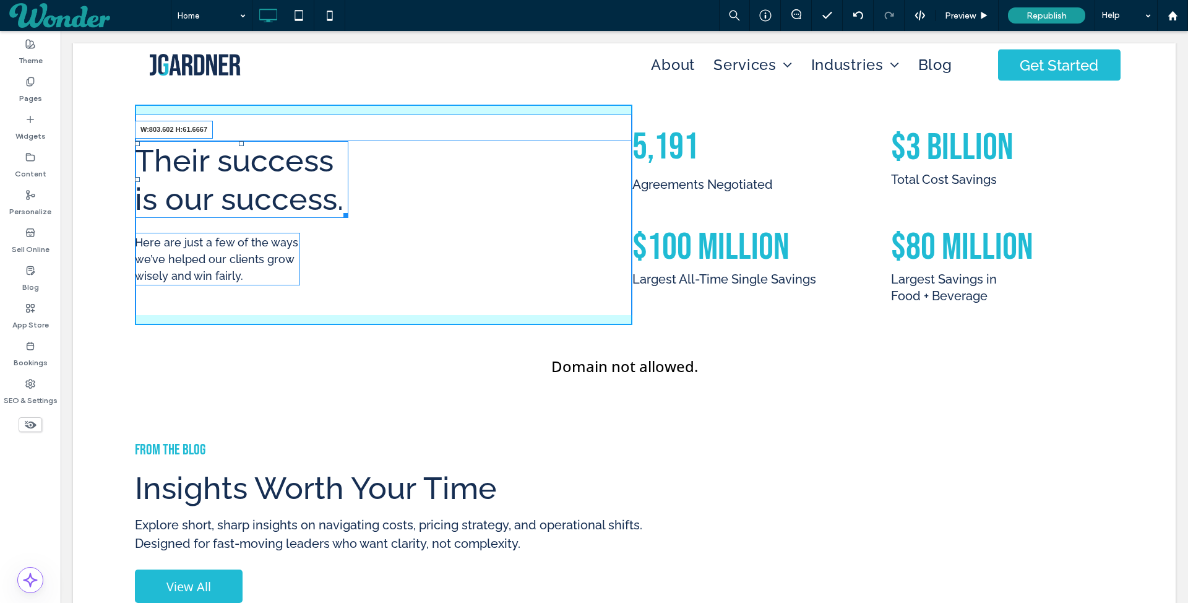
drag, startPoint x: 345, startPoint y: 212, endPoint x: 701, endPoint y: 215, distance: 355.8
click at [701, 215] on div "Their success is our success. W:803.602 H:61.6667 Here are just a few of the wa…" at bounding box center [632, 215] width 994 height 220
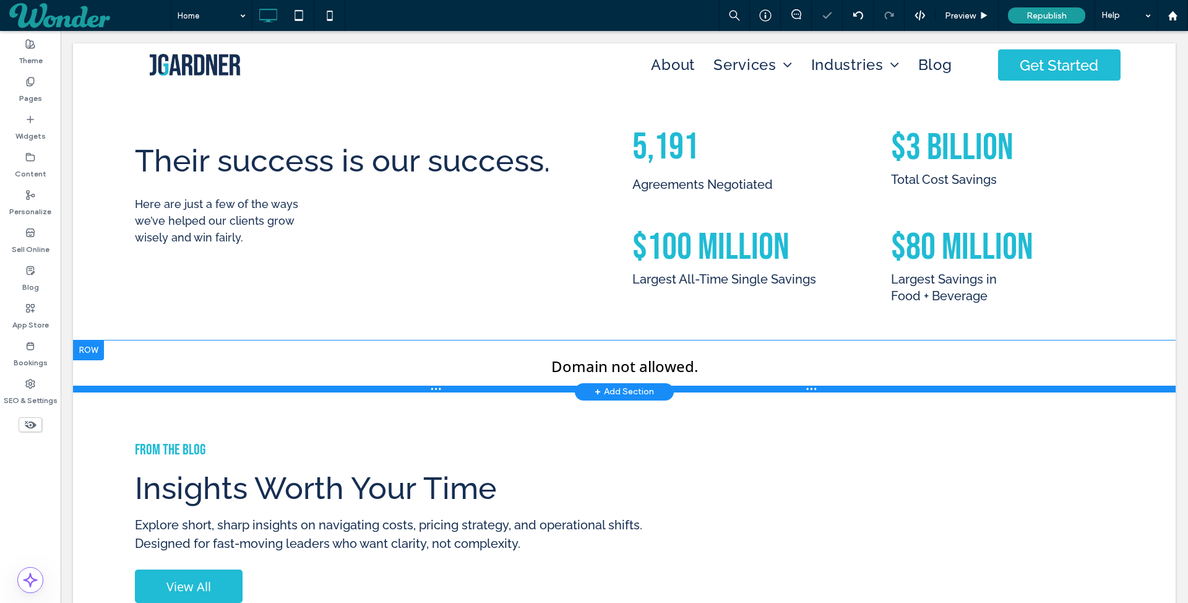
click at [741, 387] on div at bounding box center [624, 389] width 1103 height 6
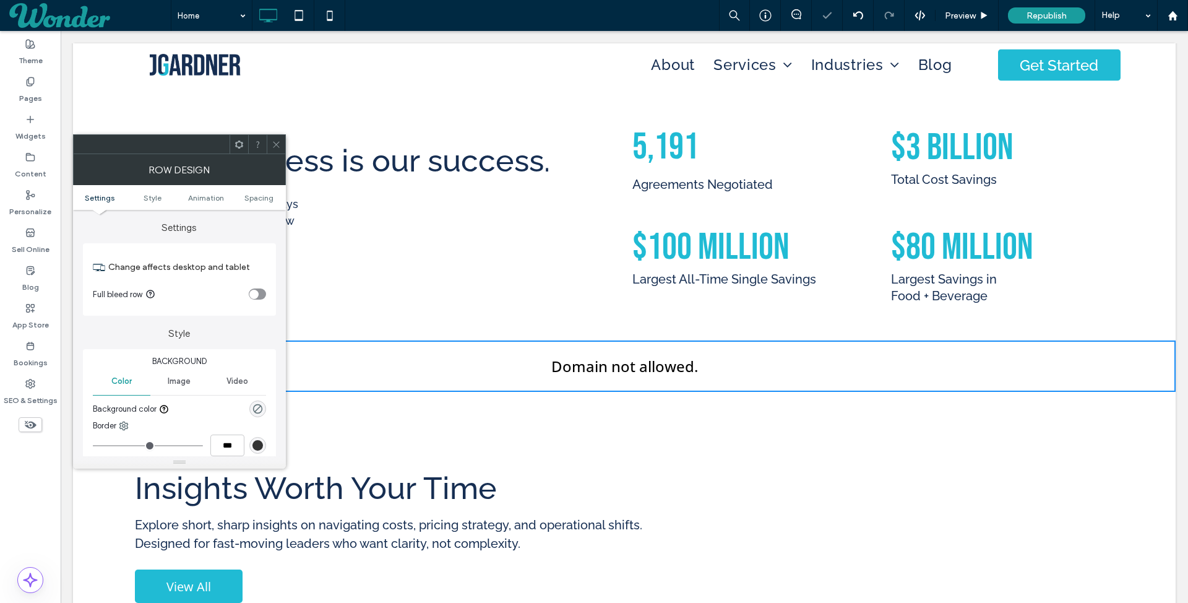
click at [738, 462] on div "From The Blog Insights Worth Your Time Explore short, sharp insights on navigat…" at bounding box center [632, 520] width 994 height 177
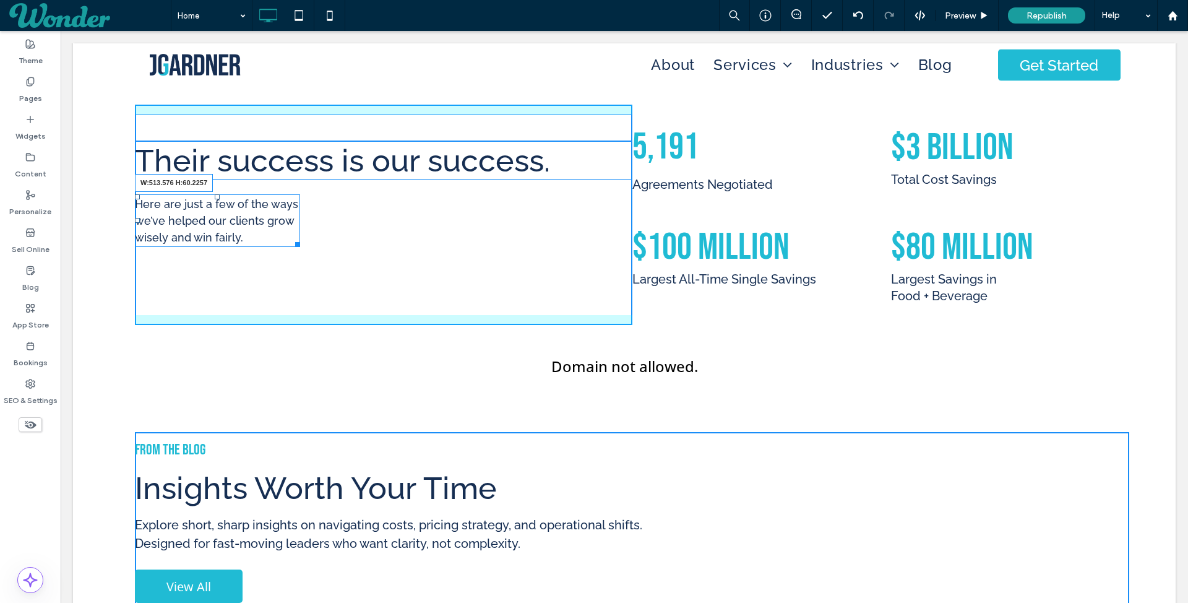
drag, startPoint x: 295, startPoint y: 243, endPoint x: 448, endPoint y: 241, distance: 152.9
click at [448, 241] on div "Their success is our success. Here are just a few of the ways we’ve helped our …" at bounding box center [384, 215] width 498 height 220
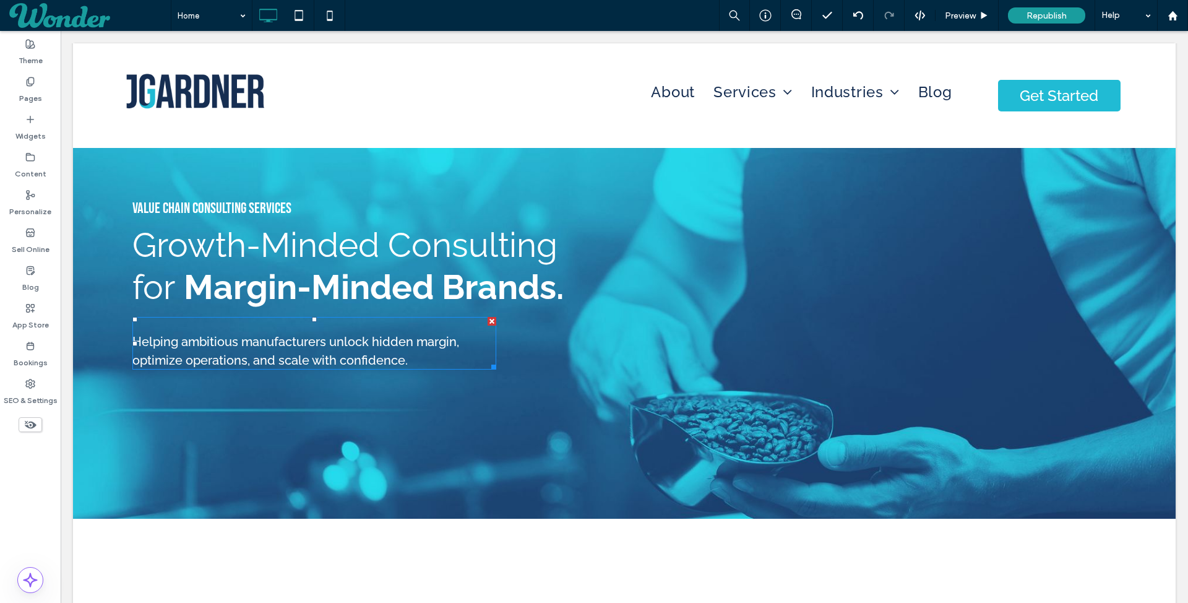
scroll to position [0, 0]
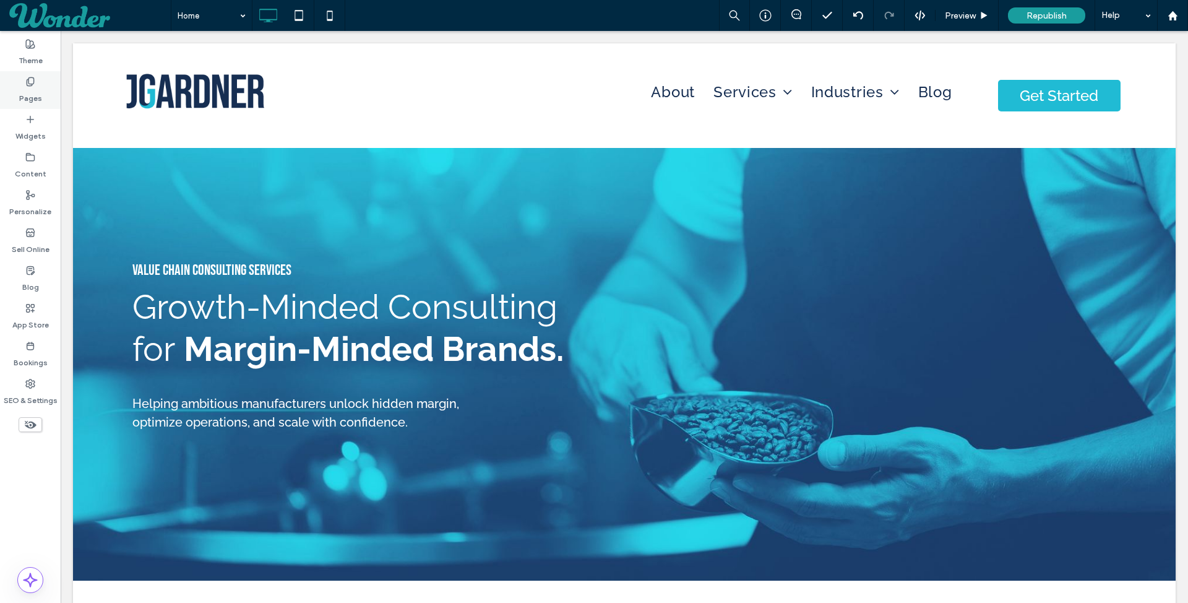
click at [34, 93] on label "Pages" at bounding box center [30, 95] width 23 height 17
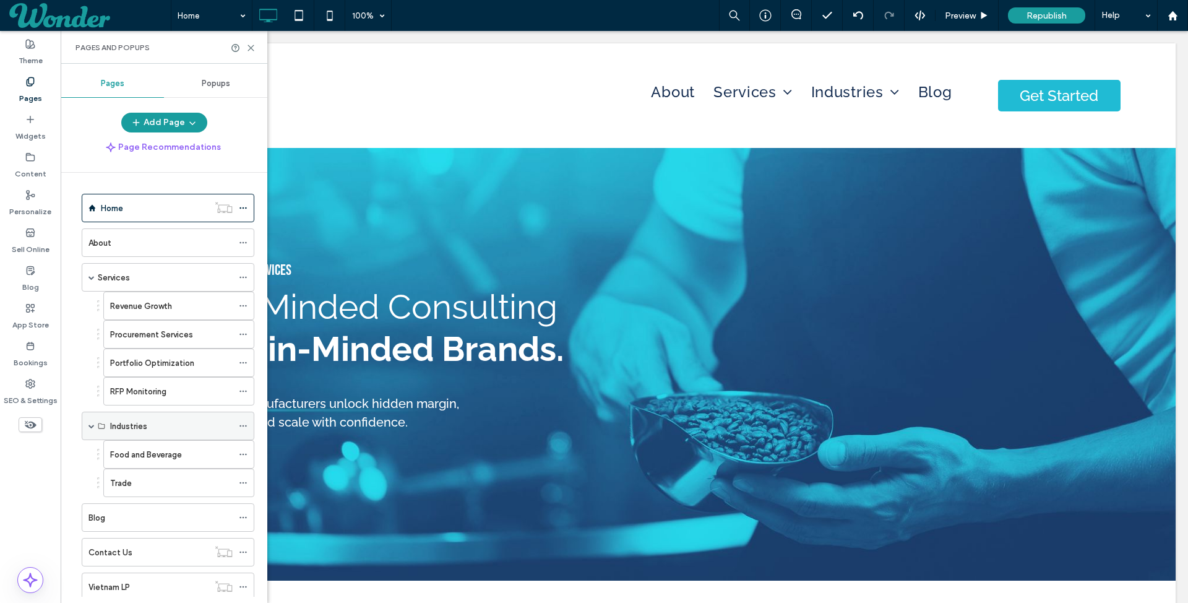
click at [139, 420] on label "Industries" at bounding box center [128, 426] width 37 height 22
click at [243, 421] on icon at bounding box center [243, 425] width 9 height 9
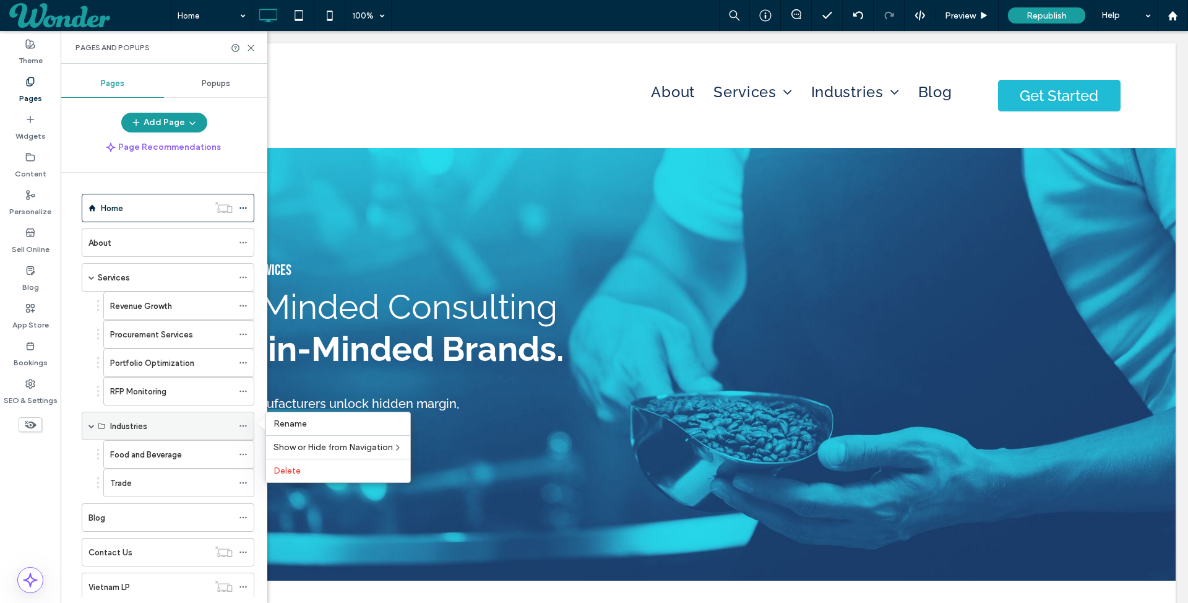
click at [215, 420] on div "Industries" at bounding box center [171, 426] width 123 height 13
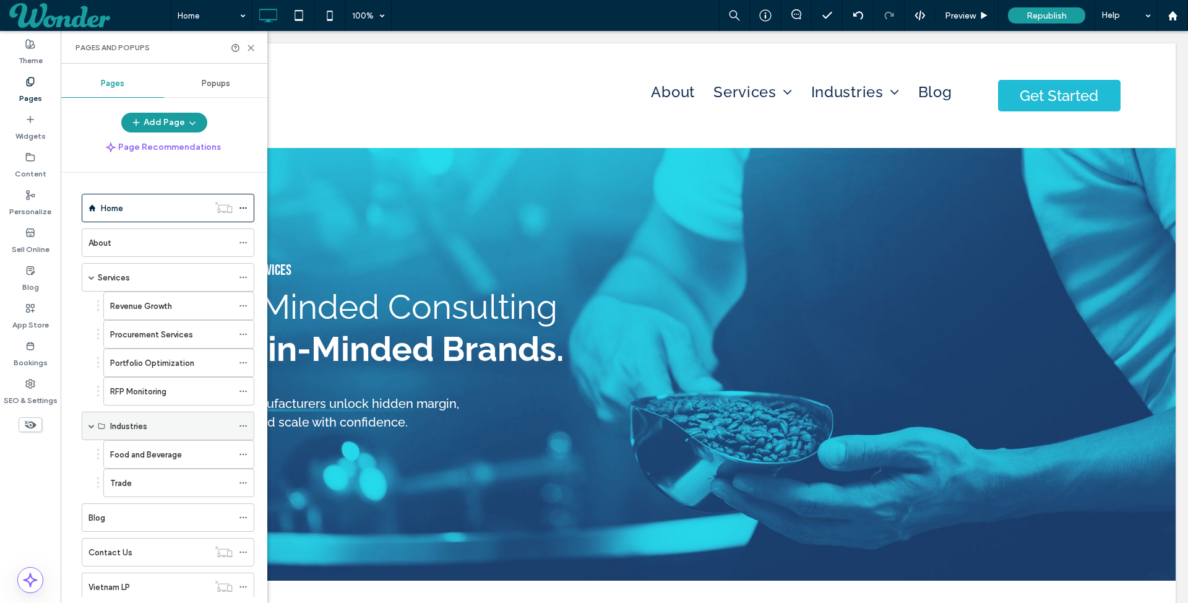
click at [184, 420] on div "Industries" at bounding box center [171, 426] width 123 height 13
click at [175, 446] on label "Food and Beverage" at bounding box center [146, 455] width 72 height 22
click at [250, 45] on icon at bounding box center [250, 47] width 9 height 9
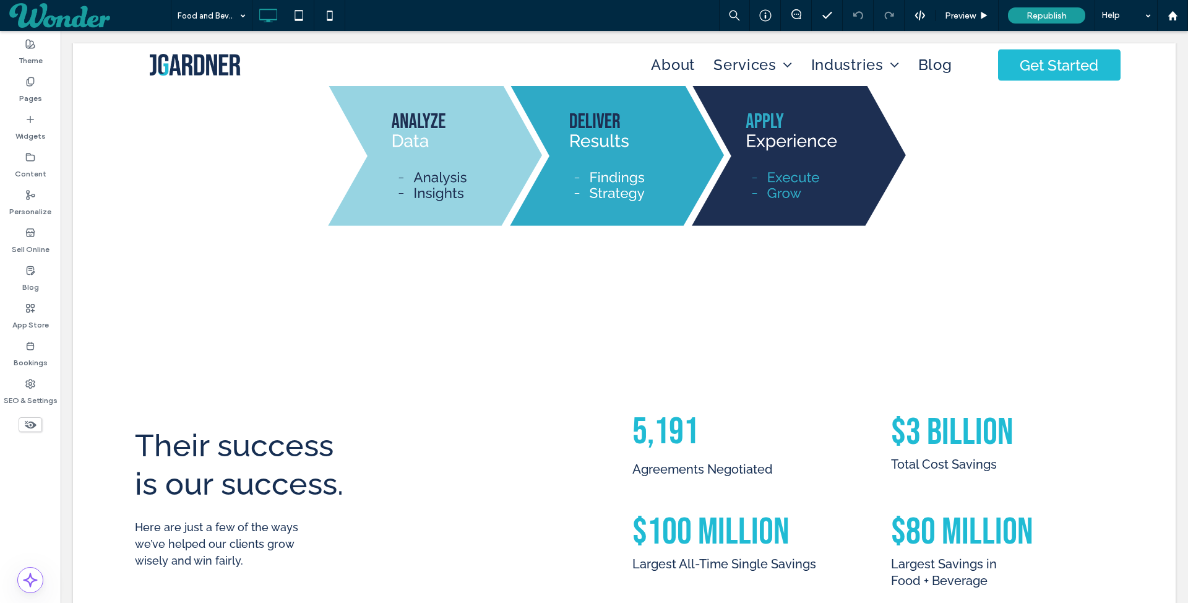
scroll to position [2155, 0]
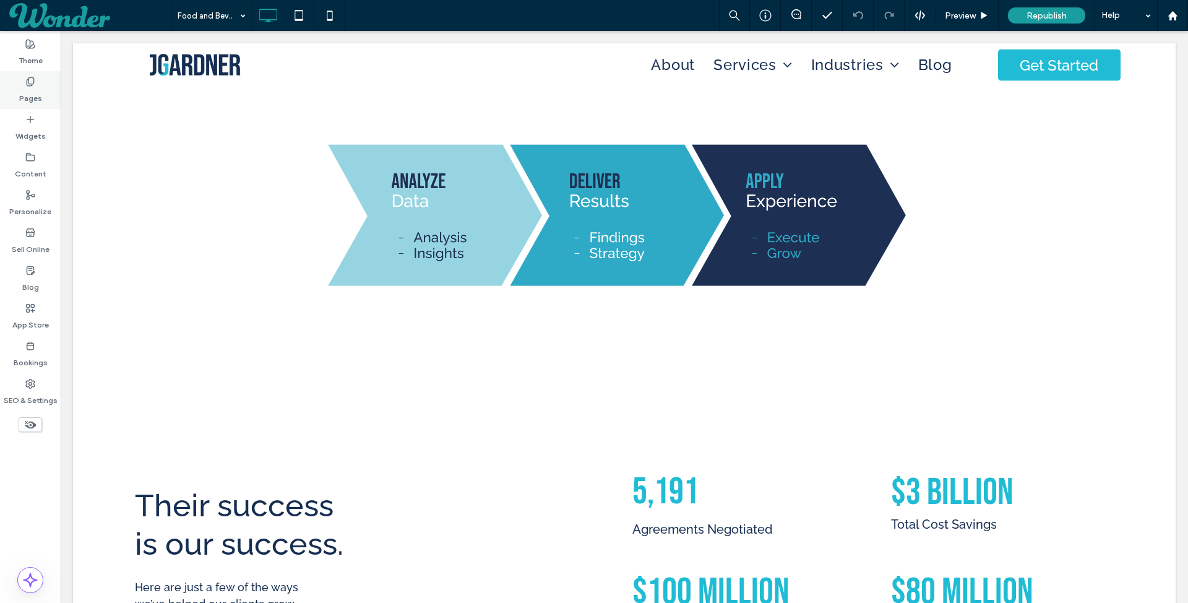
click at [35, 90] on label "Pages" at bounding box center [30, 95] width 23 height 17
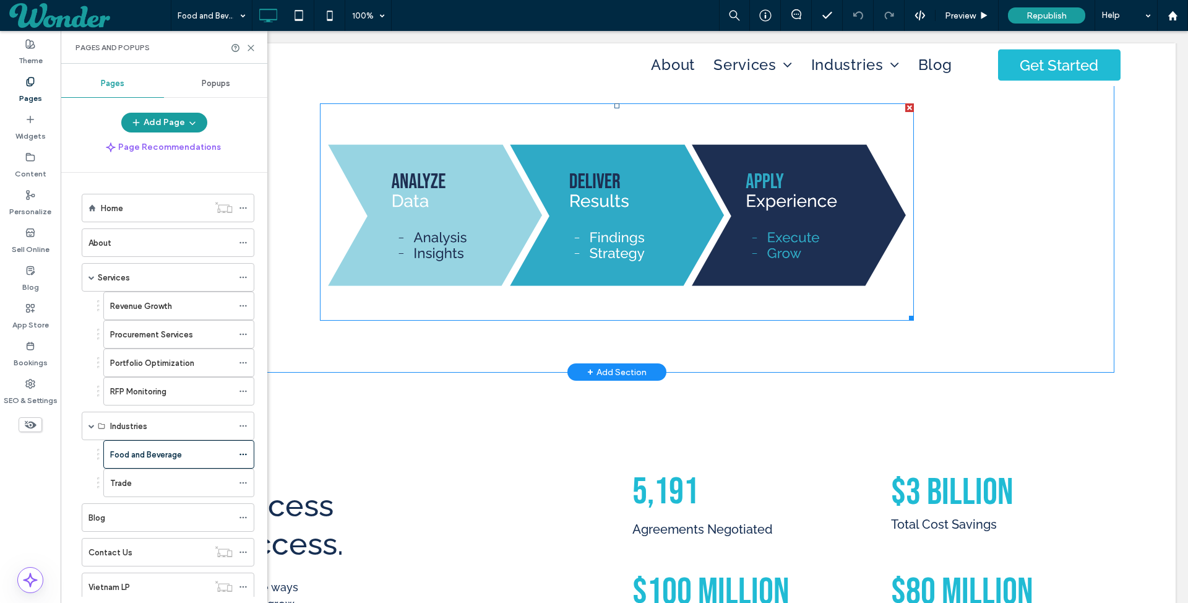
click at [428, 162] on img at bounding box center [617, 211] width 594 height 217
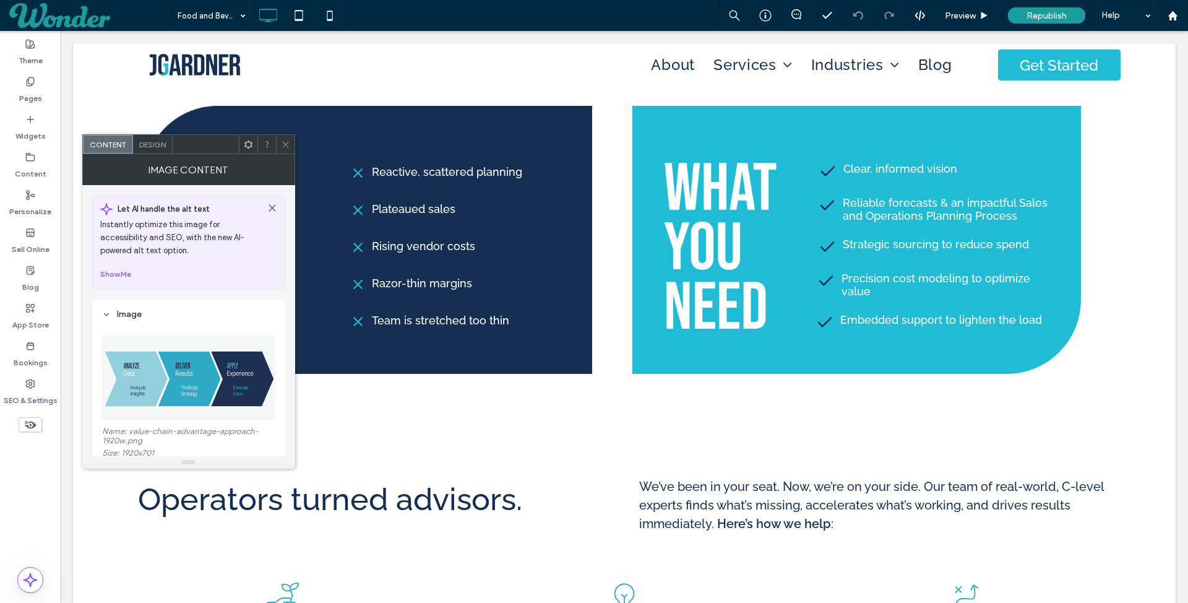
scroll to position [658, 0]
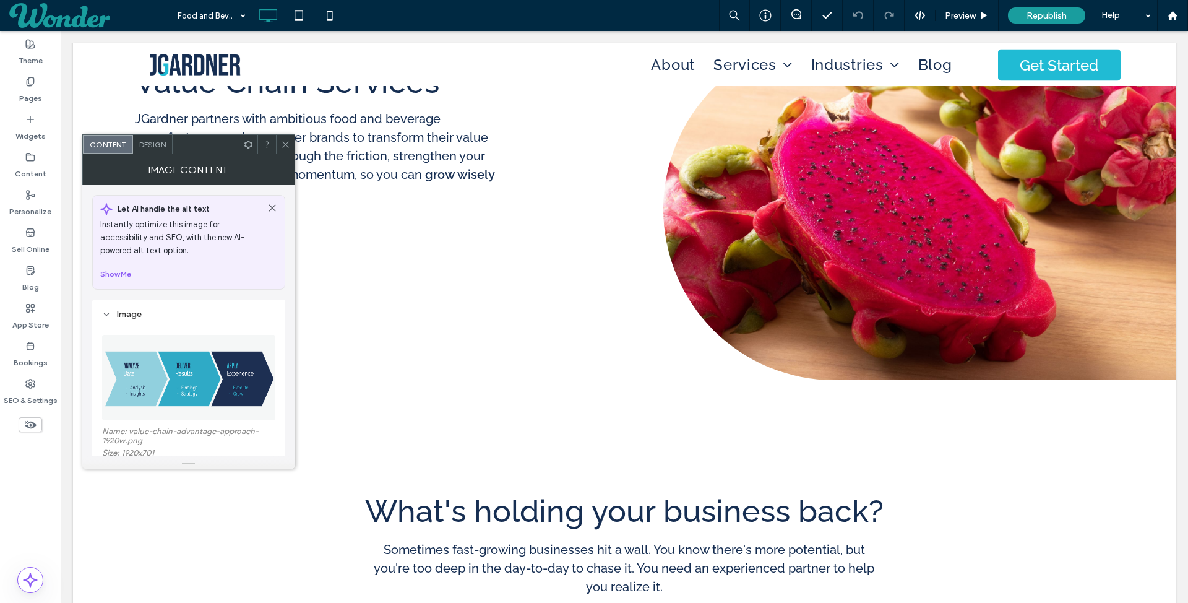
click at [290, 143] on div at bounding box center [285, 144] width 19 height 19
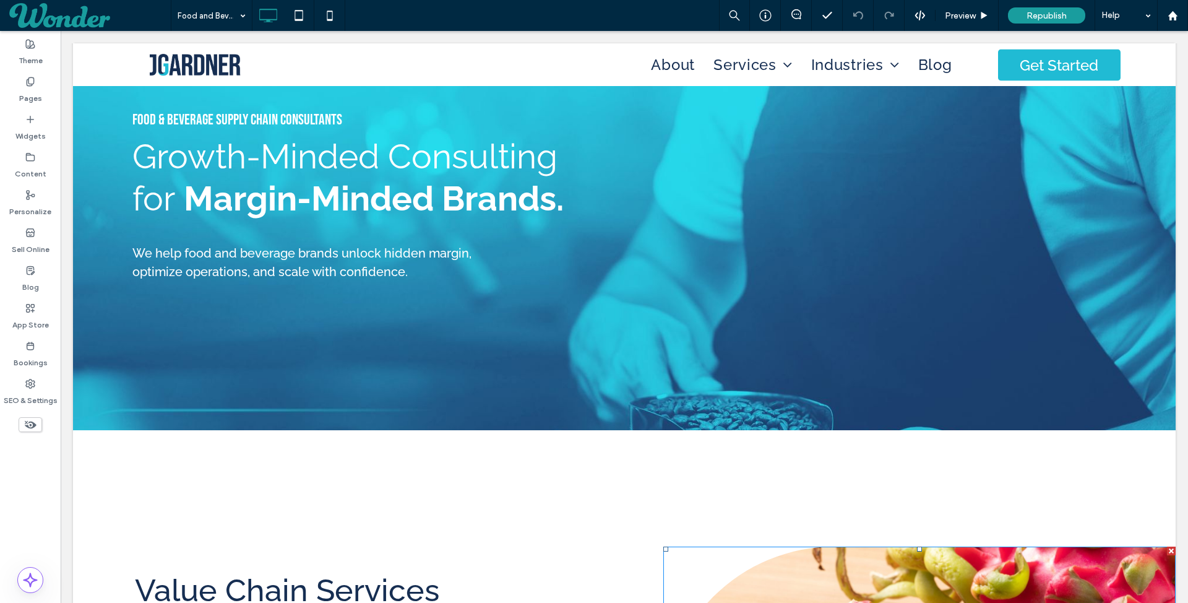
scroll to position [0, 0]
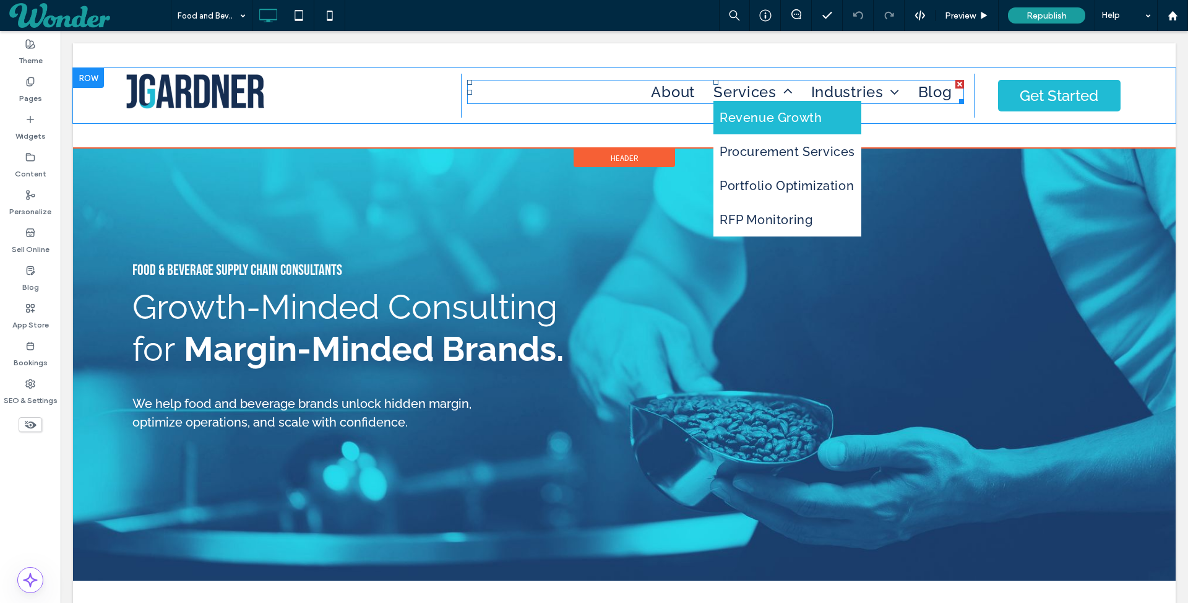
click at [774, 114] on span "Revenue Growth" at bounding box center [771, 117] width 102 height 15
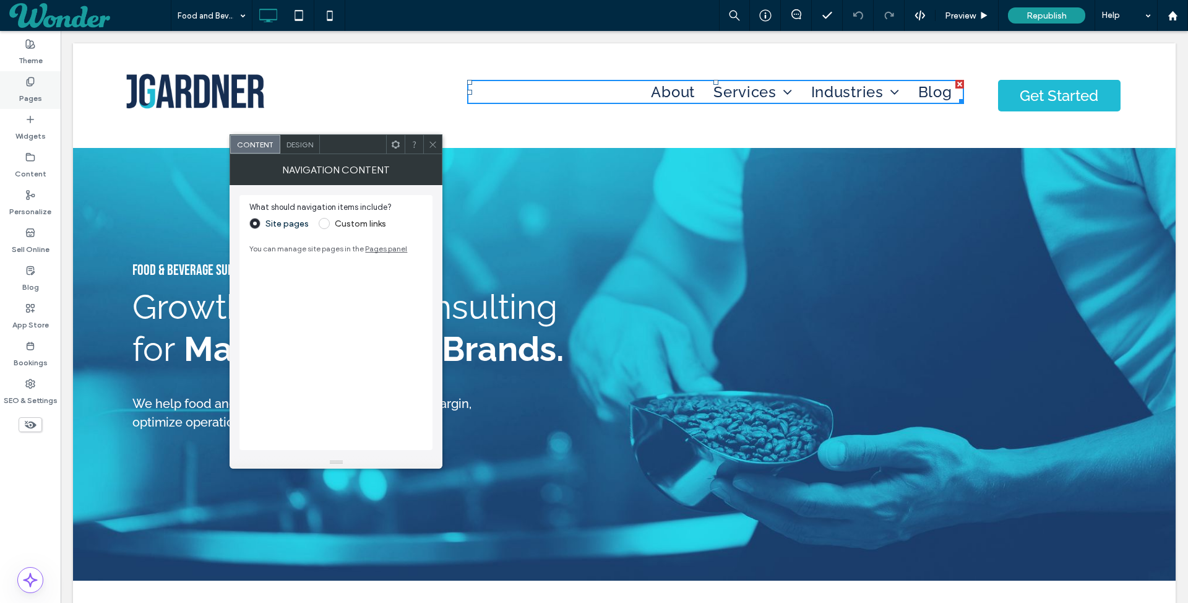
click at [27, 93] on label "Pages" at bounding box center [30, 95] width 23 height 17
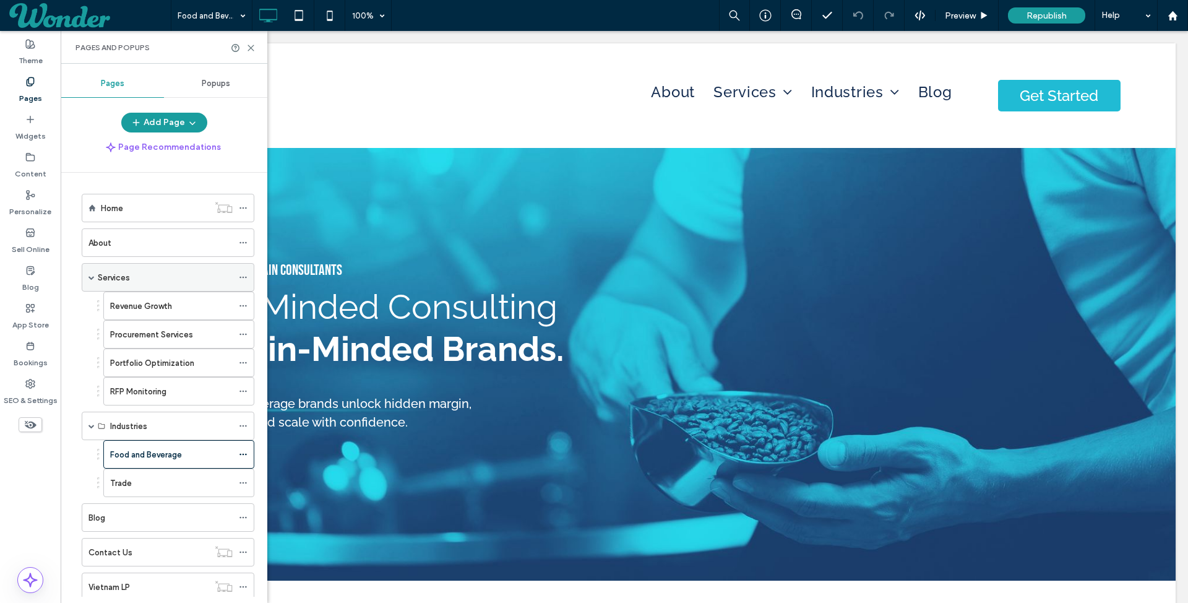
click at [152, 273] on div "Services" at bounding box center [165, 277] width 135 height 13
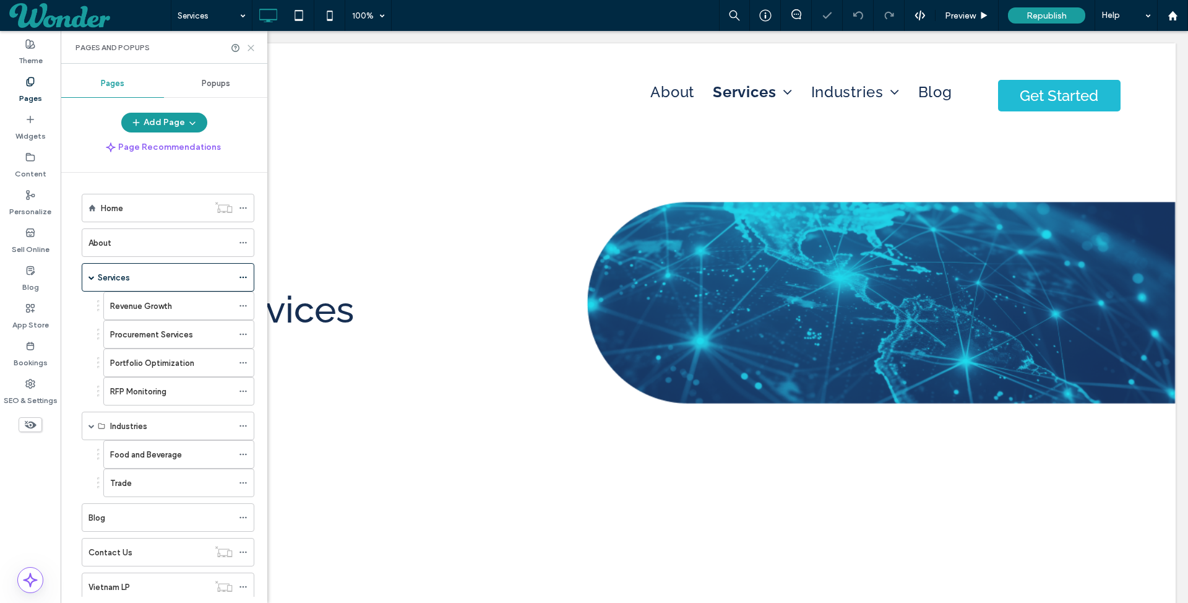
click at [252, 45] on icon at bounding box center [250, 47] width 9 height 9
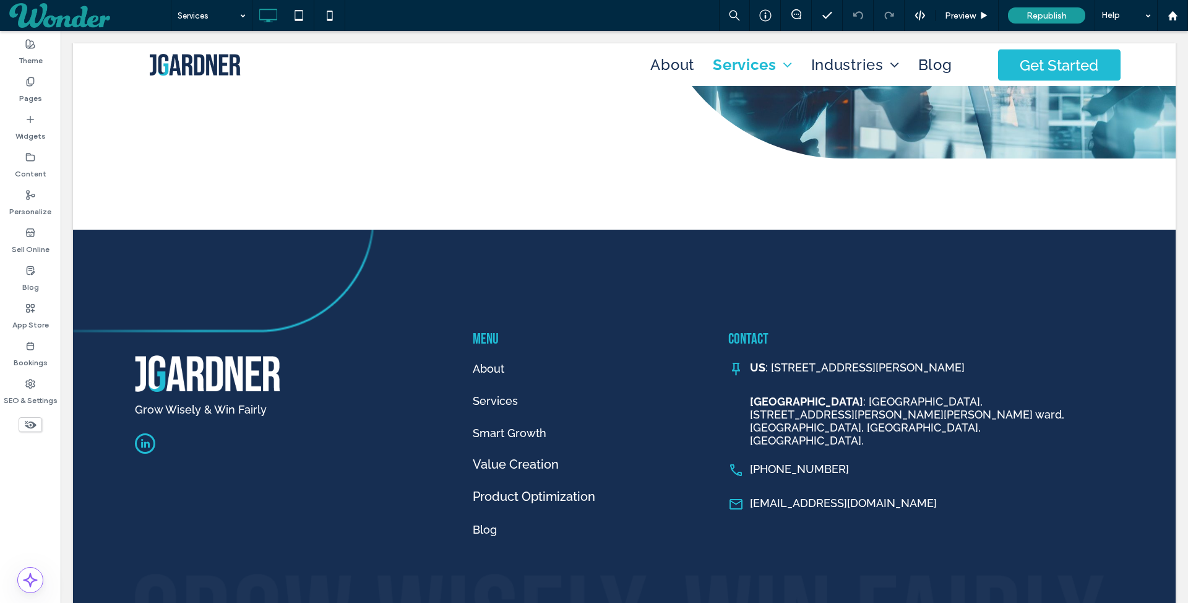
scroll to position [1750, 0]
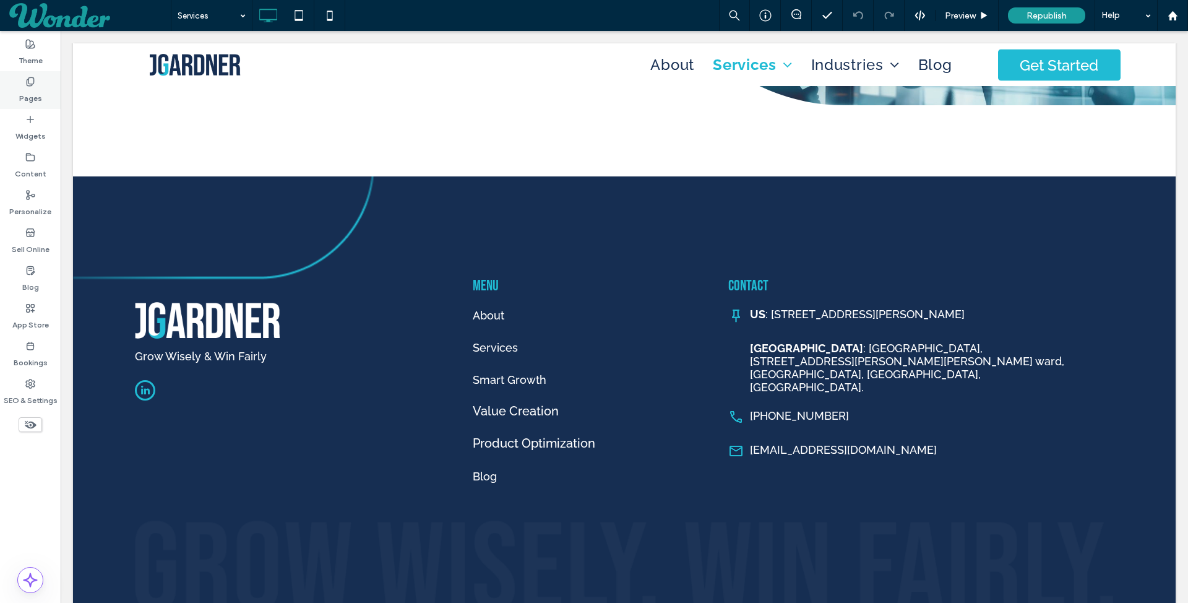
click at [31, 98] on label "Pages" at bounding box center [30, 95] width 23 height 17
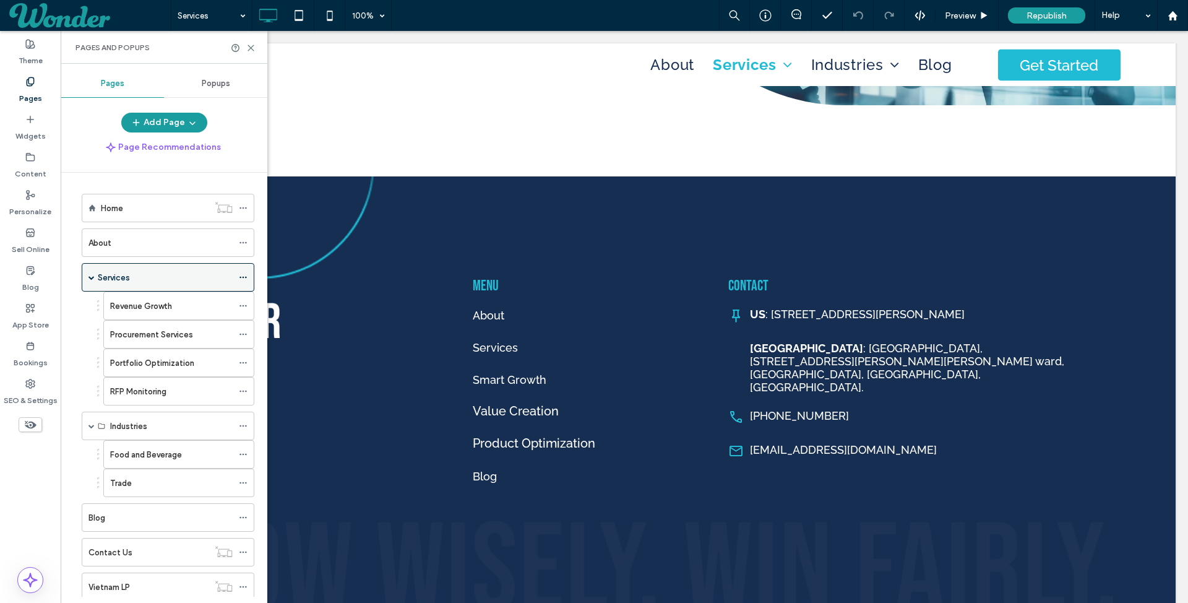
scroll to position [95, 0]
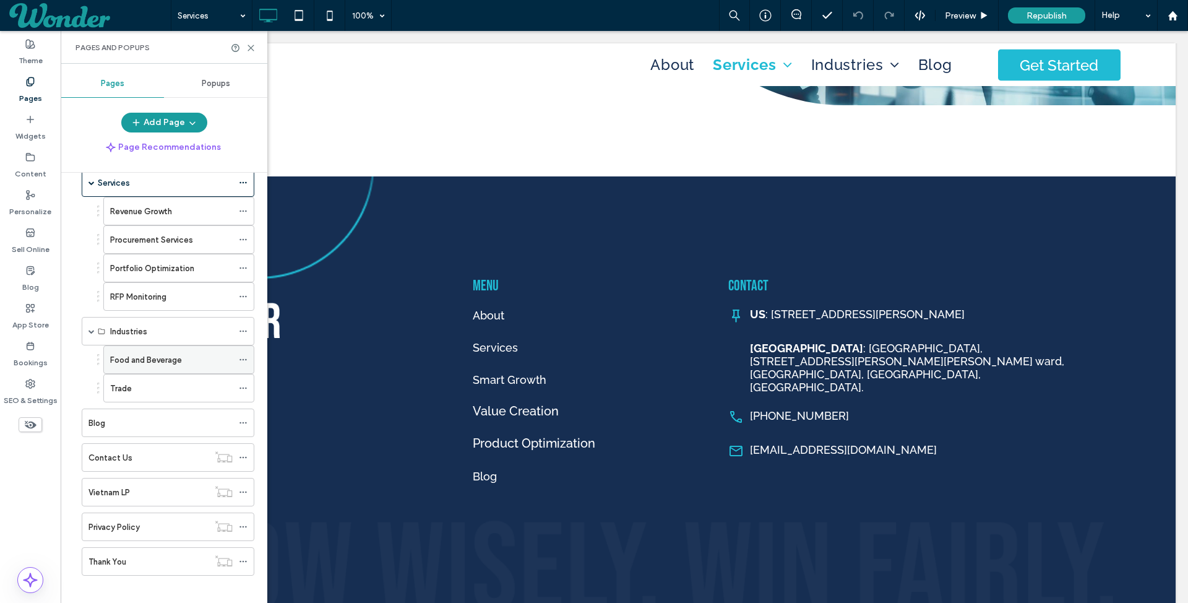
click at [147, 346] on div "Food and Beverage" at bounding box center [171, 359] width 123 height 27
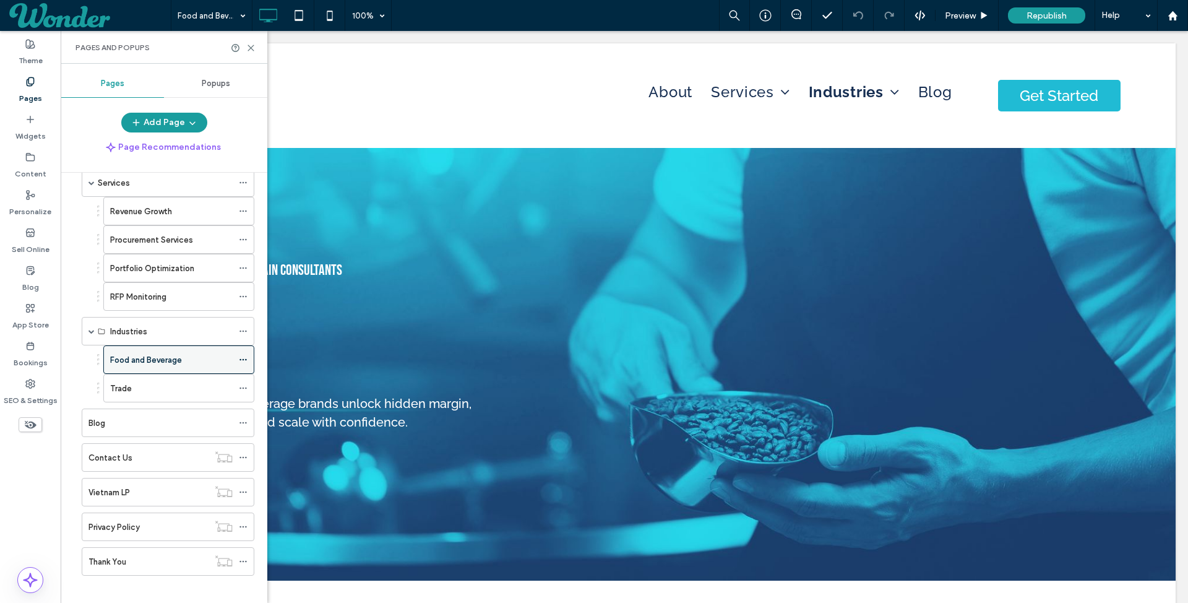
scroll to position [0, 0]
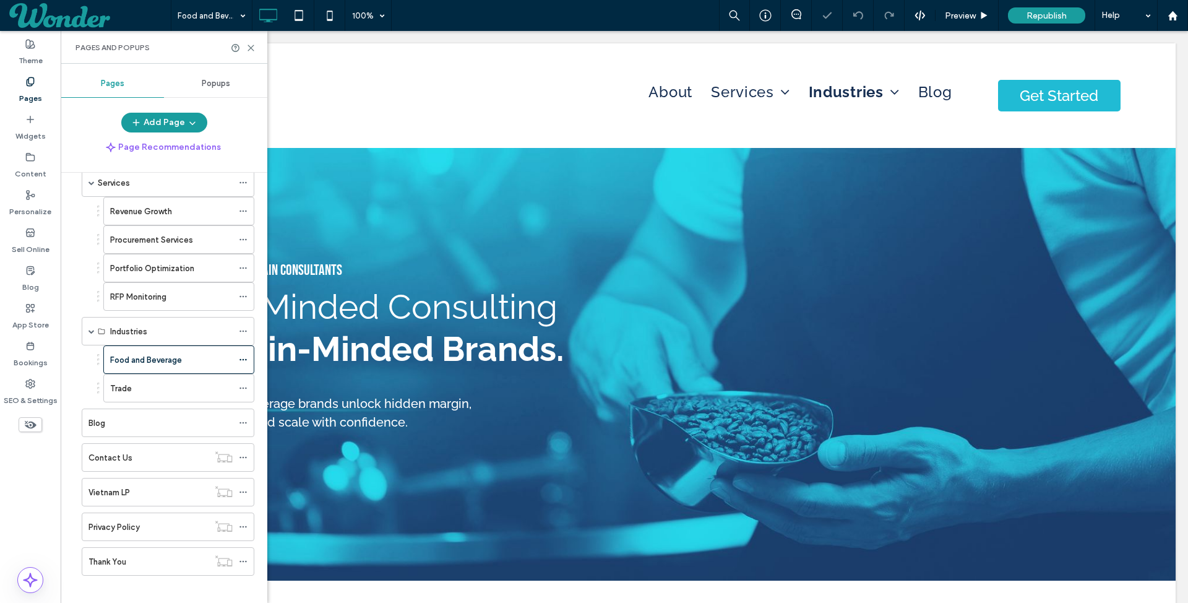
click at [259, 47] on div "Pages and Popups" at bounding box center [164, 47] width 207 height 33
click at [250, 47] on use at bounding box center [251, 48] width 6 height 6
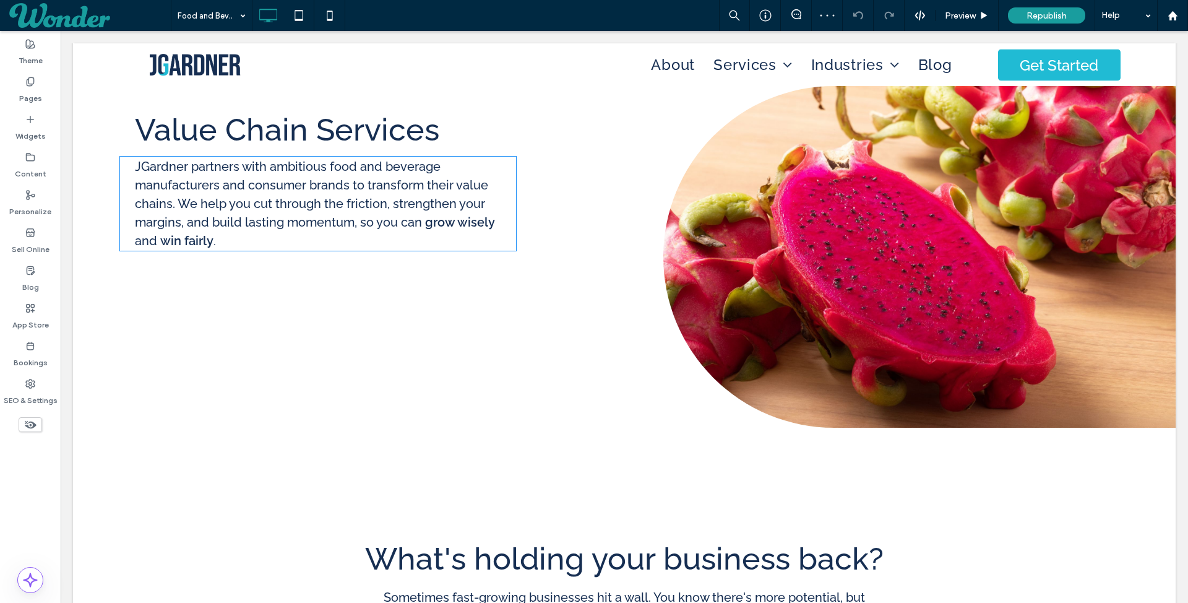
scroll to position [556, 0]
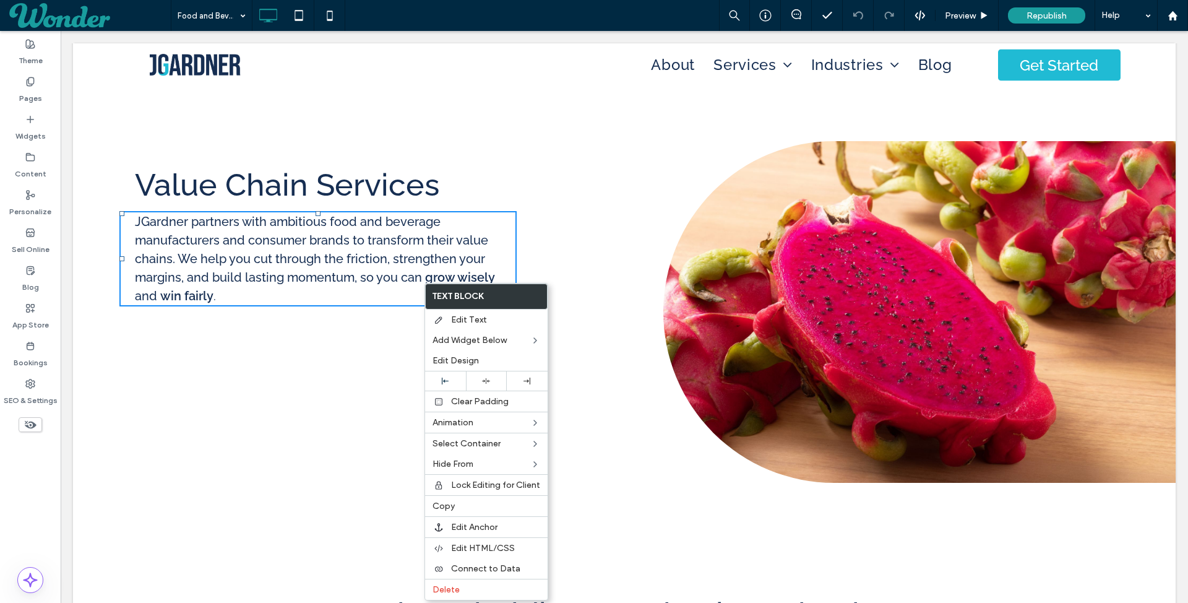
click at [628, 192] on h2 "Value Chain Services" at bounding box center [384, 184] width 499 height 42
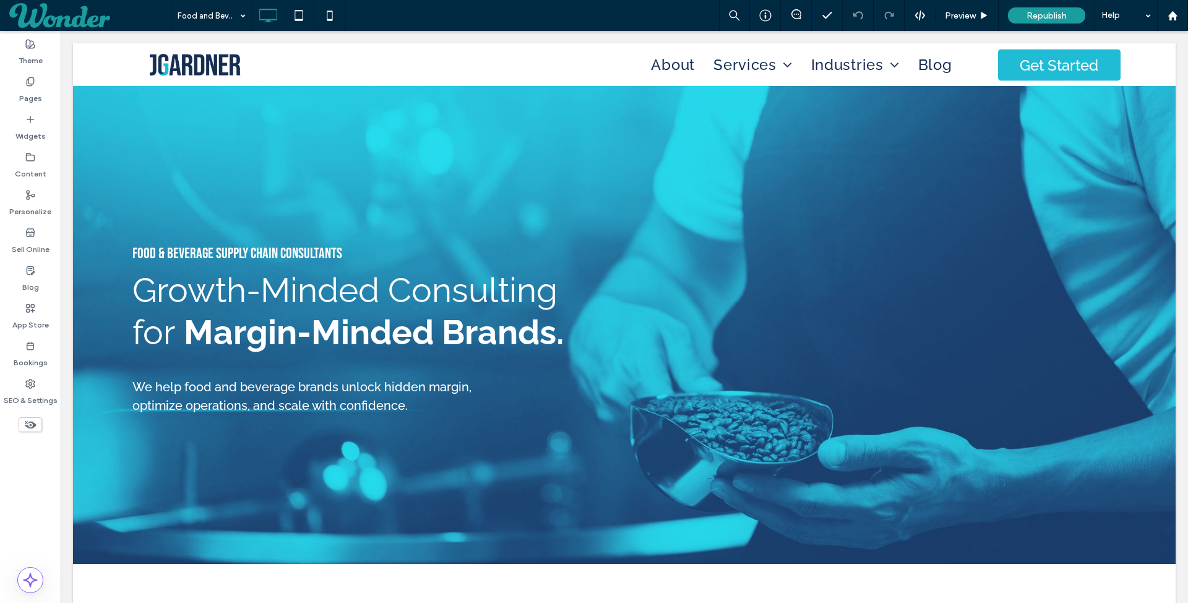
scroll to position [0, 0]
